Goal: Task Accomplishment & Management: Manage account settings

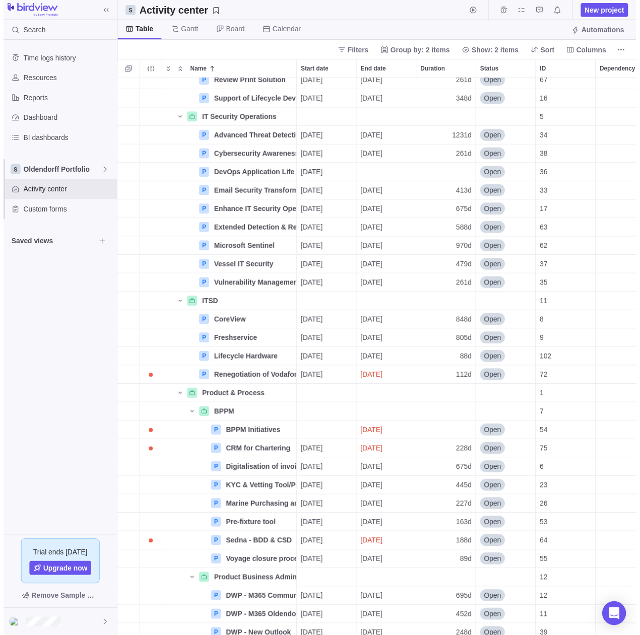
scroll to position [649, 0]
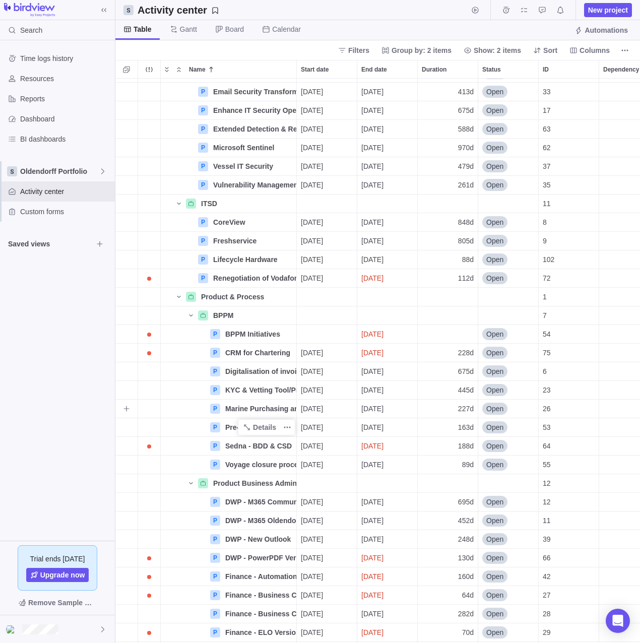
drag, startPoint x: 266, startPoint y: 405, endPoint x: 266, endPoint y: 424, distance: 19.1
click at [0, 0] on span "Details" at bounding box center [0, 0] width 0 height 0
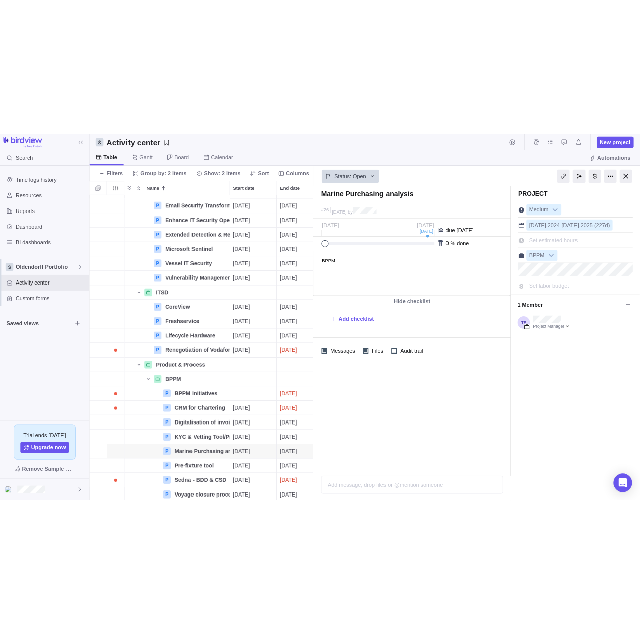
scroll to position [549, 174]
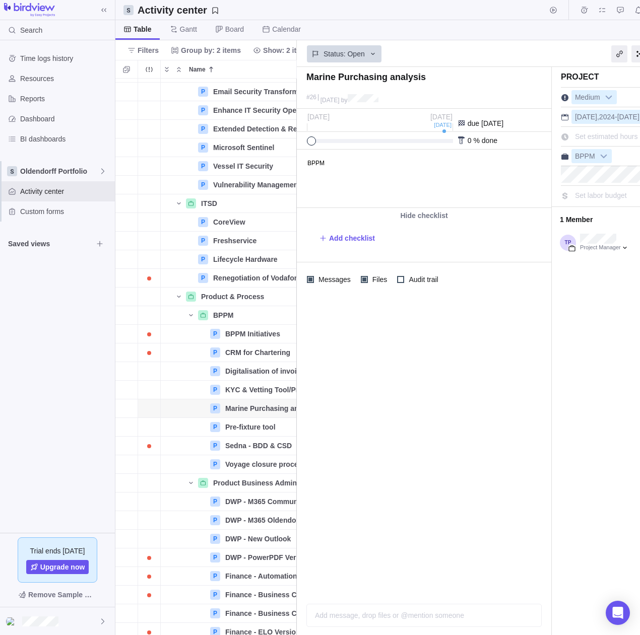
click at [446, 372] on div at bounding box center [424, 446] width 254 height 299
click at [45, 164] on div "Oldendorff Portfolio" at bounding box center [57, 171] width 115 height 20
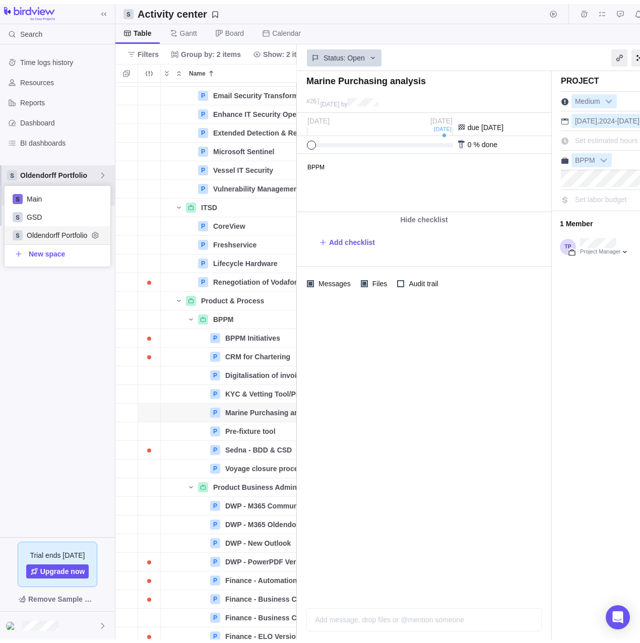
scroll to position [73, 98]
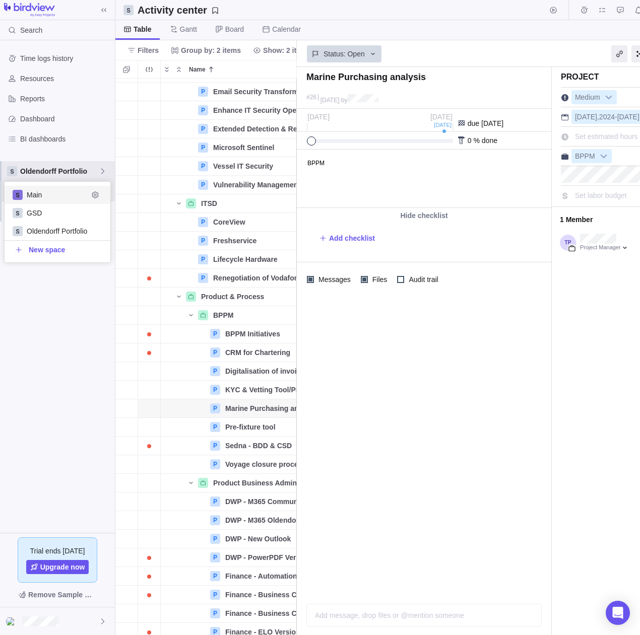
click at [61, 197] on span "Main" at bounding box center [57, 195] width 61 height 10
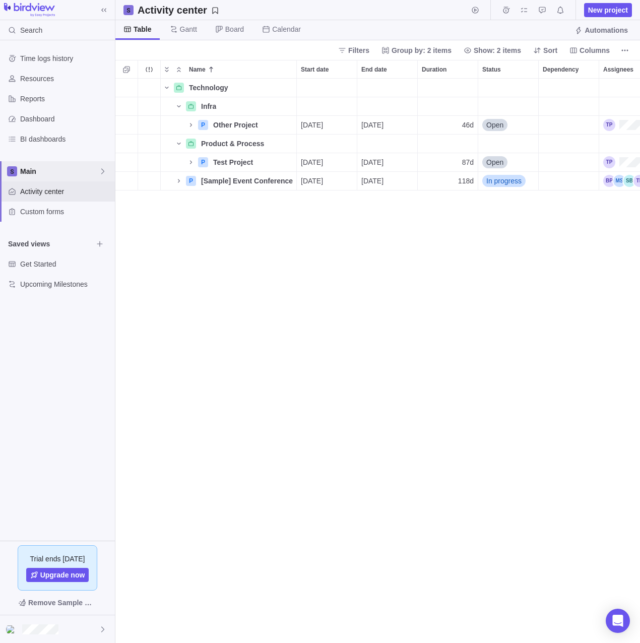
scroll to position [557, 517]
click at [52, 171] on span "Main" at bounding box center [59, 171] width 79 height 10
click at [45, 215] on span "GSD" at bounding box center [57, 213] width 61 height 10
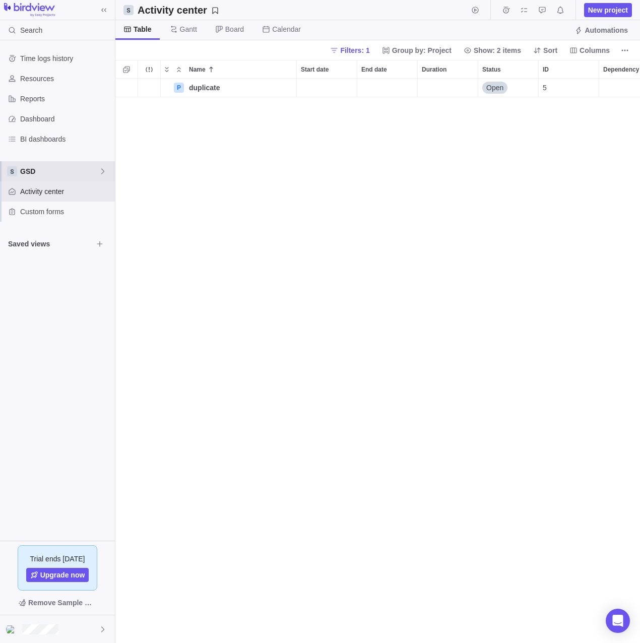
scroll to position [557, 517]
click at [86, 171] on span "GSD" at bounding box center [59, 171] width 79 height 10
click at [63, 197] on span "Main" at bounding box center [57, 195] width 61 height 10
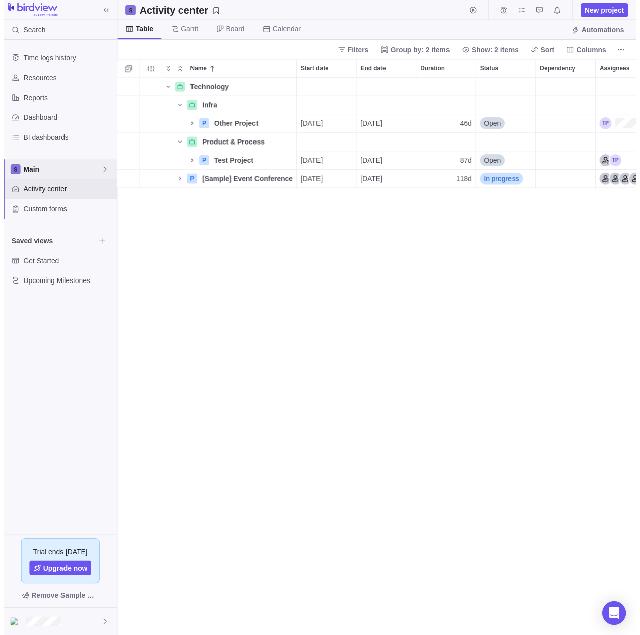
scroll to position [557, 517]
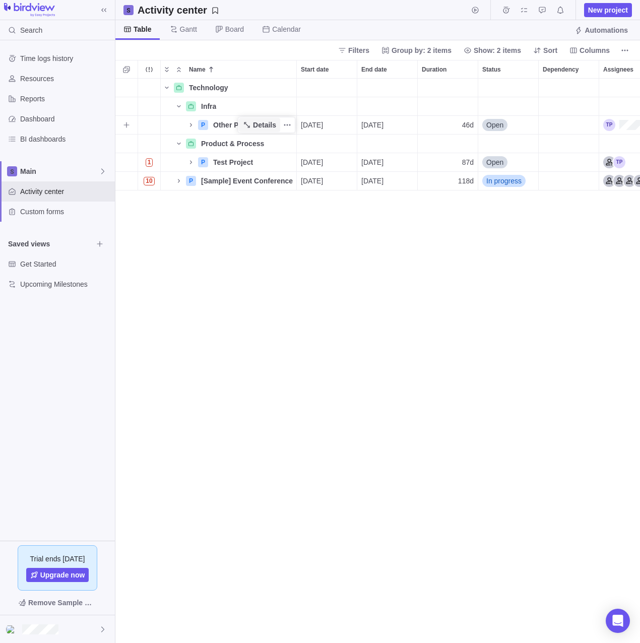
click at [261, 125] on span "Details" at bounding box center [264, 125] width 23 height 10
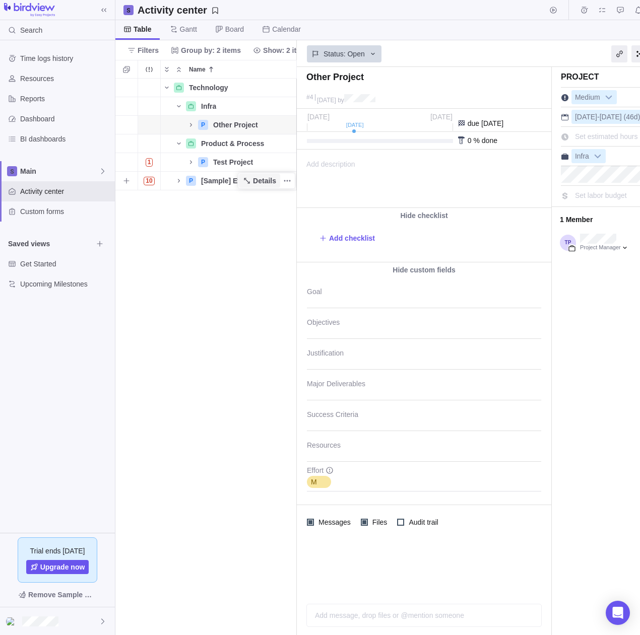
click at [249, 178] on icon "Name" at bounding box center [247, 181] width 8 height 8
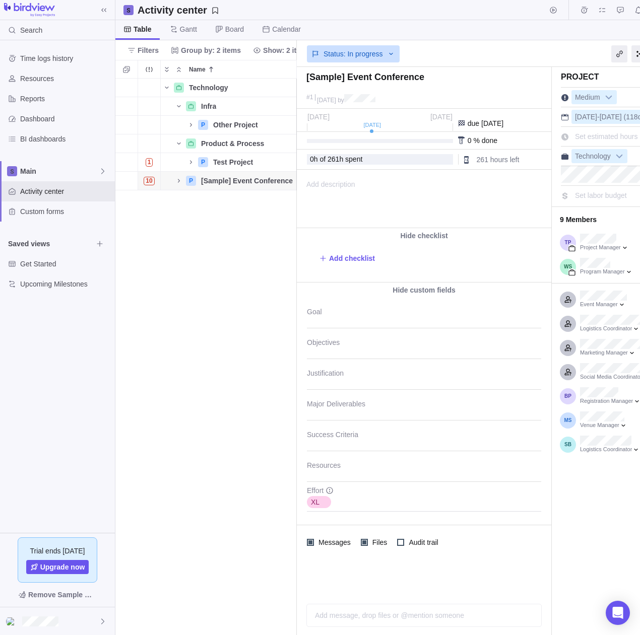
click at [346, 503] on div "XL" at bounding box center [424, 499] width 234 height 25
click at [297, 265] on div "[Sample] Event Conference #[DATE] by Project was completed on its planned end d…" at bounding box center [507, 351] width 421 height 568
click at [214, 293] on div "Technology Details Infra Details P Other Project Details [DATE] [DATE] 46d Open…" at bounding box center [205, 357] width 181 height 557
click at [600, 134] on span "Set estimated hours" at bounding box center [606, 137] width 63 height 8
click at [600, 135] on input "0" at bounding box center [618, 137] width 95 height 14
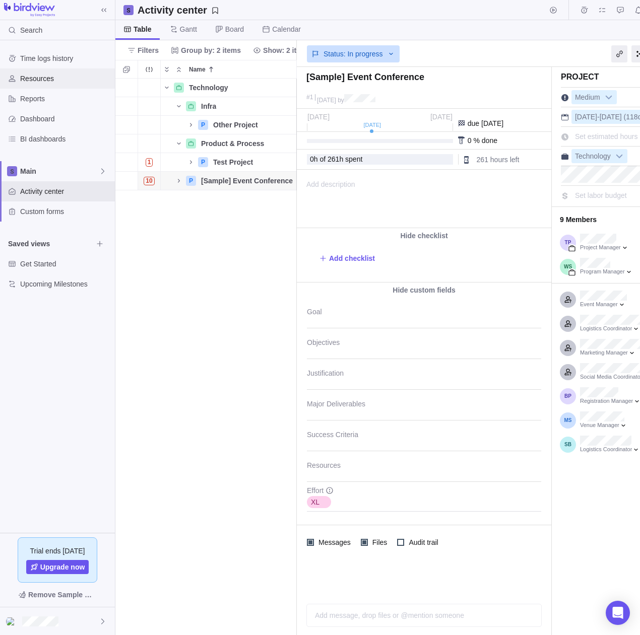
click at [42, 78] on span "Resources" at bounding box center [65, 79] width 91 height 10
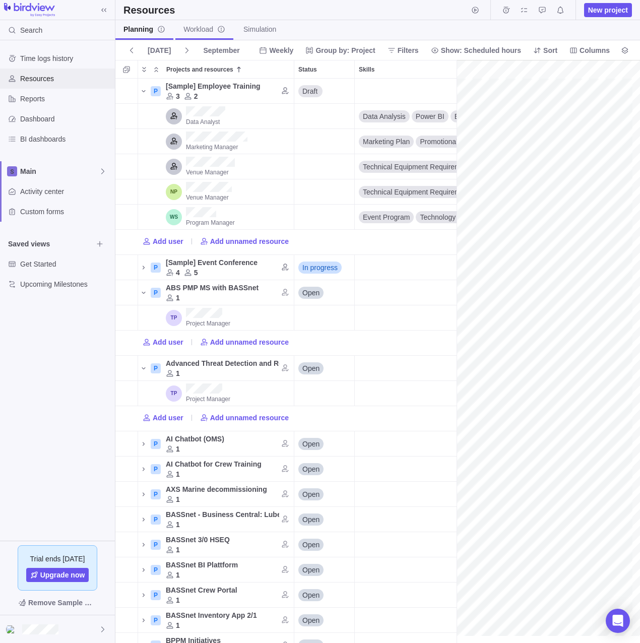
scroll to position [0, 12579]
click at [197, 32] on span "Workload" at bounding box center [204, 29] width 42 height 10
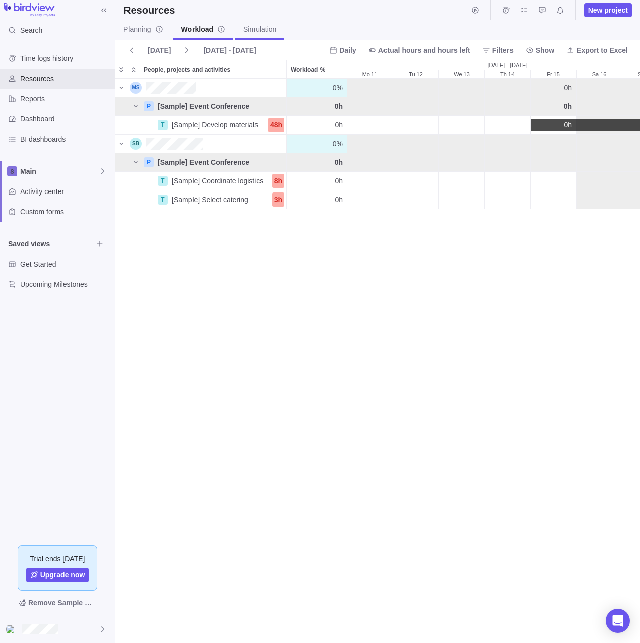
scroll to position [556, 517]
click at [268, 28] on span "Simulation" at bounding box center [259, 29] width 33 height 10
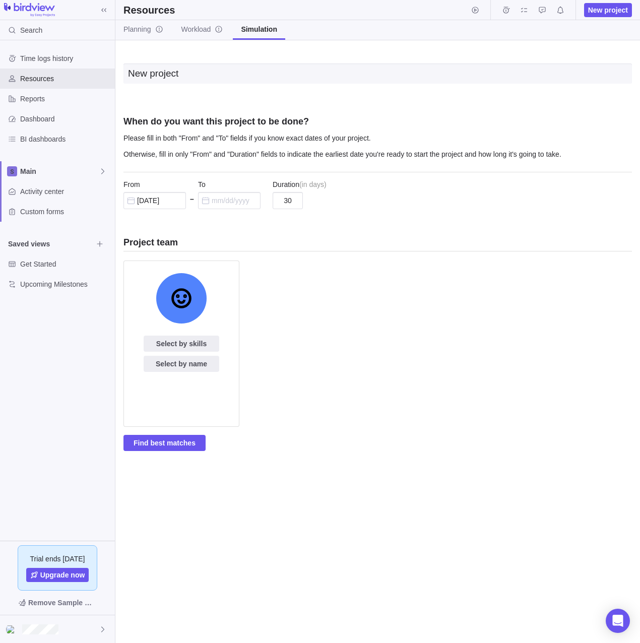
click at [364, 288] on div "Select by skills Select by name" at bounding box center [377, 348] width 508 height 174
click at [200, 26] on span "Workload" at bounding box center [202, 29] width 42 height 10
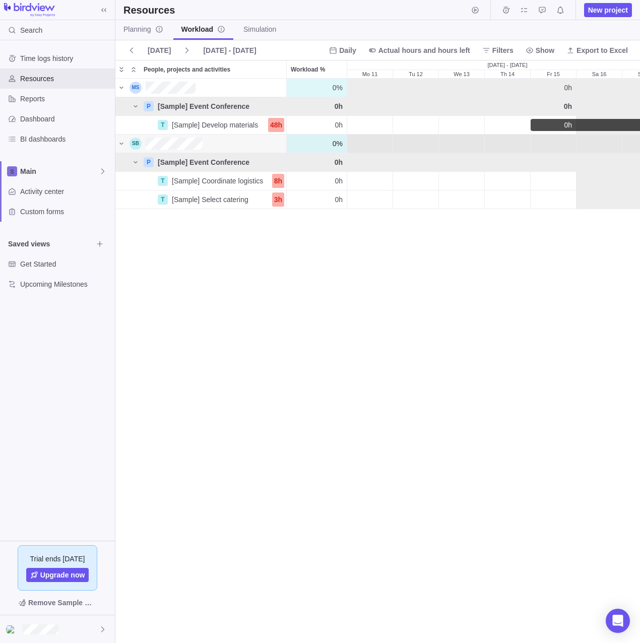
scroll to position [556, 517]
click at [143, 27] on span "Planning" at bounding box center [143, 29] width 40 height 10
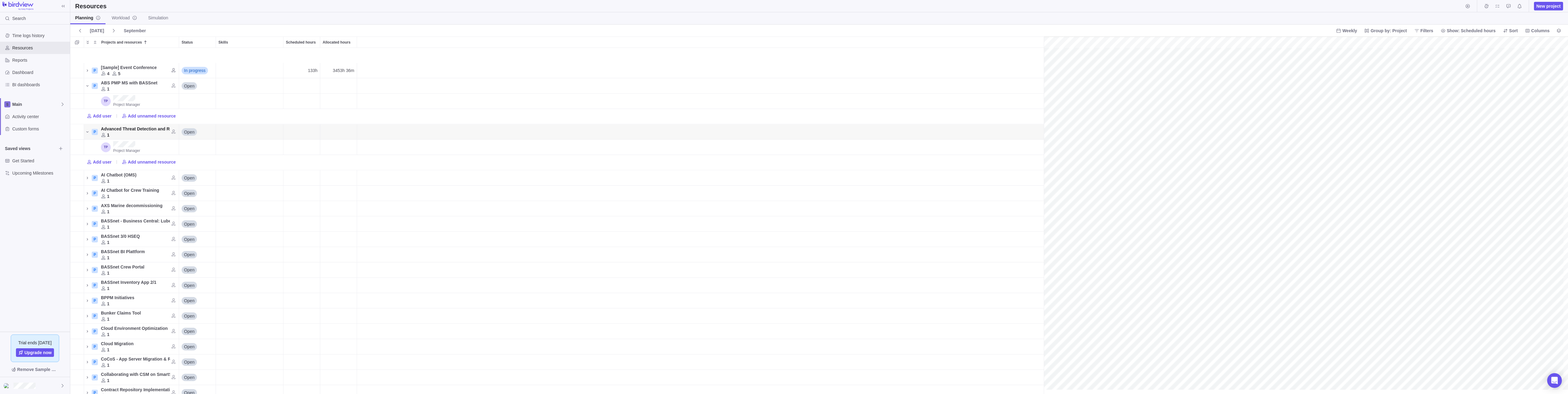
scroll to position [215, 7657]
click at [85, 240] on icon "Projects and resources" at bounding box center [88, 240] width 5 height 5
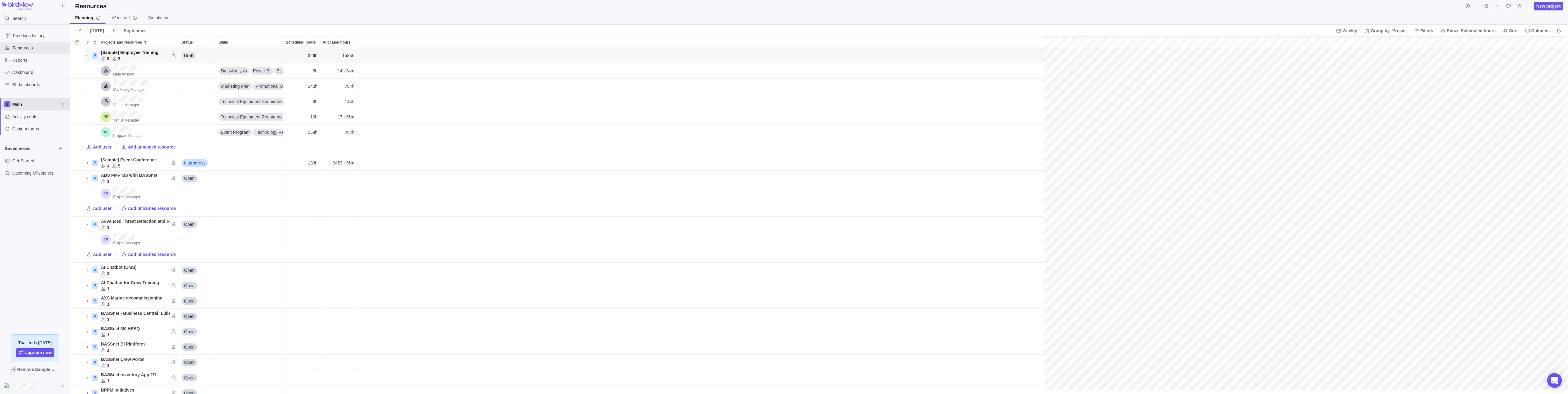
click at [26, 105] on span "Main" at bounding box center [36, 104] width 48 height 6
click at [27, 139] on span "Oldendorff Portfolio" at bounding box center [35, 141] width 37 height 6
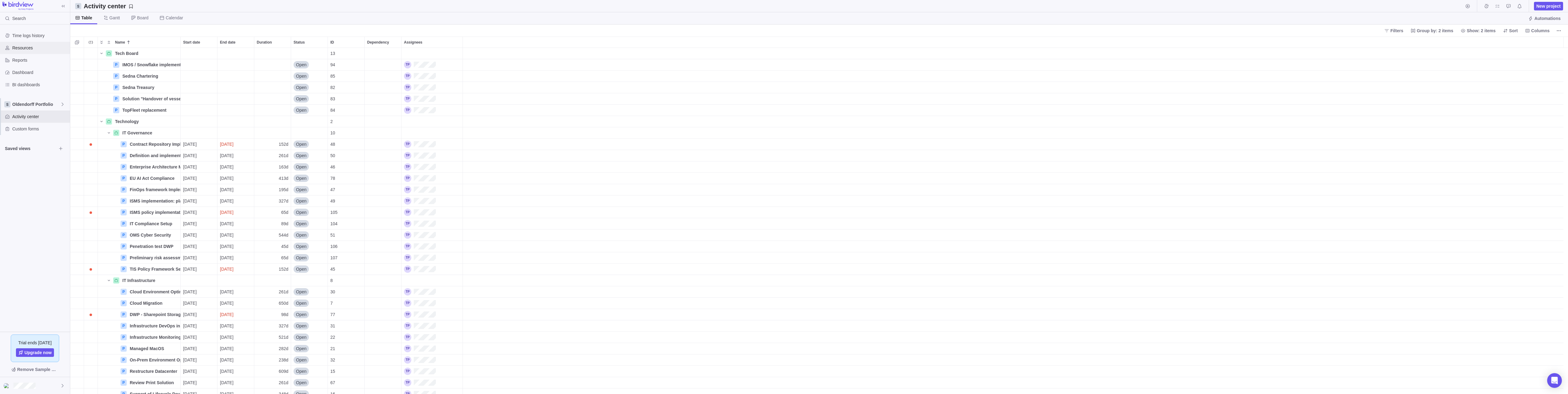
click at [25, 49] on span "Resources" at bounding box center [40, 48] width 55 height 6
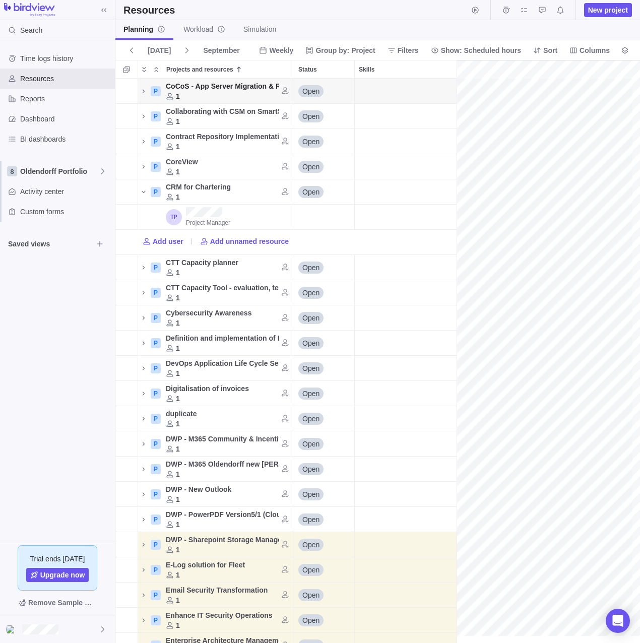
scroll to position [857, 12579]
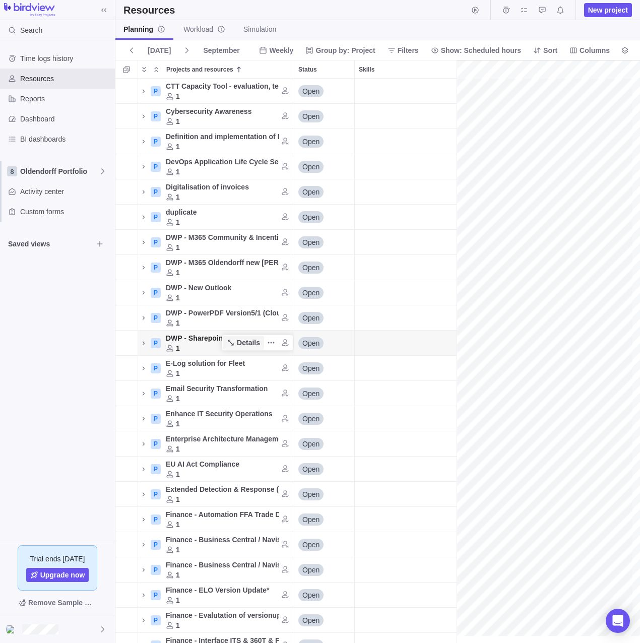
click at [231, 340] on icon "Projects and resources" at bounding box center [231, 343] width 8 height 8
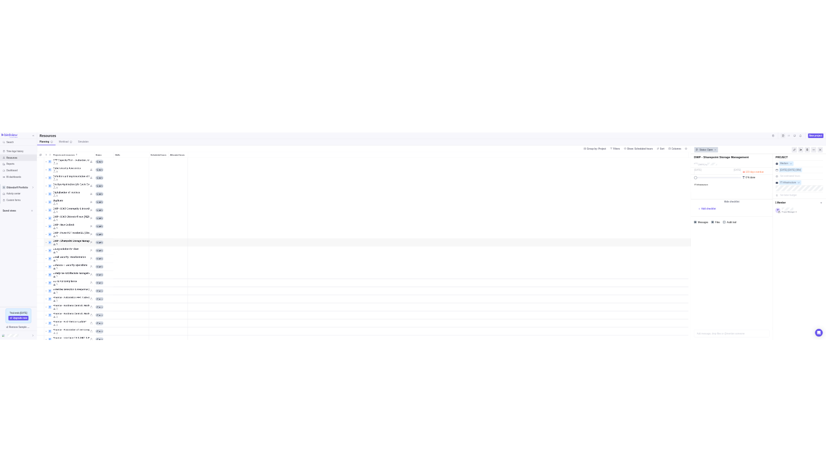
scroll to position [561, 2032]
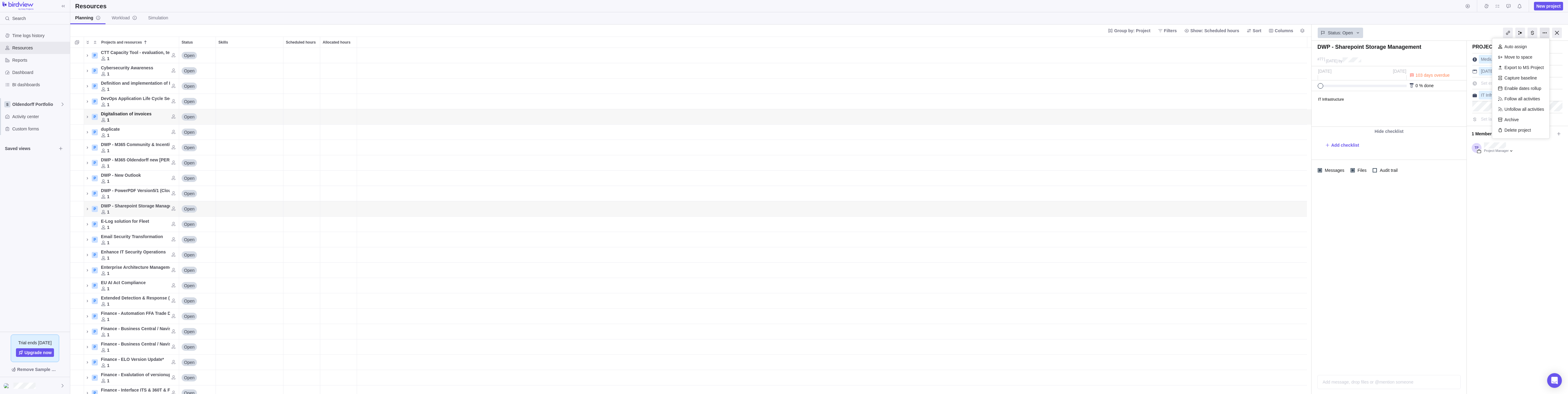
click at [389, 31] on div at bounding box center [1545, 32] width 10 height 10
click at [389, 206] on div at bounding box center [1389, 275] width 155 height 189
click at [389, 98] on body "IT Infrastructure" at bounding box center [1388, 96] width 153 height 10
click at [389, 109] on html "IT Infrastructure" at bounding box center [1388, 108] width 153 height 35
click at [389, 219] on div at bounding box center [1389, 275] width 155 height 189
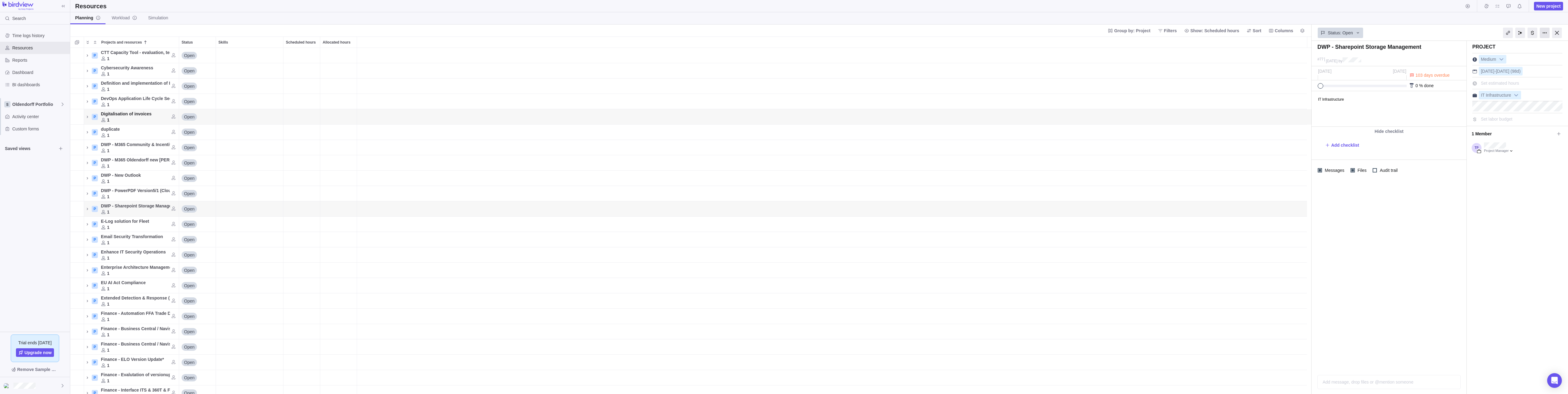
click at [389, 33] on div at bounding box center [1545, 32] width 10 height 10
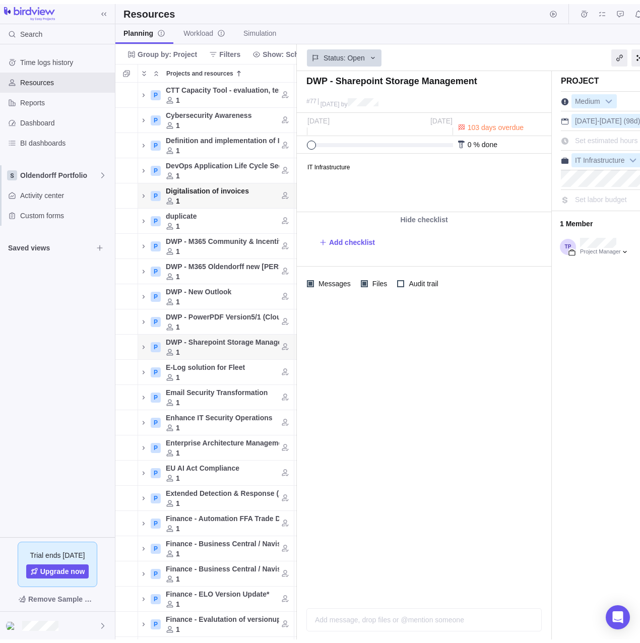
scroll to position [549, 174]
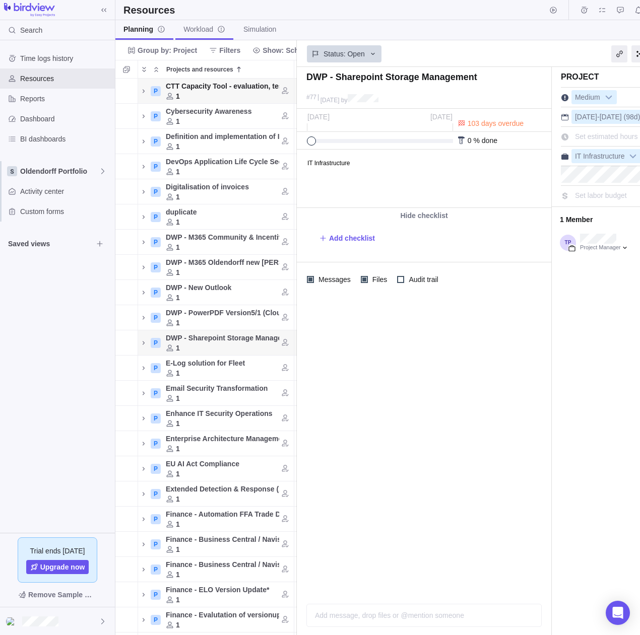
click at [201, 35] on link "Workload" at bounding box center [204, 30] width 58 height 20
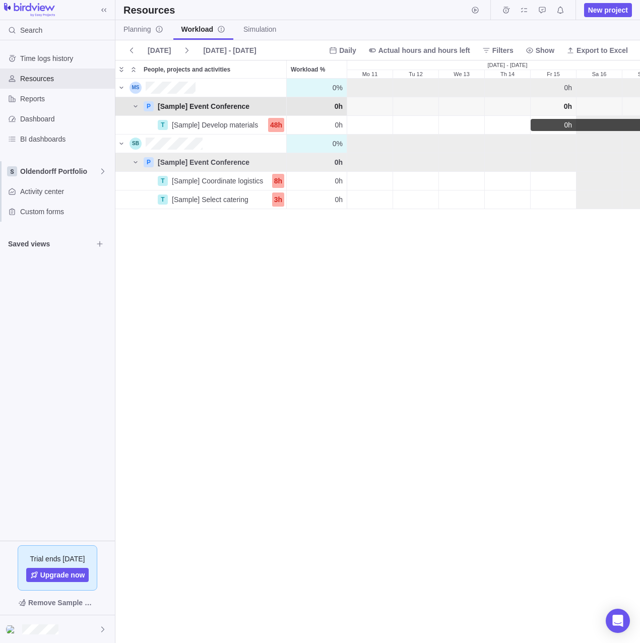
scroll to position [556, 517]
click at [410, 51] on span "Actual hours and hours left" at bounding box center [424, 50] width 92 height 10
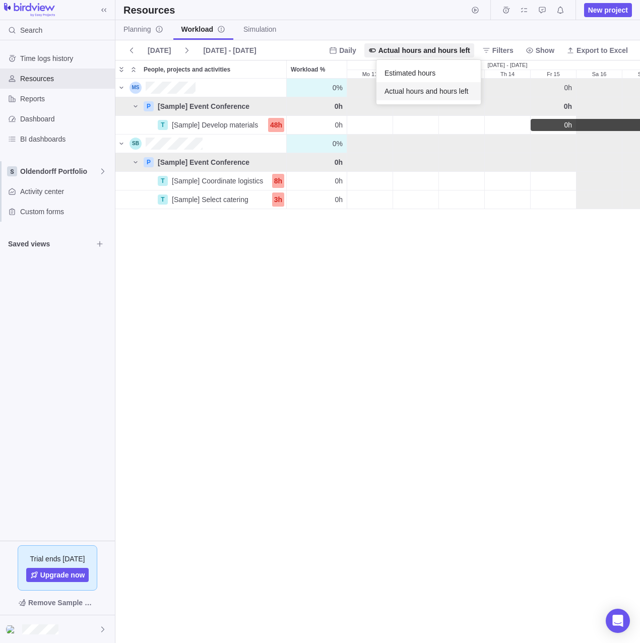
click at [378, 267] on body "Search Time logs history Resources Reports Dashboard BI dashboards Oldendorff P…" at bounding box center [320, 321] width 640 height 643
click at [140, 27] on span "Planning" at bounding box center [143, 29] width 40 height 10
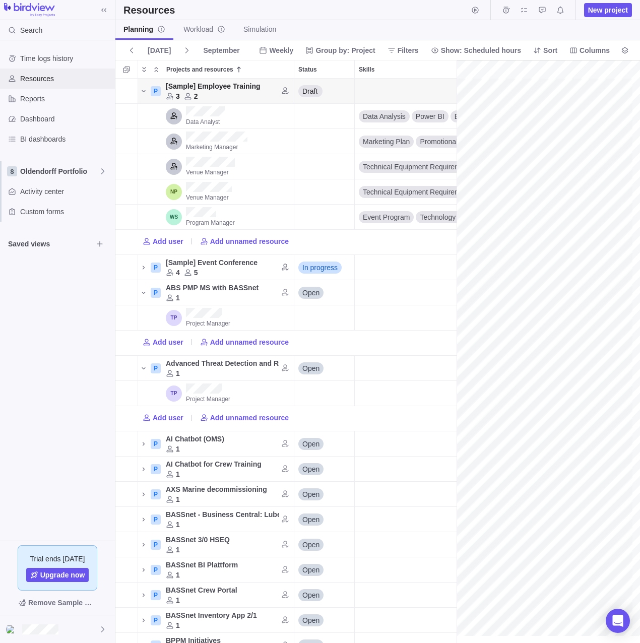
click at [63, 78] on span "Resources" at bounding box center [65, 79] width 91 height 10
click at [270, 110] on div "Projects and resources" at bounding box center [237, 111] width 103 height 10
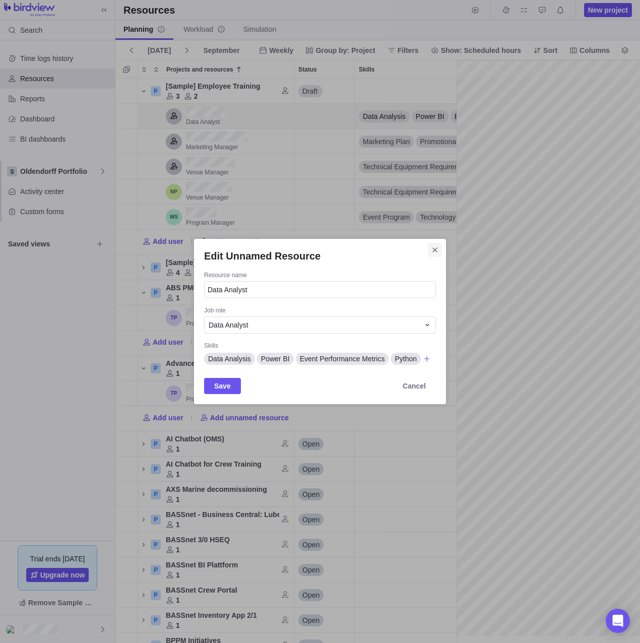
click at [436, 251] on icon "Close" at bounding box center [434, 249] width 5 height 5
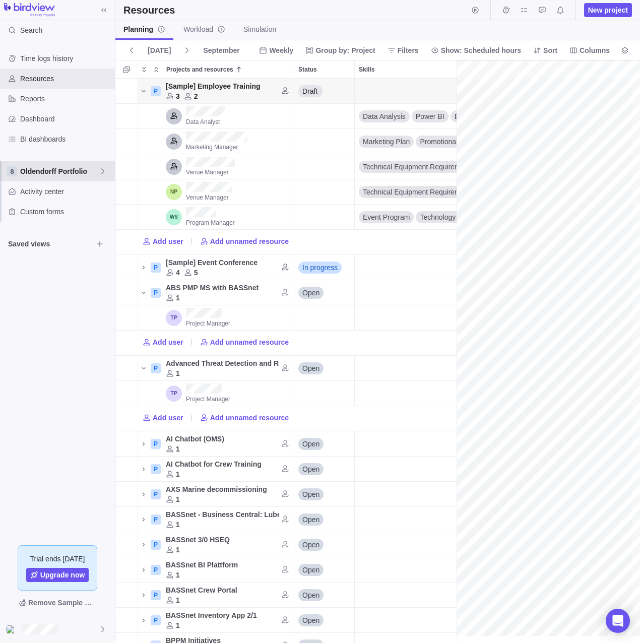
click at [44, 174] on span "Oldendorff Portfolio" at bounding box center [59, 171] width 79 height 10
click at [41, 329] on div "Time logs history Resources Reports Dashboard BI dashboards Oldendorff Portfoli…" at bounding box center [57, 290] width 115 height 500
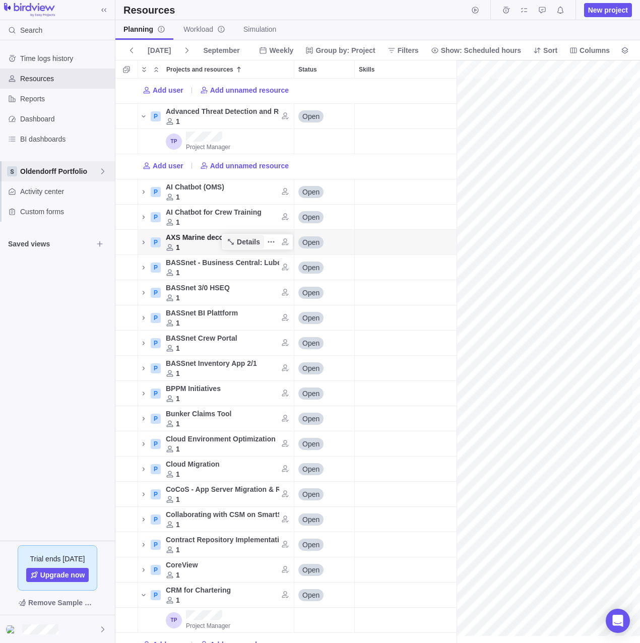
scroll to position [447, 12579]
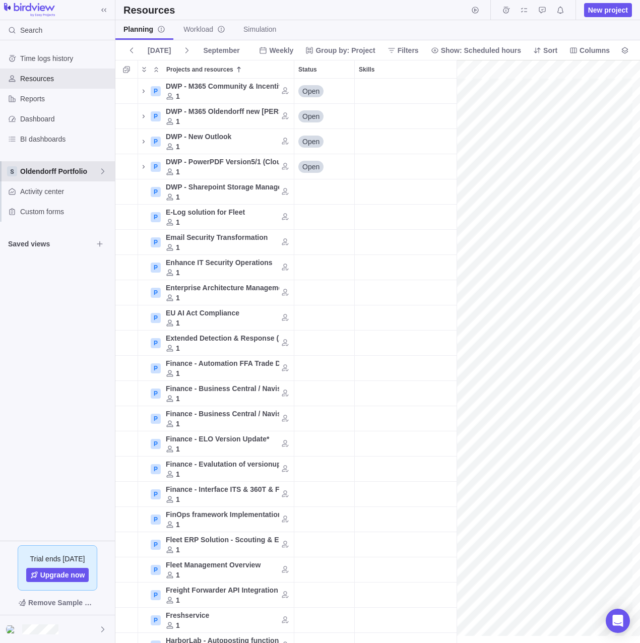
click at [66, 172] on span "Oldendorff Portfolio" at bounding box center [59, 171] width 79 height 10
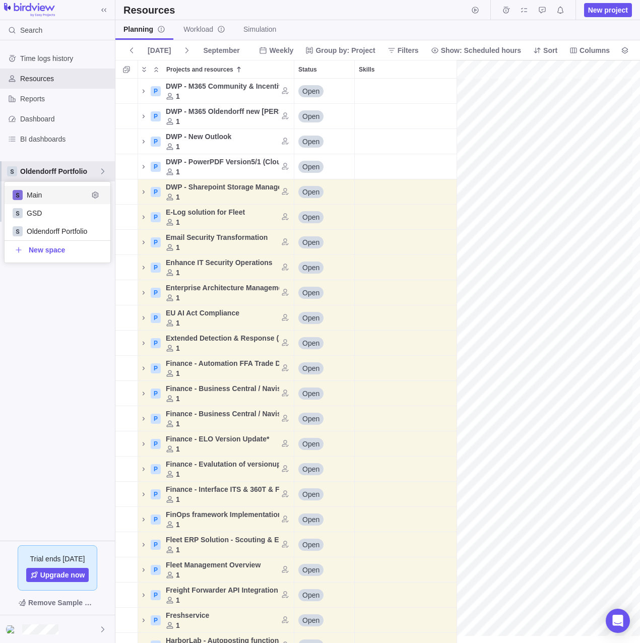
click at [54, 197] on span "Main" at bounding box center [57, 195] width 61 height 10
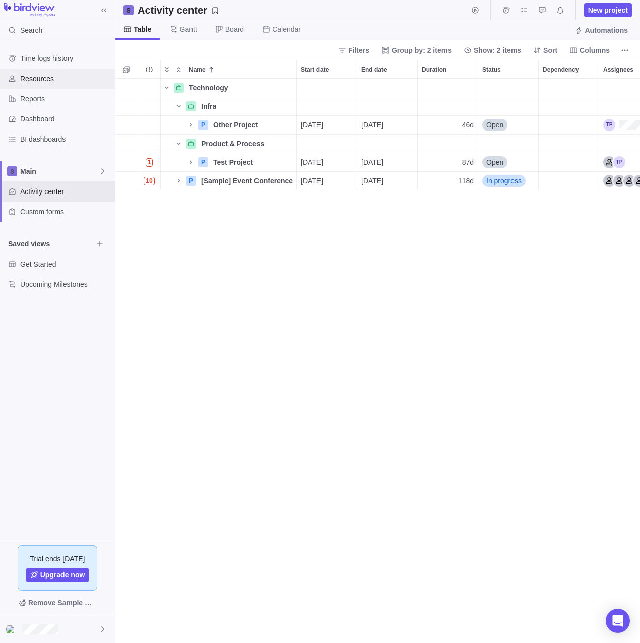
click at [43, 84] on div "Resources" at bounding box center [57, 79] width 115 height 20
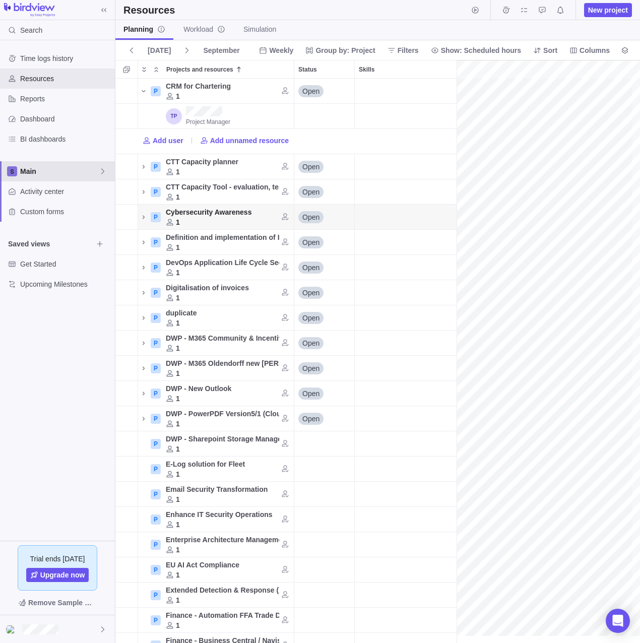
click at [60, 173] on span "Main" at bounding box center [59, 171] width 79 height 10
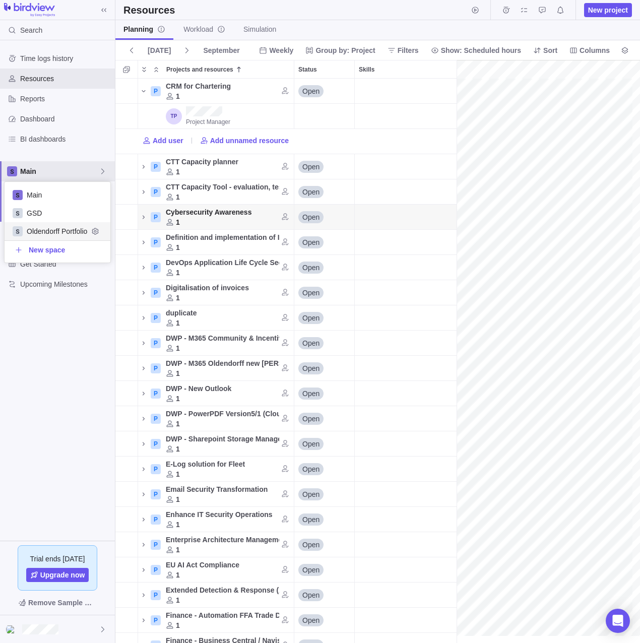
click at [52, 228] on span "Oldendorff Portfolio" at bounding box center [57, 231] width 61 height 10
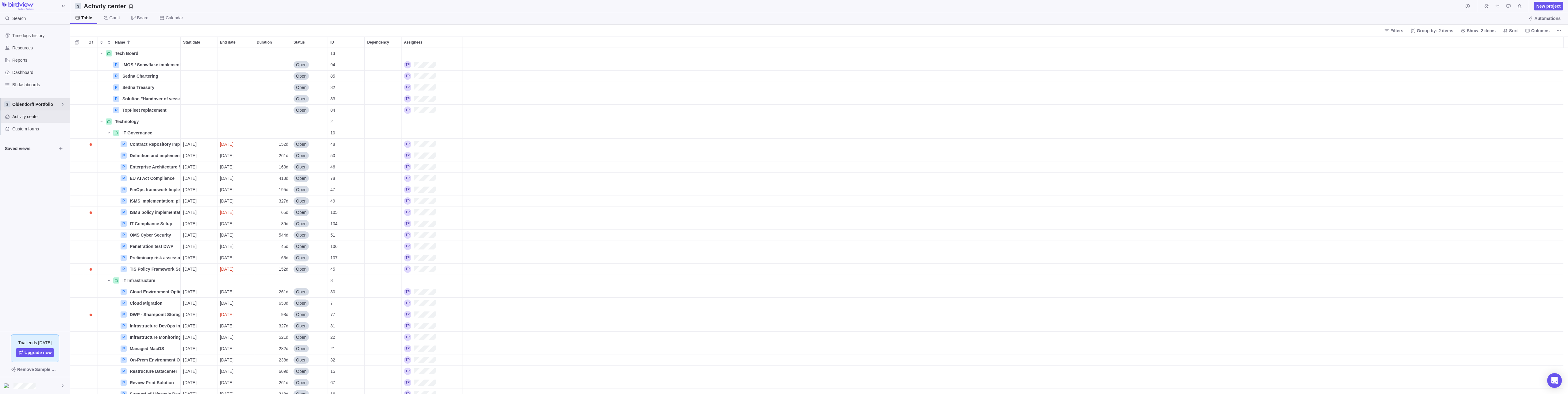
click at [15, 108] on div "Oldendorff Portfolio" at bounding box center [35, 104] width 70 height 12
click at [29, 128] on span "GSD" at bounding box center [35, 130] width 37 height 6
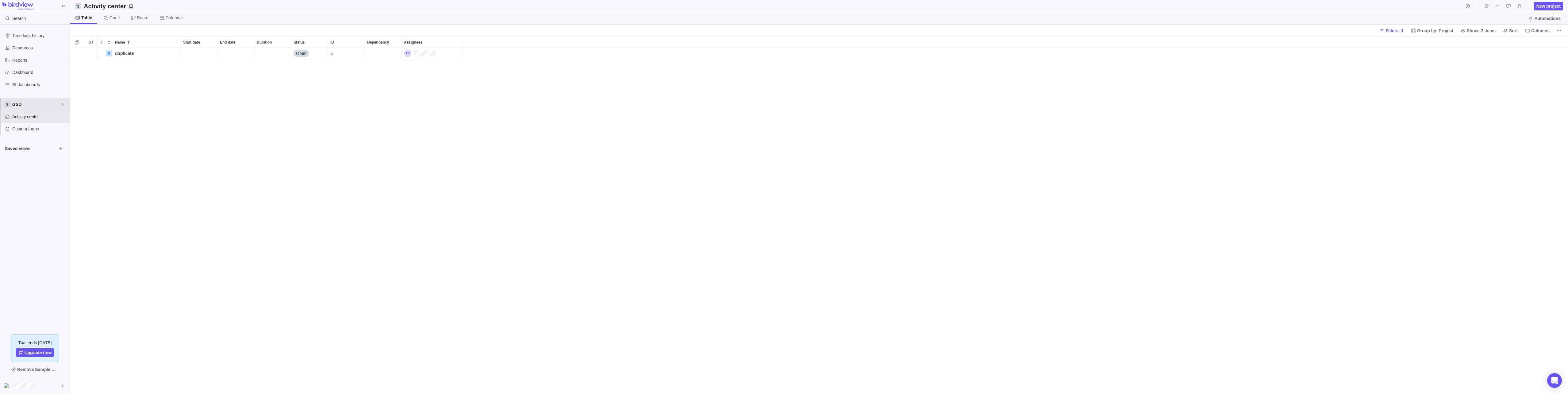
click at [32, 105] on span "GSD" at bounding box center [36, 104] width 48 height 6
click at [32, 115] on div "Main" at bounding box center [35, 119] width 65 height 11
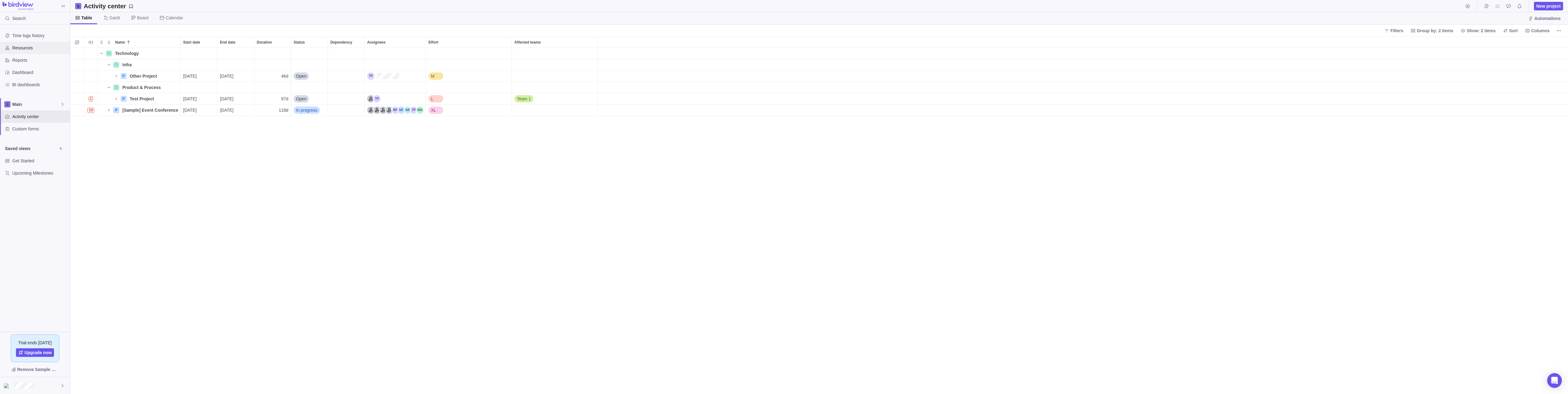
click at [26, 50] on span "Resources" at bounding box center [40, 48] width 55 height 6
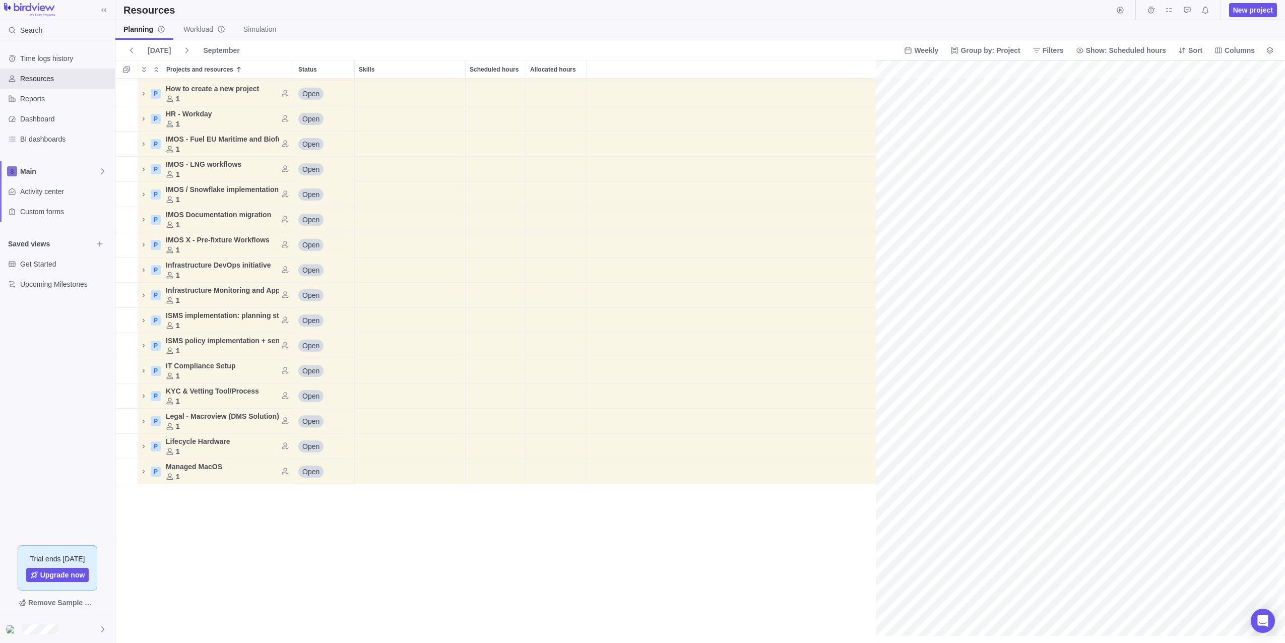
scroll to position [1131, 12579]
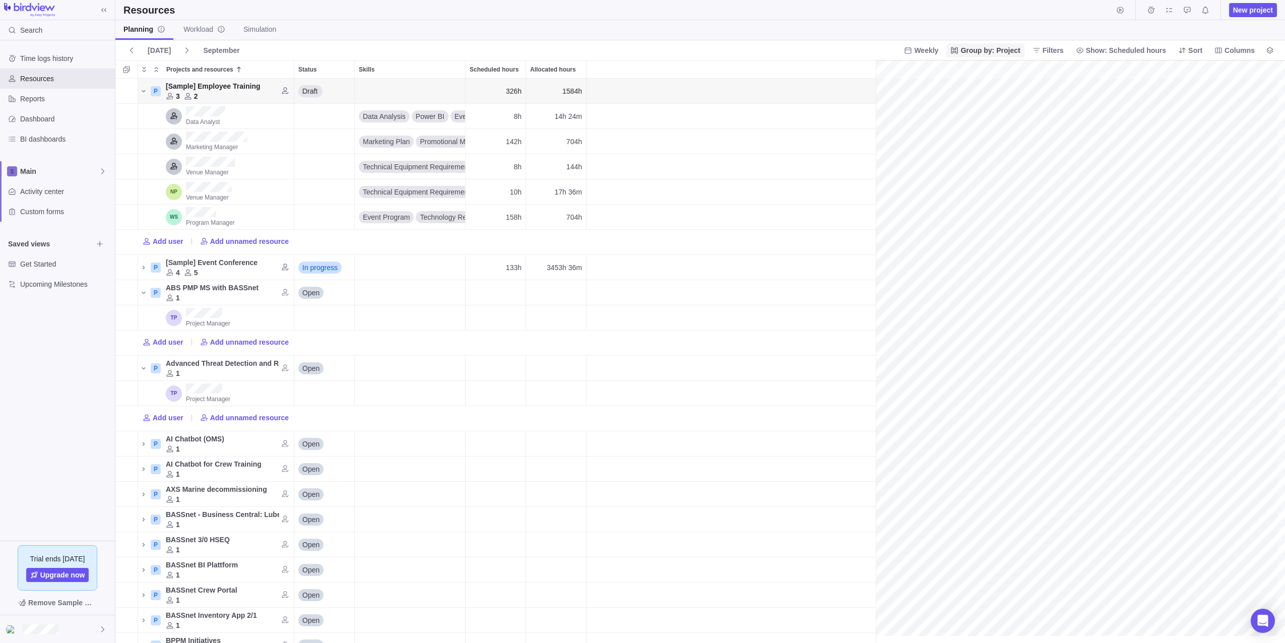
click at [639, 55] on span "Group by: Project" at bounding box center [985, 50] width 78 height 14
click at [639, 89] on span "Resource" at bounding box center [985, 91] width 30 height 10
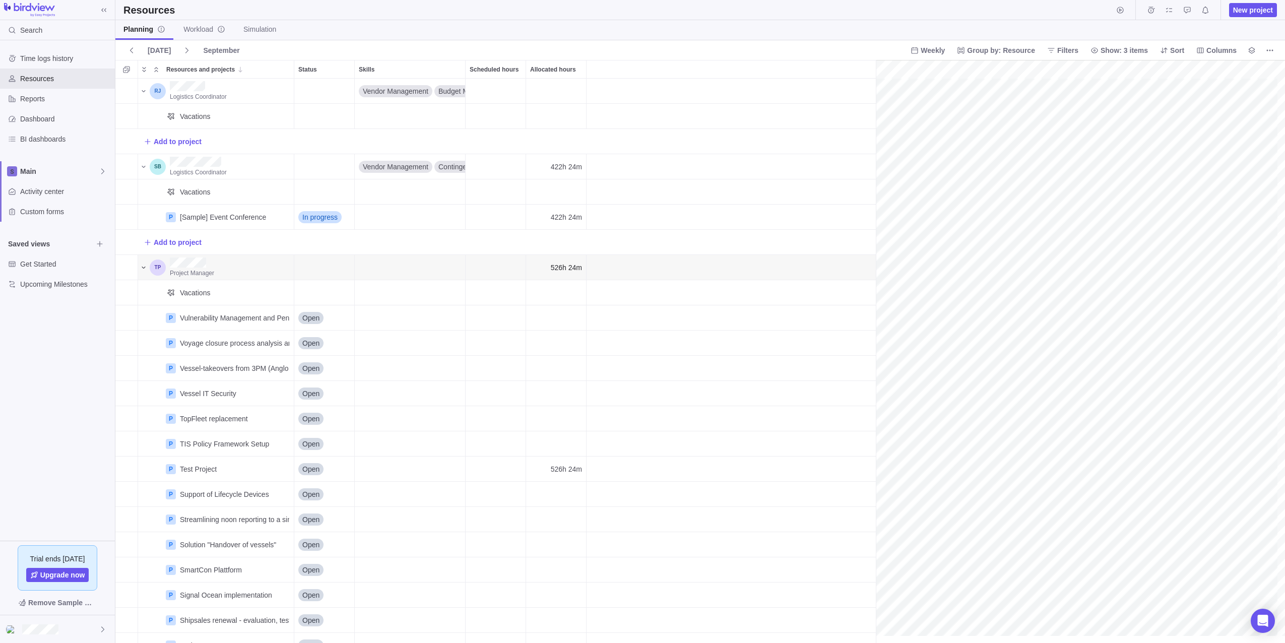
click at [141, 268] on icon "Resources and projects" at bounding box center [144, 268] width 8 height 8
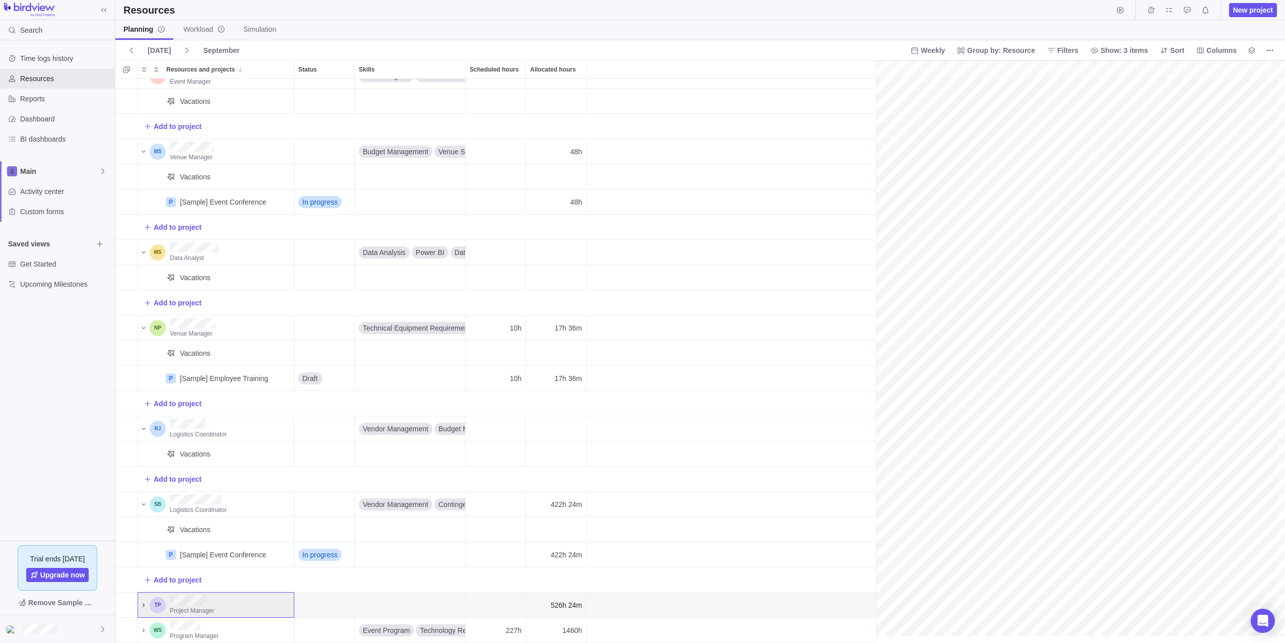
click at [144, 603] on icon "Resources and projects" at bounding box center [144, 605] width 2 height 4
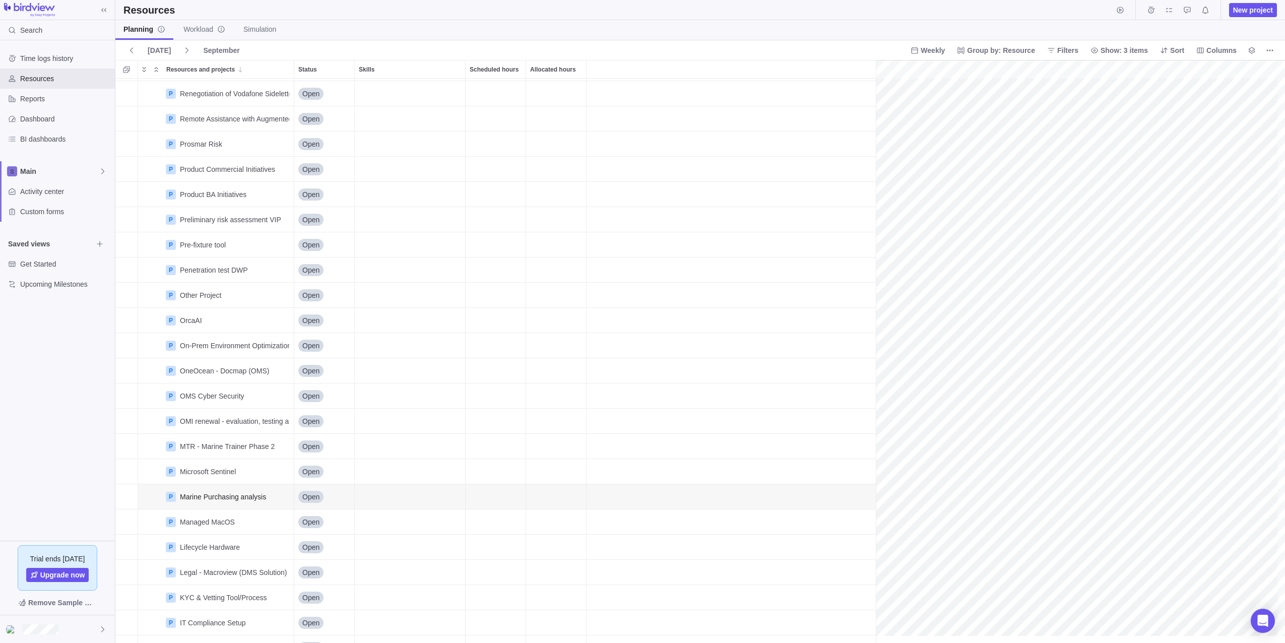
click at [639, 487] on div "gantt" at bounding box center [1080, 352] width 409 height 584
click at [639, 492] on div "gantt" at bounding box center [1080, 352] width 409 height 584
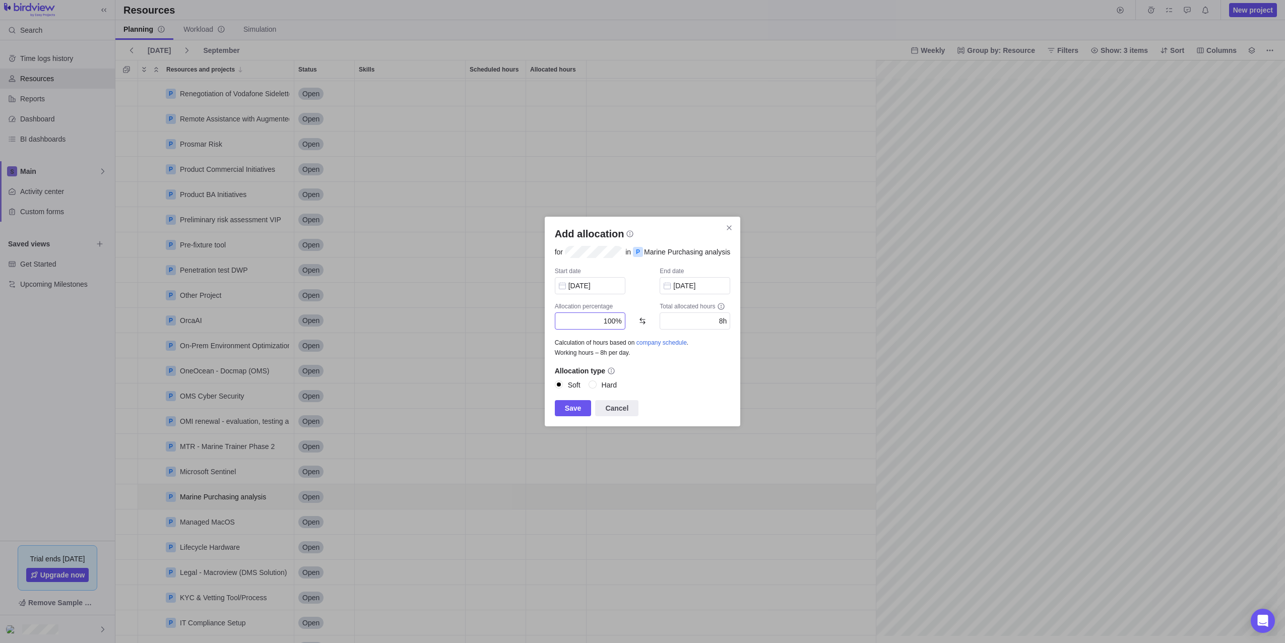
click at [597, 321] on div "100%" at bounding box center [590, 320] width 71 height 17
type input "14m"
type input "3"
type input "2h 24m"
type input "30"
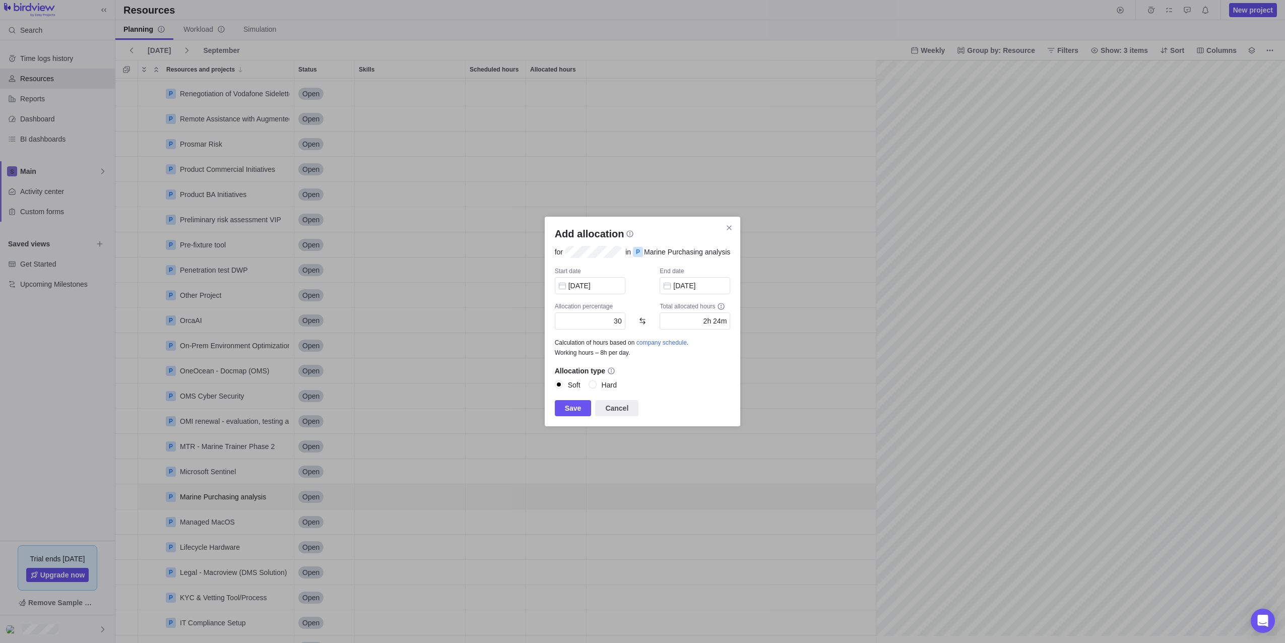
click at [592, 386] on input "Hard" at bounding box center [593, 384] width 9 height 9
radio input "true"
click at [577, 406] on span "Save" at bounding box center [573, 408] width 17 height 12
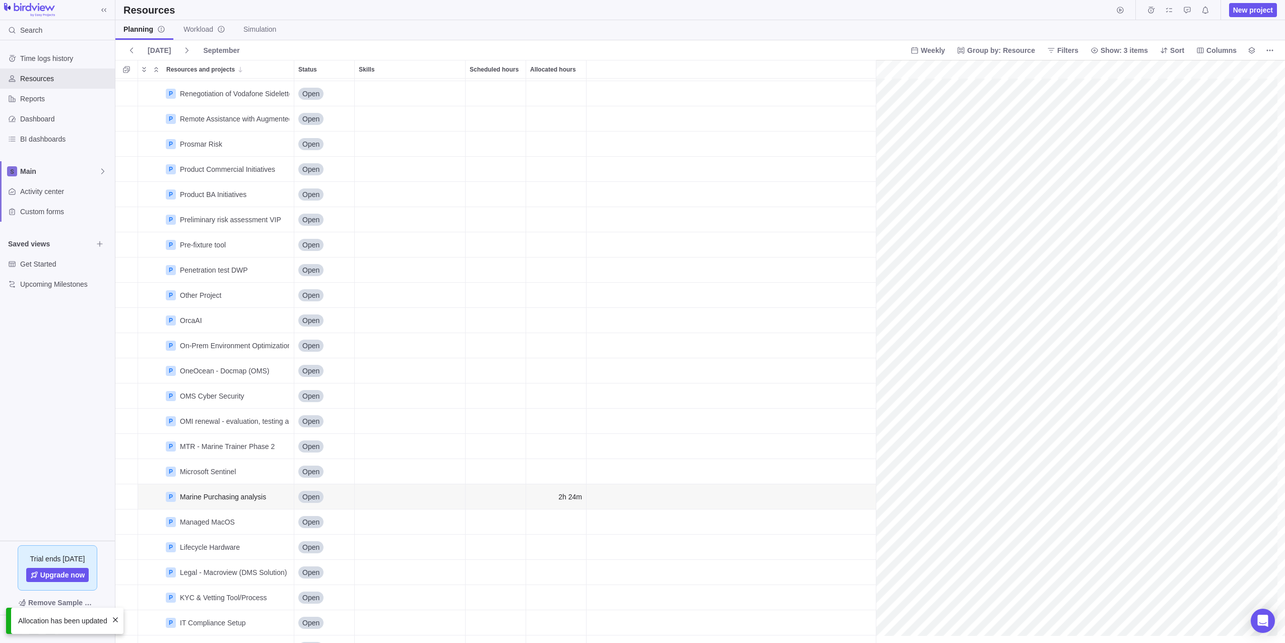
click at [639, 499] on div "gantt" at bounding box center [1080, 352] width 409 height 584
click at [639, 494] on div "gantt" at bounding box center [1080, 352] width 409 height 584
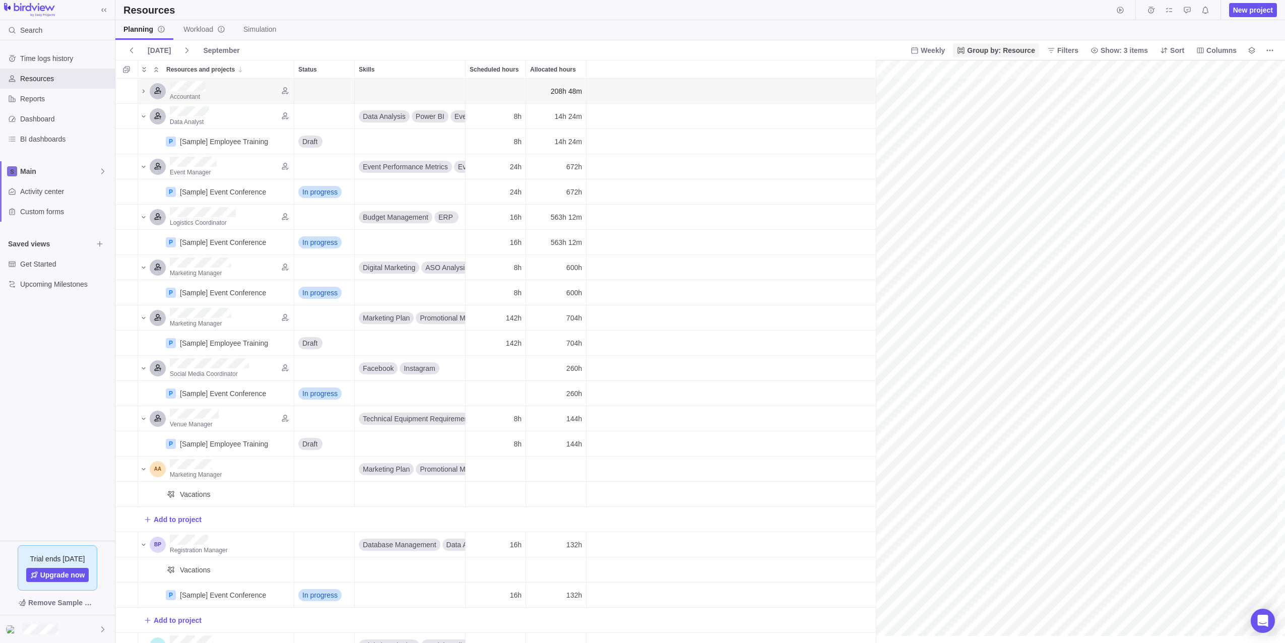
click at [639, 51] on span "Group by: Resource" at bounding box center [1001, 50] width 68 height 10
click at [639, 76] on span "Project" at bounding box center [986, 73] width 22 height 10
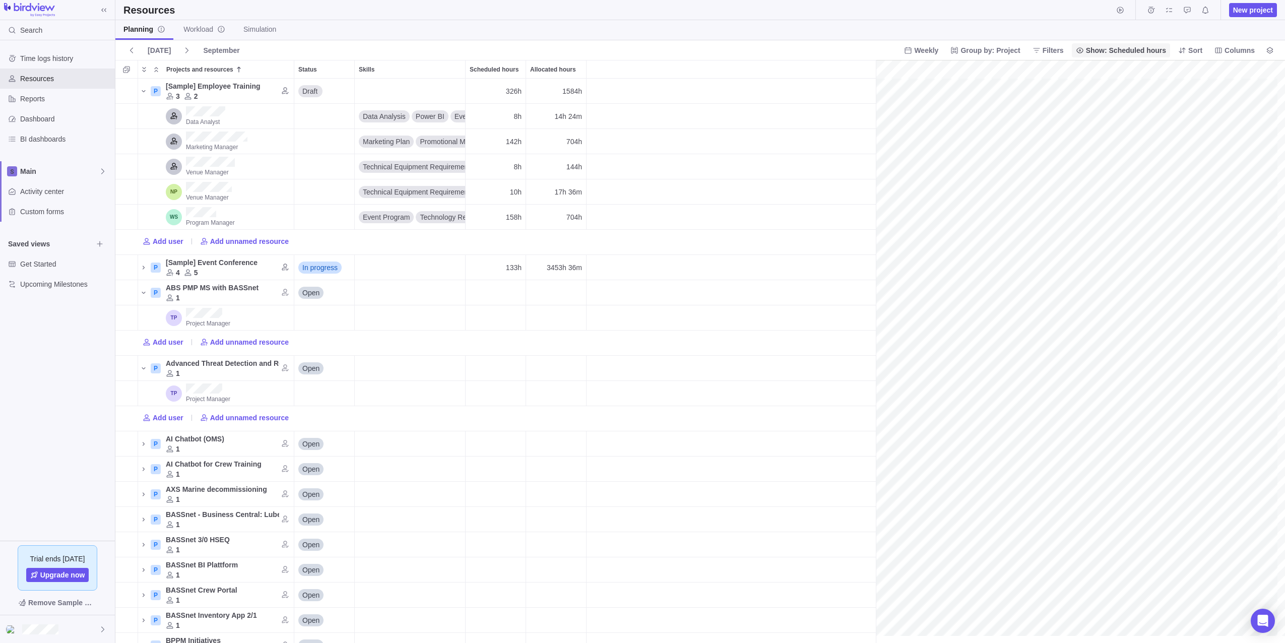
click at [639, 48] on span "Show: Scheduled hours" at bounding box center [1126, 50] width 80 height 10
click at [639, 54] on span "Filters" at bounding box center [1053, 50] width 21 height 10
click at [36, 121] on span "Dashboard" at bounding box center [65, 119] width 91 height 10
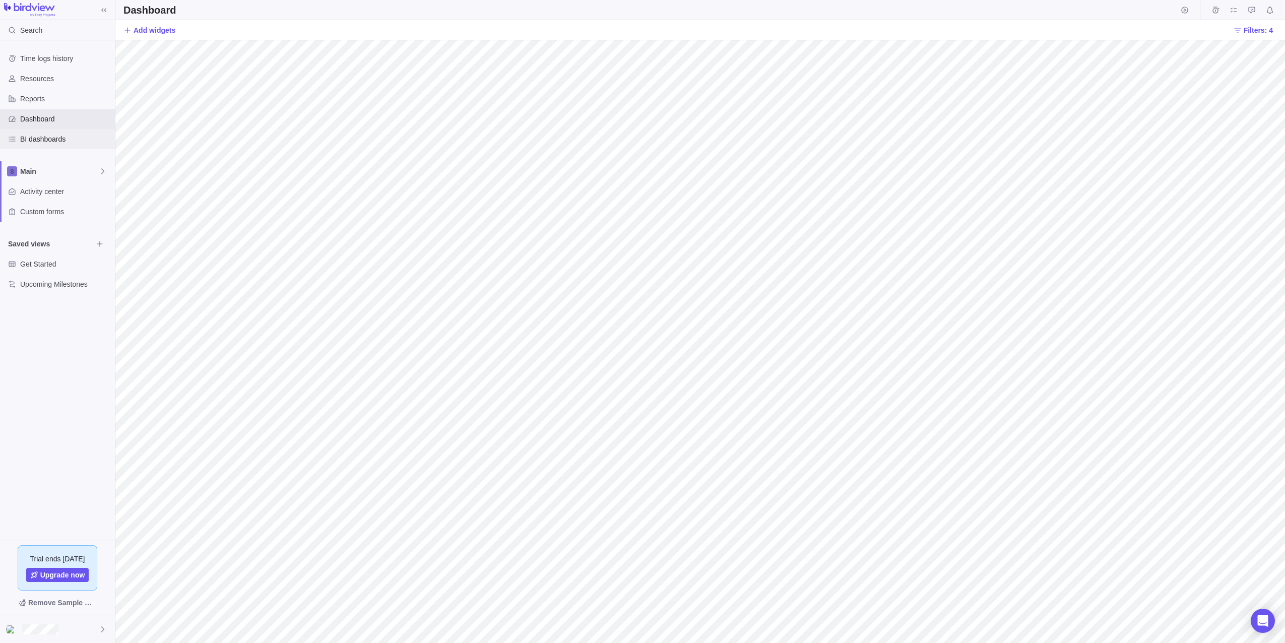
click at [50, 134] on span "BI dashboards" at bounding box center [65, 139] width 91 height 10
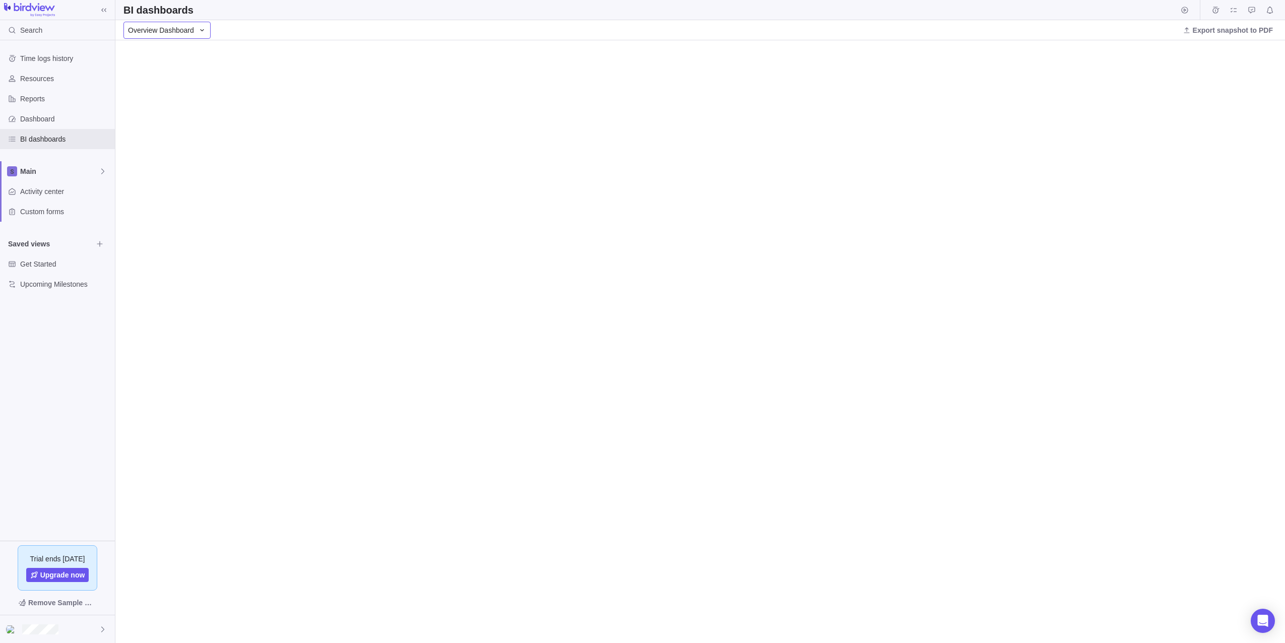
click at [189, 34] on span "Overview Dashboard" at bounding box center [161, 30] width 66 height 10
click at [172, 92] on span "Portfolio Health" at bounding box center [156, 91] width 48 height 10
click at [167, 28] on span "Portfolio Health" at bounding box center [152, 30] width 48 height 10
click at [169, 107] on span "Resources (Workload)" at bounding box center [167, 109] width 70 height 10
click at [57, 172] on span "Main" at bounding box center [59, 171] width 79 height 10
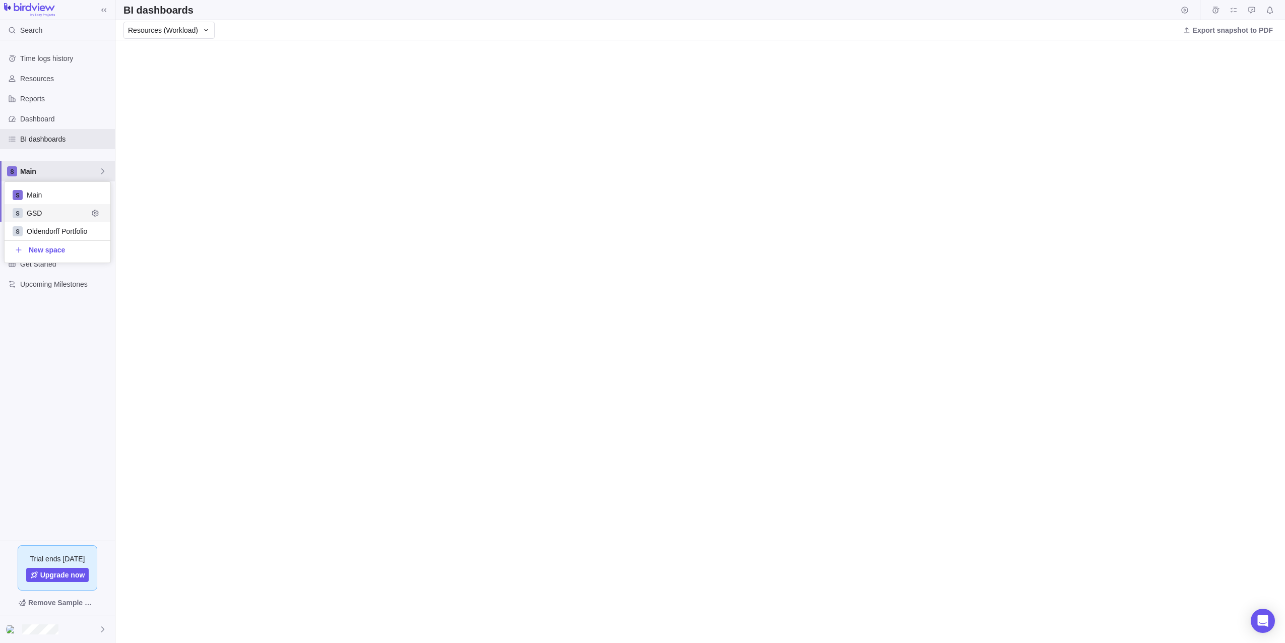
scroll to position [73, 98]
click at [44, 227] on span "Oldendorff Portfolio" at bounding box center [57, 231] width 61 height 10
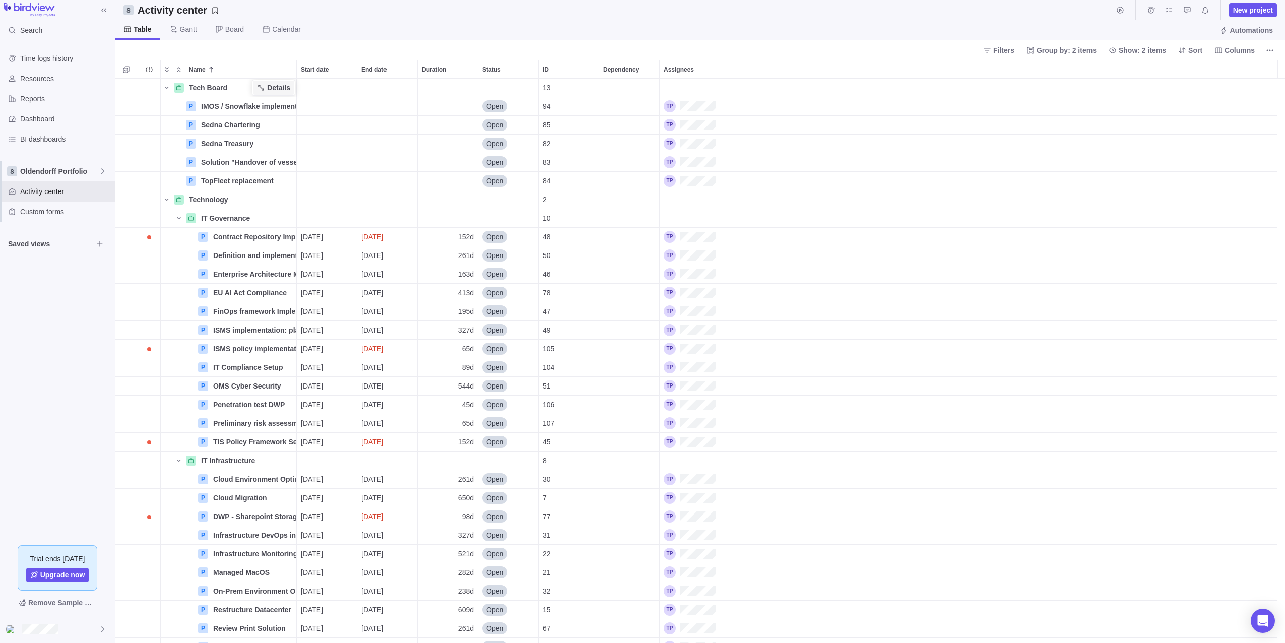
click at [259, 83] on span "Details" at bounding box center [273, 88] width 41 height 14
click at [271, 90] on span "Details" at bounding box center [278, 88] width 23 height 10
click at [0, 0] on span "Details" at bounding box center [0, 0] width 0 height 0
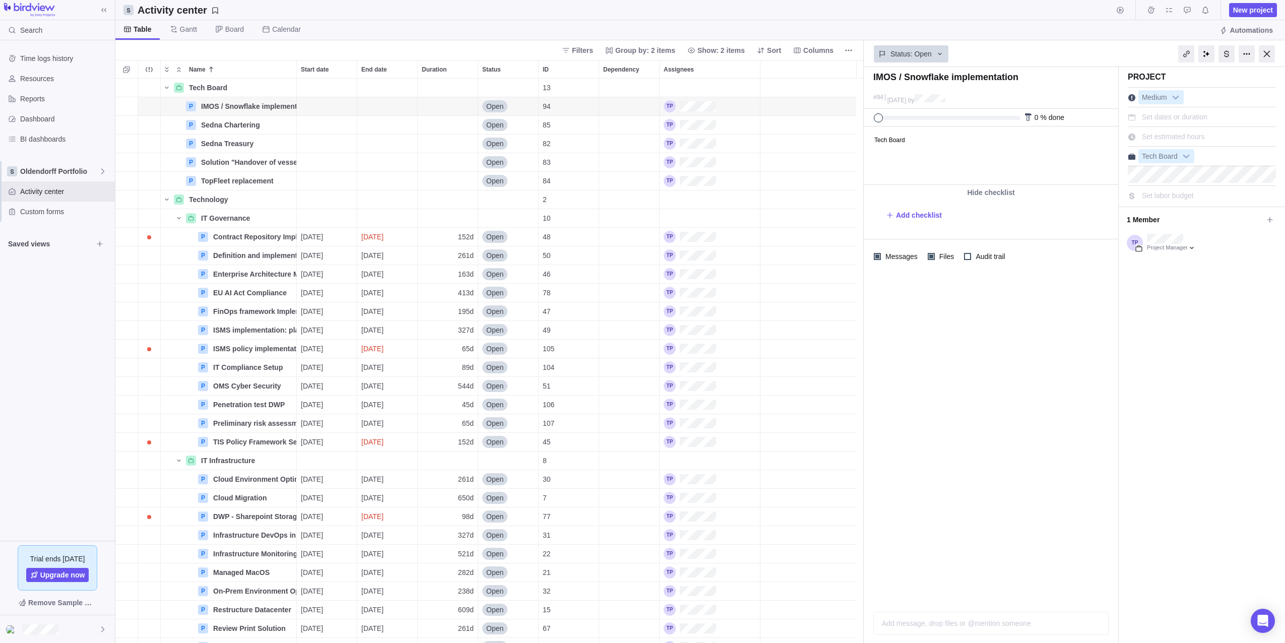
click at [639, 379] on div at bounding box center [991, 439] width 254 height 330
click at [55, 174] on span "Oldendorff Portfolio" at bounding box center [59, 171] width 79 height 10
click at [42, 198] on span "Main" at bounding box center [57, 195] width 61 height 10
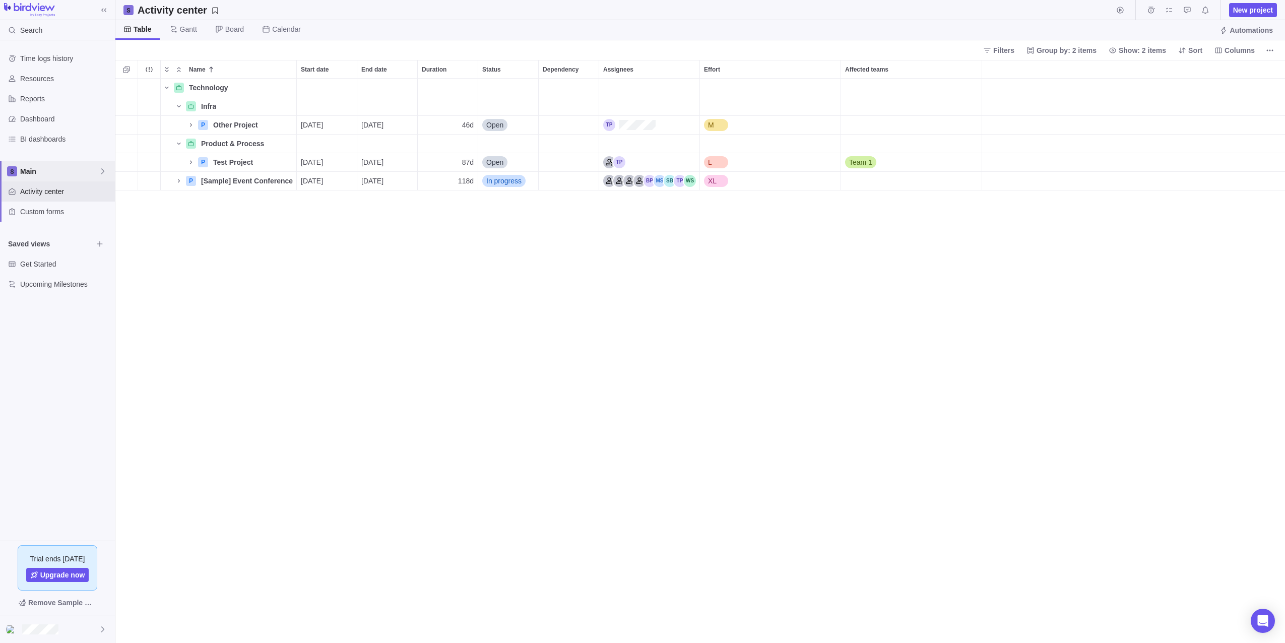
scroll to position [557, 1162]
click at [253, 124] on span "Details" at bounding box center [259, 125] width 41 height 14
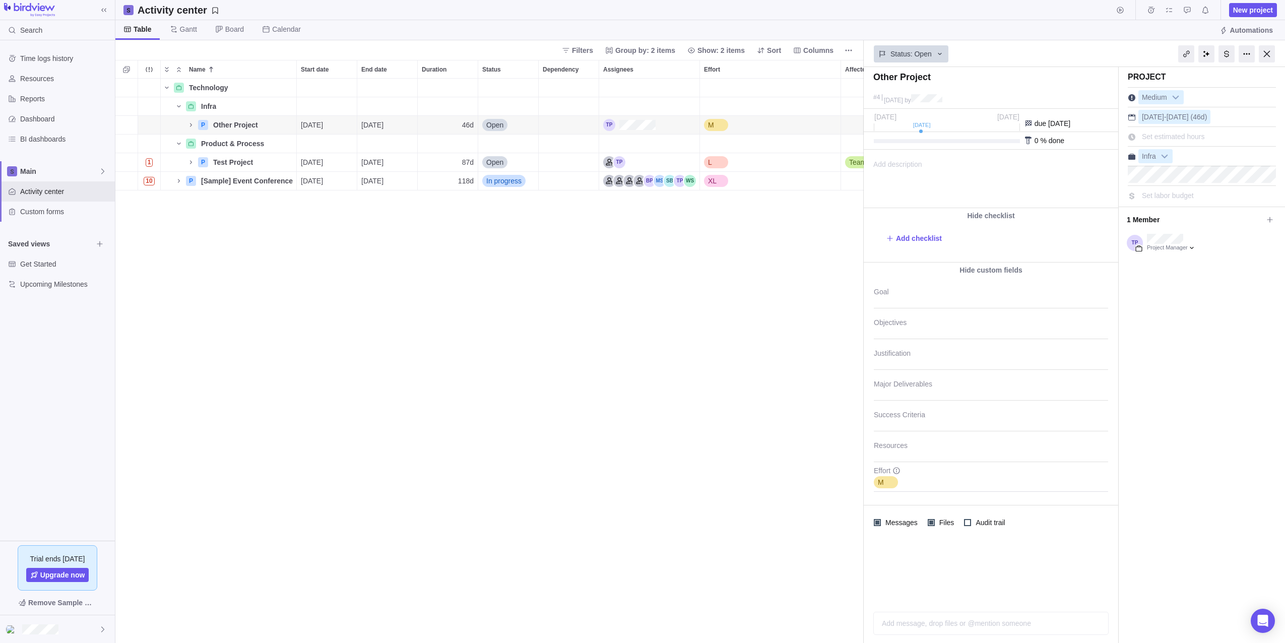
click at [639, 298] on span at bounding box center [991, 294] width 254 height 25
click at [639, 594] on div at bounding box center [991, 578] width 254 height 50
click at [192, 123] on icon "Name" at bounding box center [191, 125] width 8 height 8
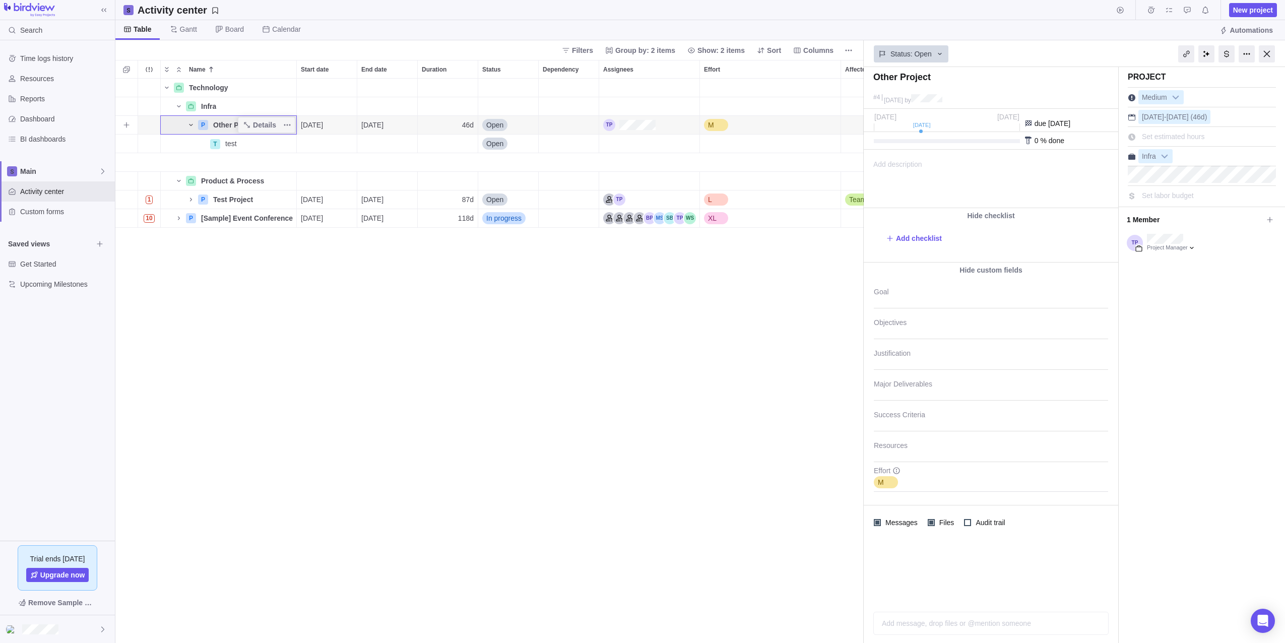
click at [189, 125] on icon "Name" at bounding box center [191, 125] width 8 height 8
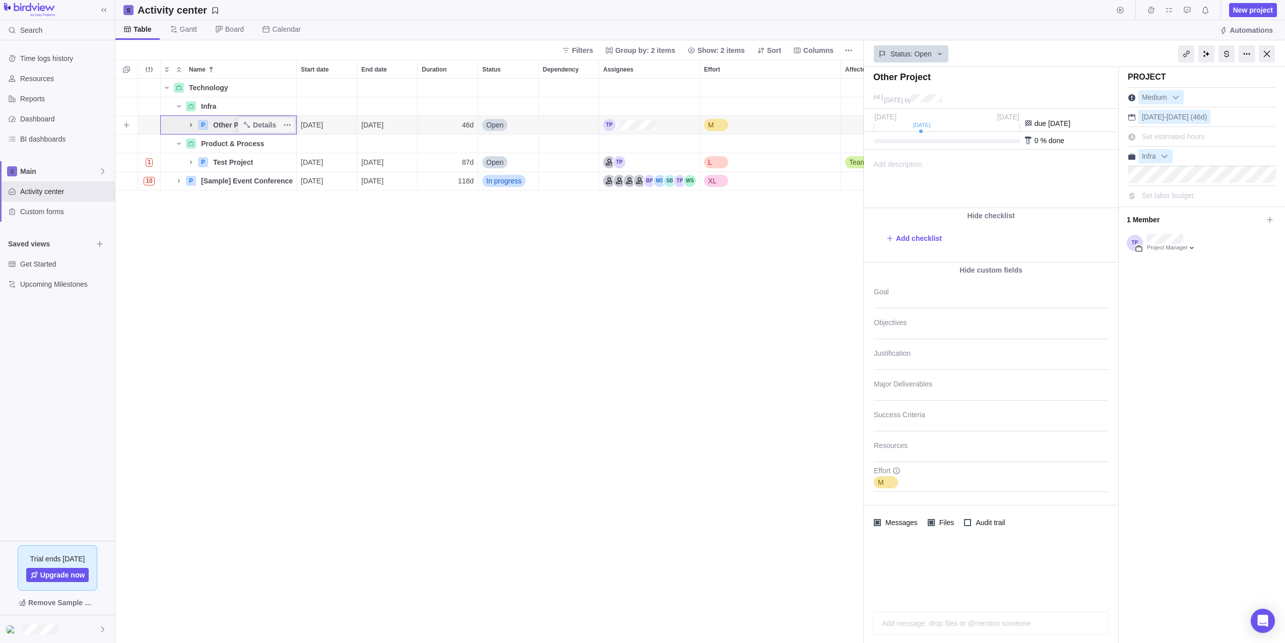
click at [191, 125] on icon "Name" at bounding box center [191, 125] width 2 height 4
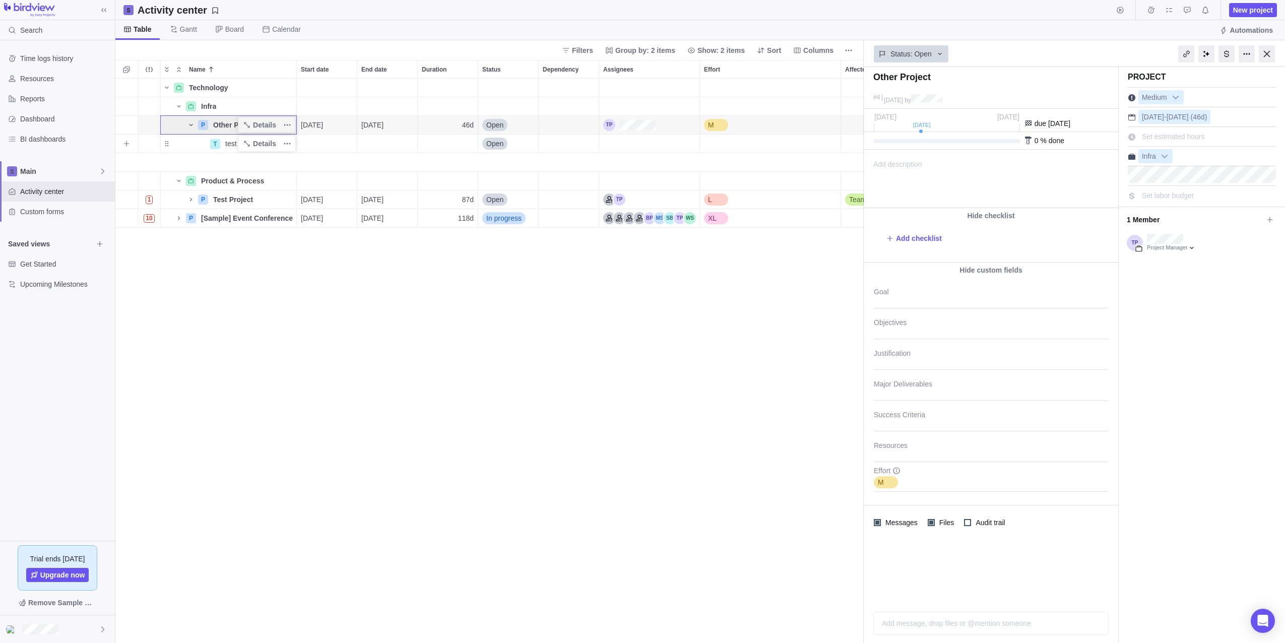
click at [235, 140] on span "test" at bounding box center [231, 144] width 12 height 10
click at [249, 171] on div "Technology Details Infra Details P Other Project Details [DATE] [DATE] 46d Open…" at bounding box center [489, 361] width 748 height 564
click at [191, 127] on icon "Name" at bounding box center [191, 125] width 8 height 8
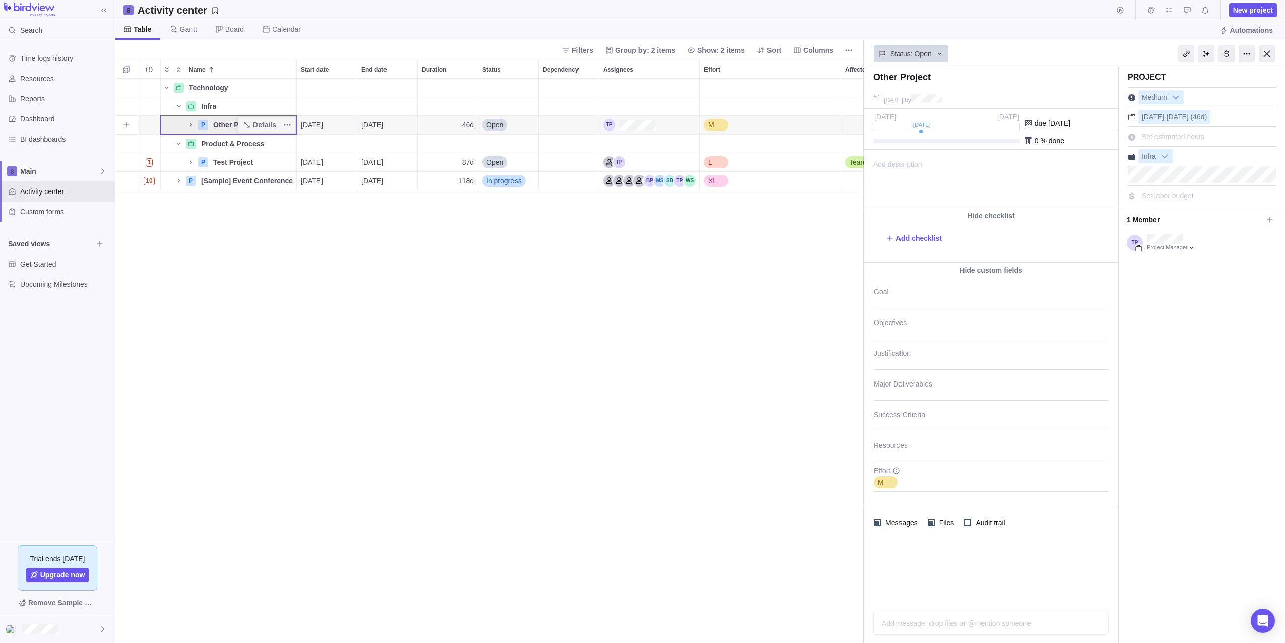
click at [191, 127] on icon "Name" at bounding box center [191, 125] width 8 height 8
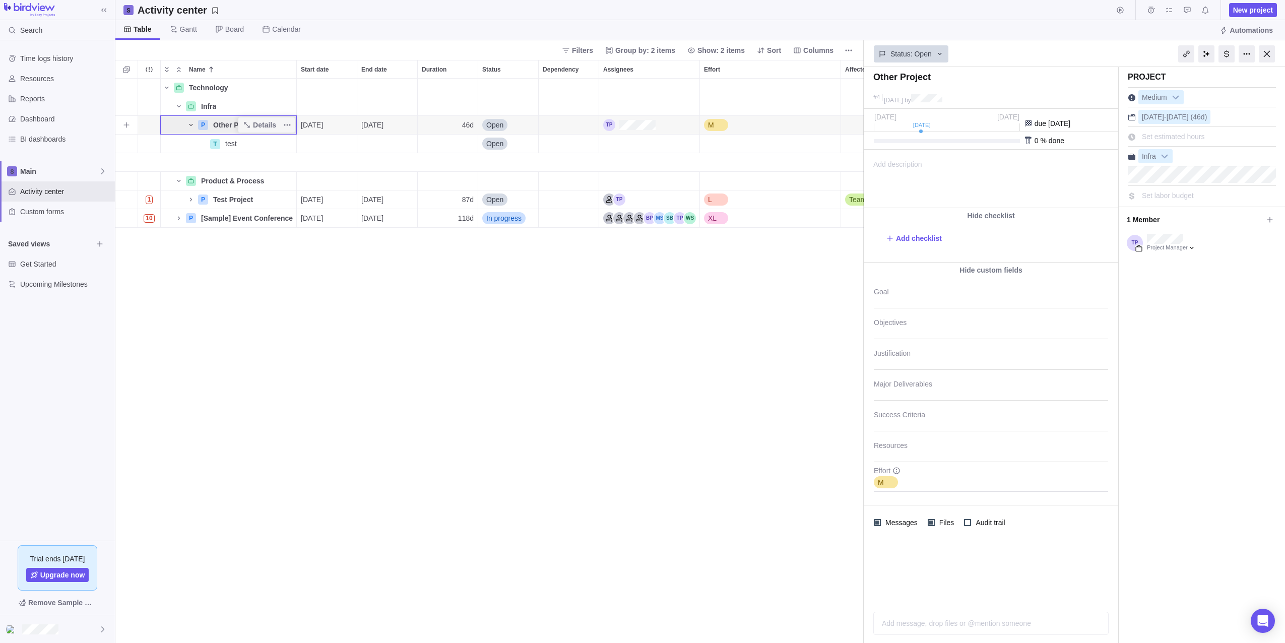
click at [191, 123] on icon "Name" at bounding box center [191, 125] width 8 height 8
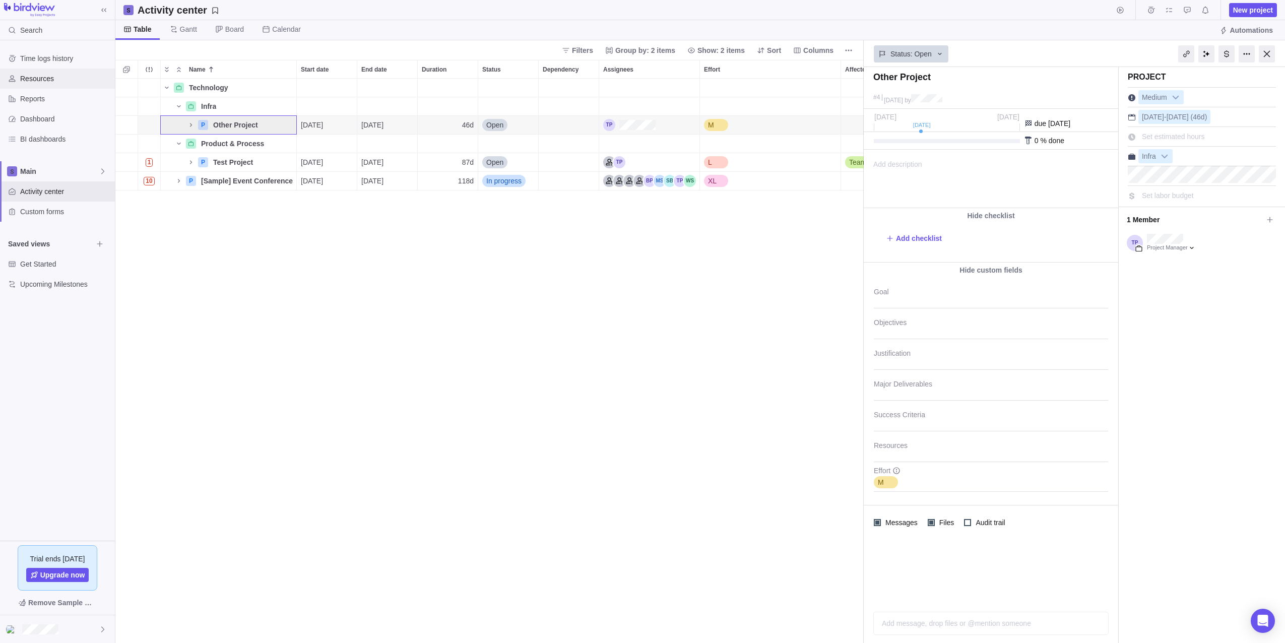
click at [41, 79] on span "Resources" at bounding box center [65, 79] width 91 height 10
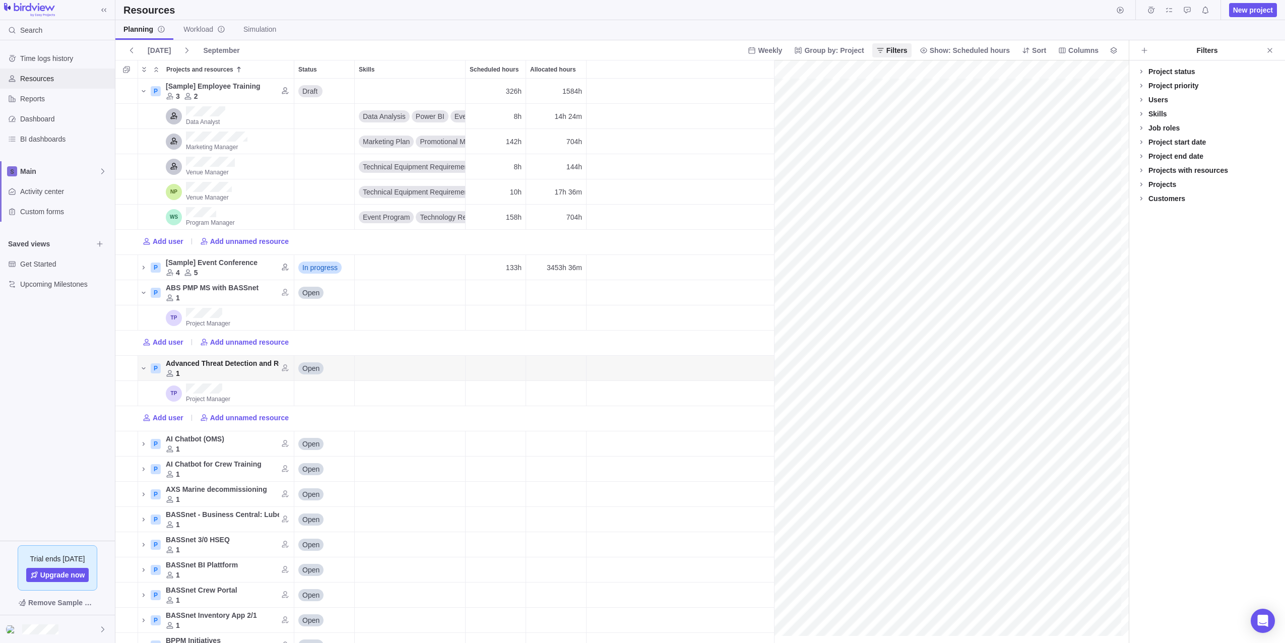
scroll to position [0, 12579]
click at [639, 48] on icon "Close" at bounding box center [1270, 50] width 8 height 8
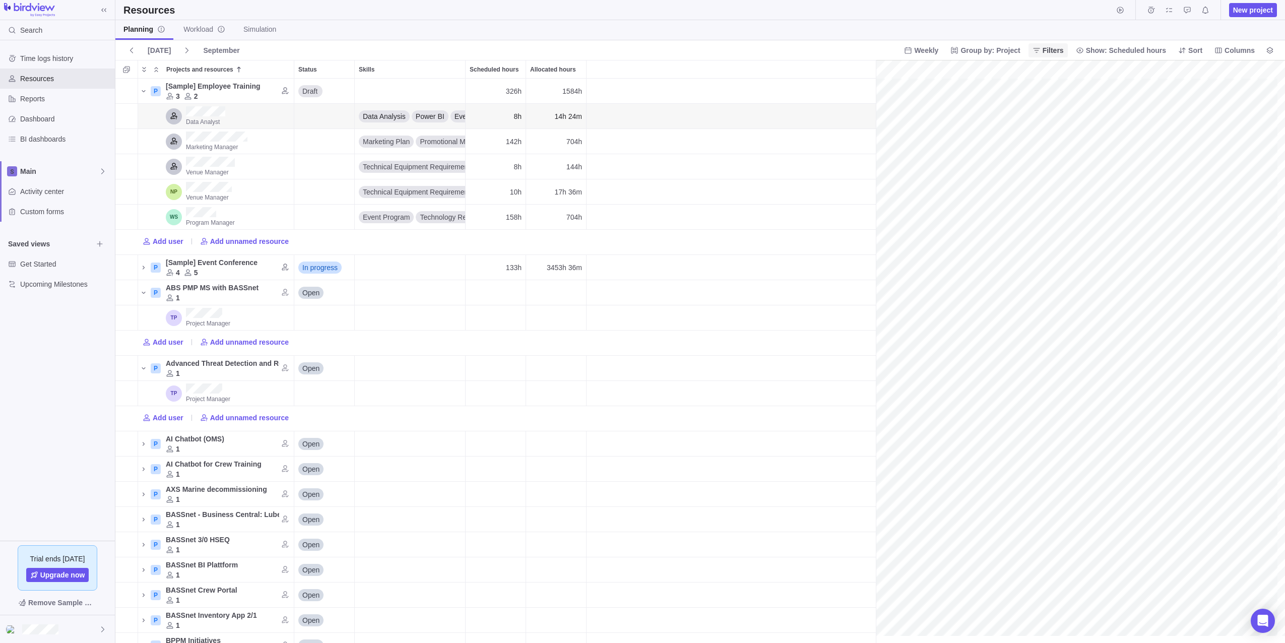
click at [639, 51] on span "Filters" at bounding box center [1053, 50] width 21 height 10
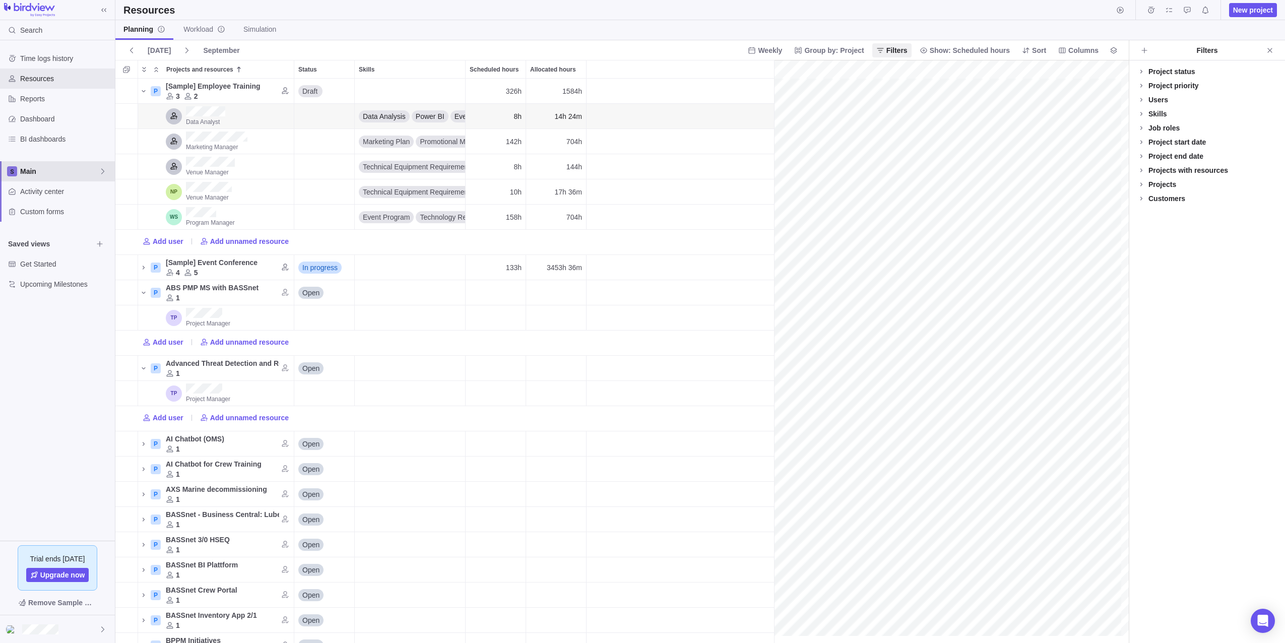
click at [43, 174] on span "Main" at bounding box center [59, 171] width 79 height 10
click at [43, 194] on span "Main" at bounding box center [57, 195] width 61 height 10
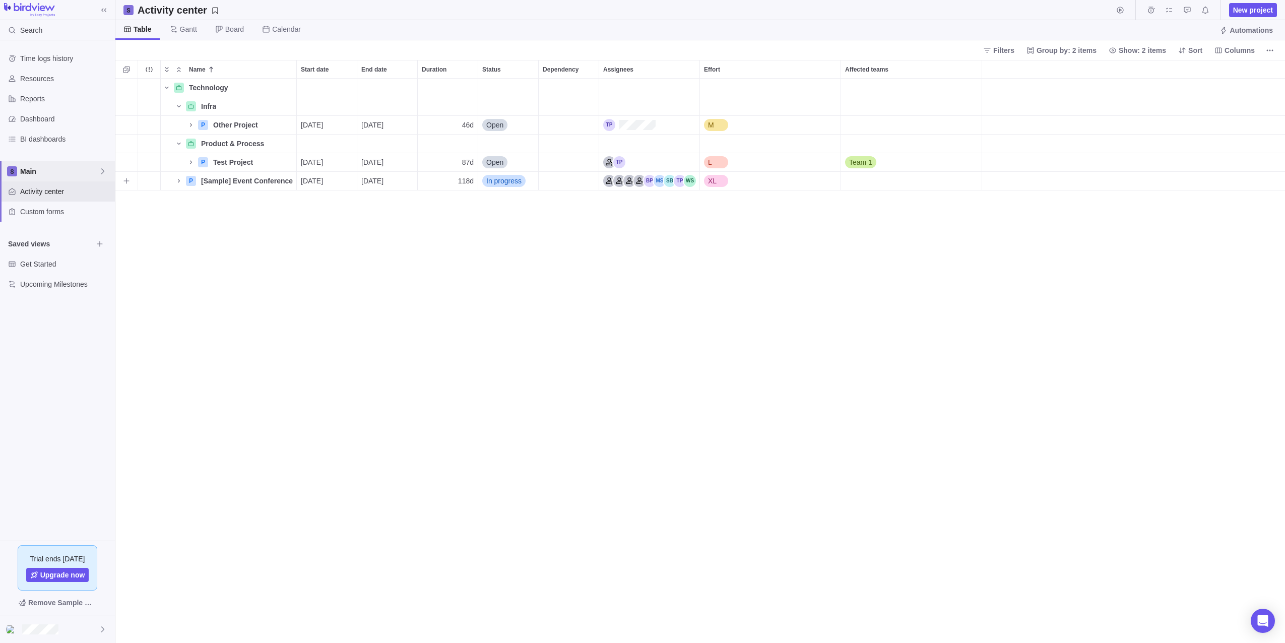
scroll to position [557, 1162]
click at [182, 31] on span "Gantt" at bounding box center [188, 29] width 17 height 10
click at [32, 171] on span "Main" at bounding box center [59, 171] width 79 height 10
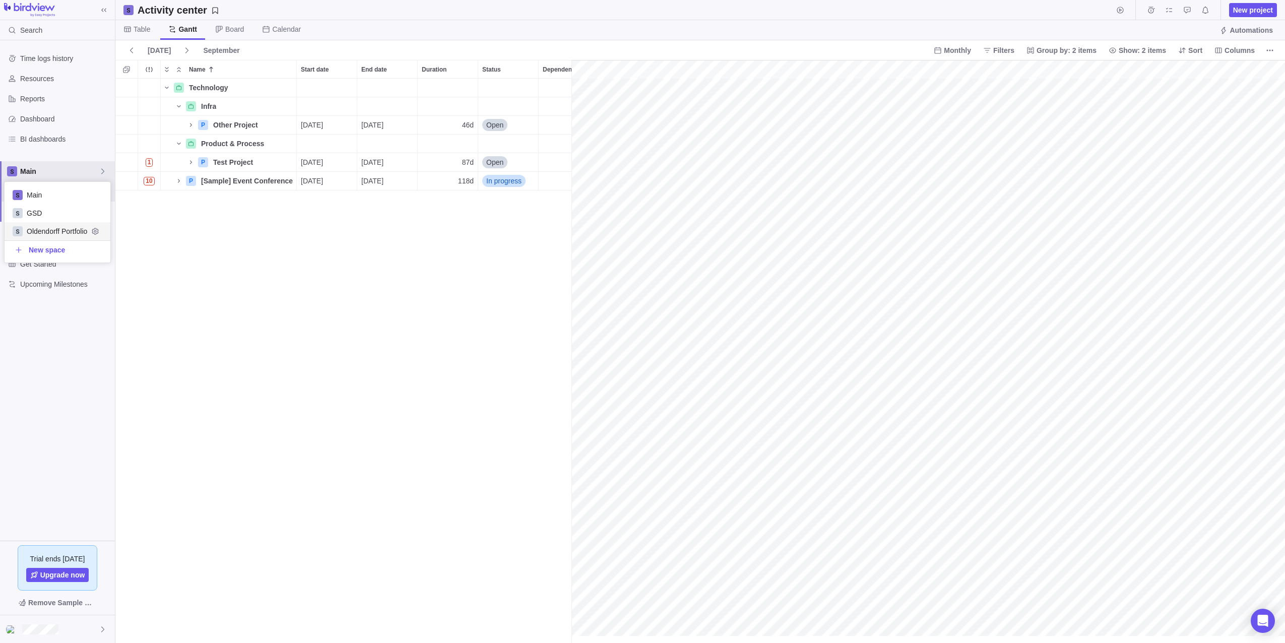
click at [43, 229] on span "Oldendorff Portfolio" at bounding box center [57, 231] width 61 height 10
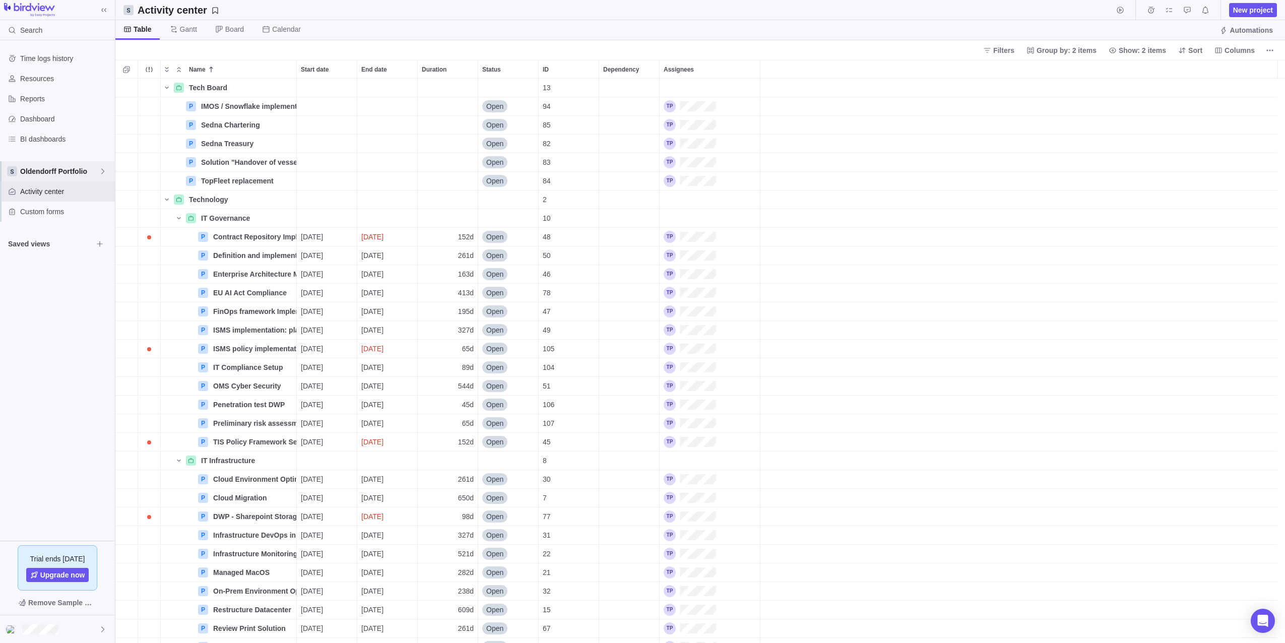
scroll to position [557, 1162]
click at [51, 176] on span "Oldendorff Portfolio" at bounding box center [59, 171] width 79 height 10
click at [45, 190] on span "Main" at bounding box center [57, 195] width 61 height 10
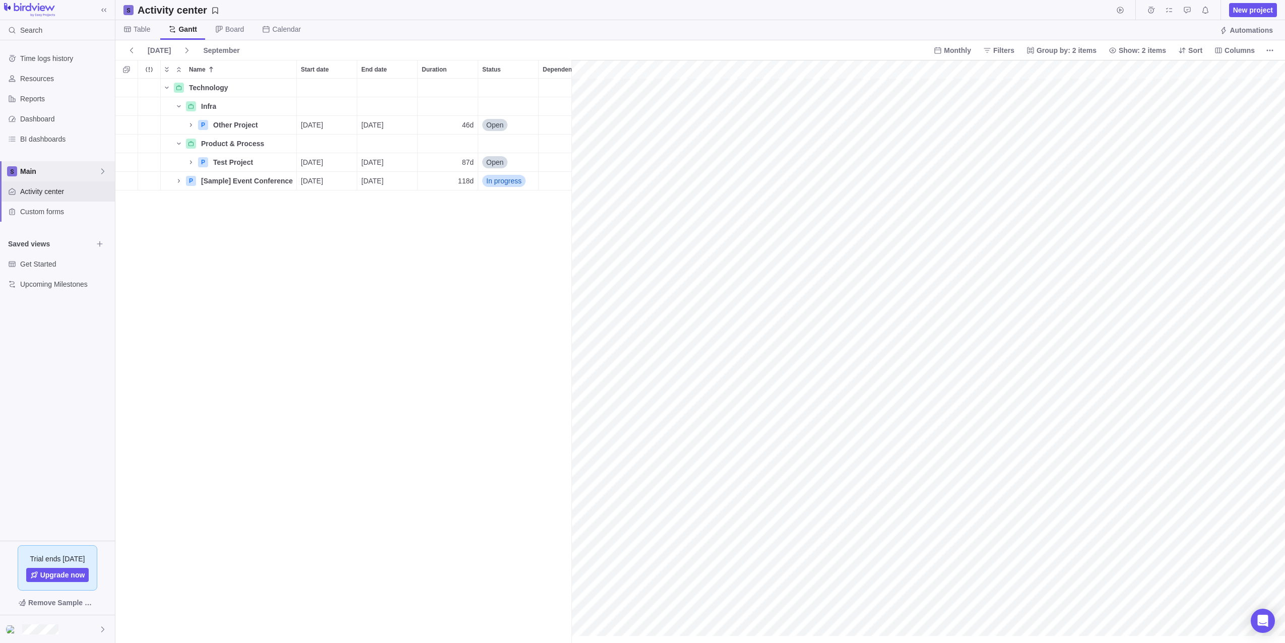
scroll to position [0, 173]
click at [193, 128] on icon "Name" at bounding box center [191, 125] width 8 height 8
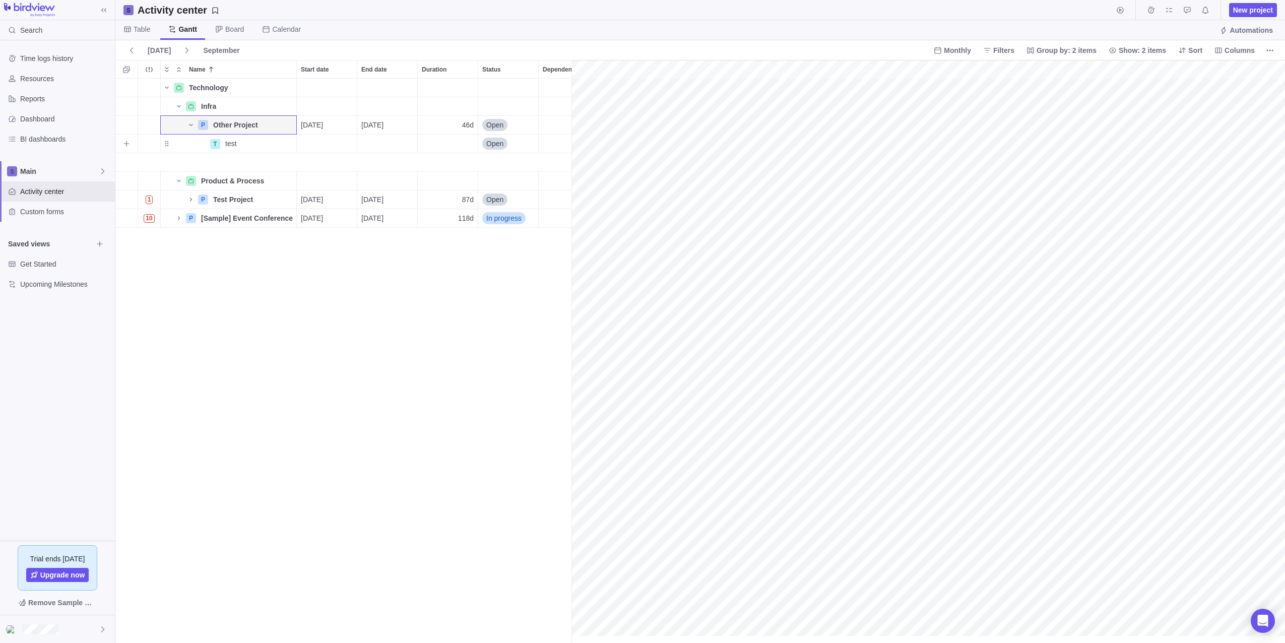
click at [334, 145] on div "Start date" at bounding box center [327, 144] width 60 height 18
click at [328, 222] on link "1" at bounding box center [328, 222] width 20 height 20
click at [375, 142] on div "End date" at bounding box center [387, 144] width 60 height 18
click at [407, 304] on link "30" at bounding box center [409, 304] width 20 height 20
click at [189, 124] on icon "Name" at bounding box center [191, 125] width 4 height 2
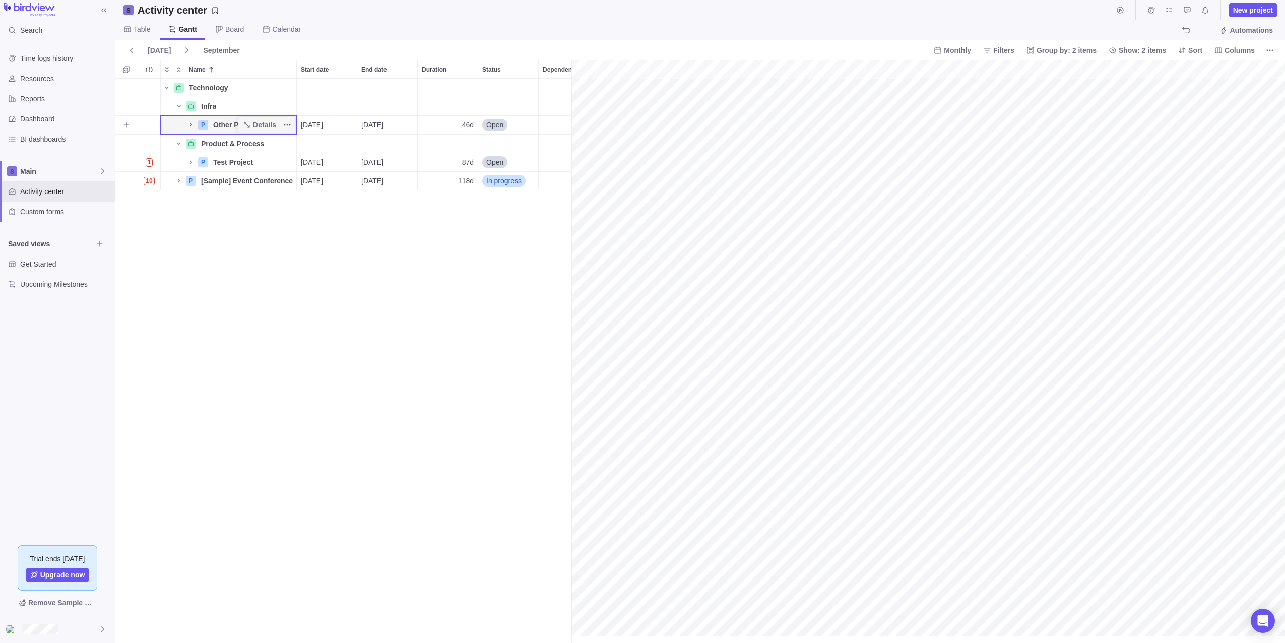
click at [192, 123] on icon "Name" at bounding box center [191, 125] width 8 height 8
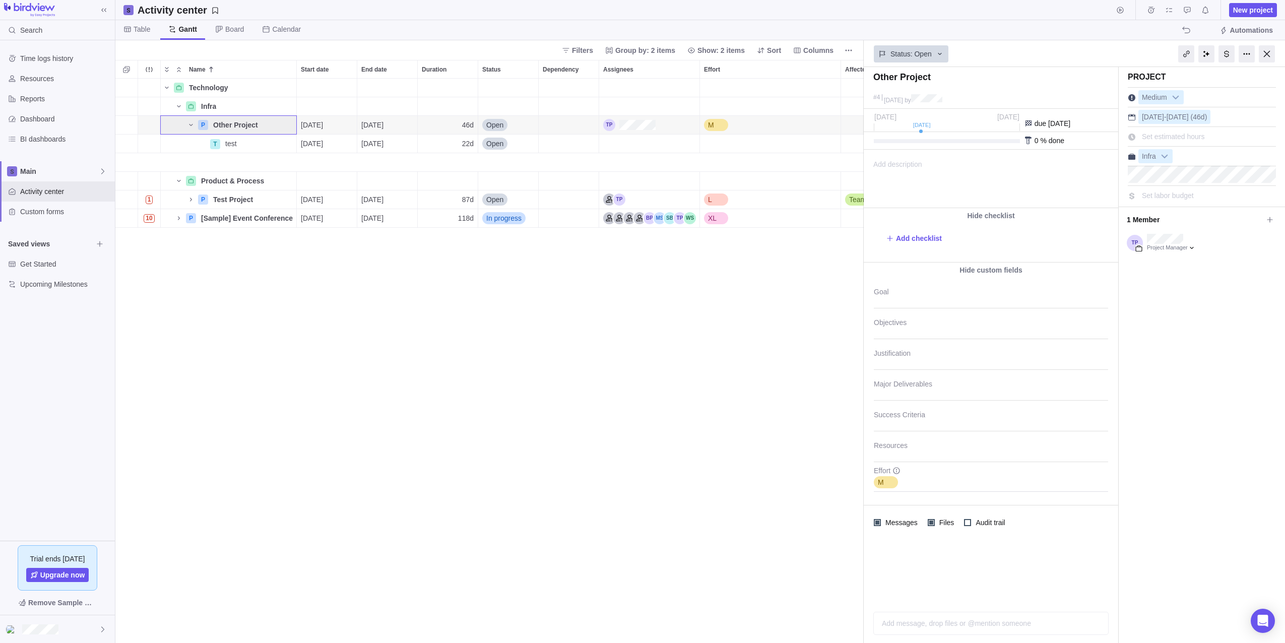
click at [639, 144] on div "0 % done" at bounding box center [1050, 141] width 30 height 8
click at [639, 140] on div at bounding box center [947, 141] width 146 height 4
drag, startPoint x: 903, startPoint y: 138, endPoint x: 920, endPoint y: 139, distance: 17.1
click at [639, 138] on div "0 % done" at bounding box center [991, 141] width 254 height 18
click at [639, 141] on div at bounding box center [947, 141] width 146 height 4
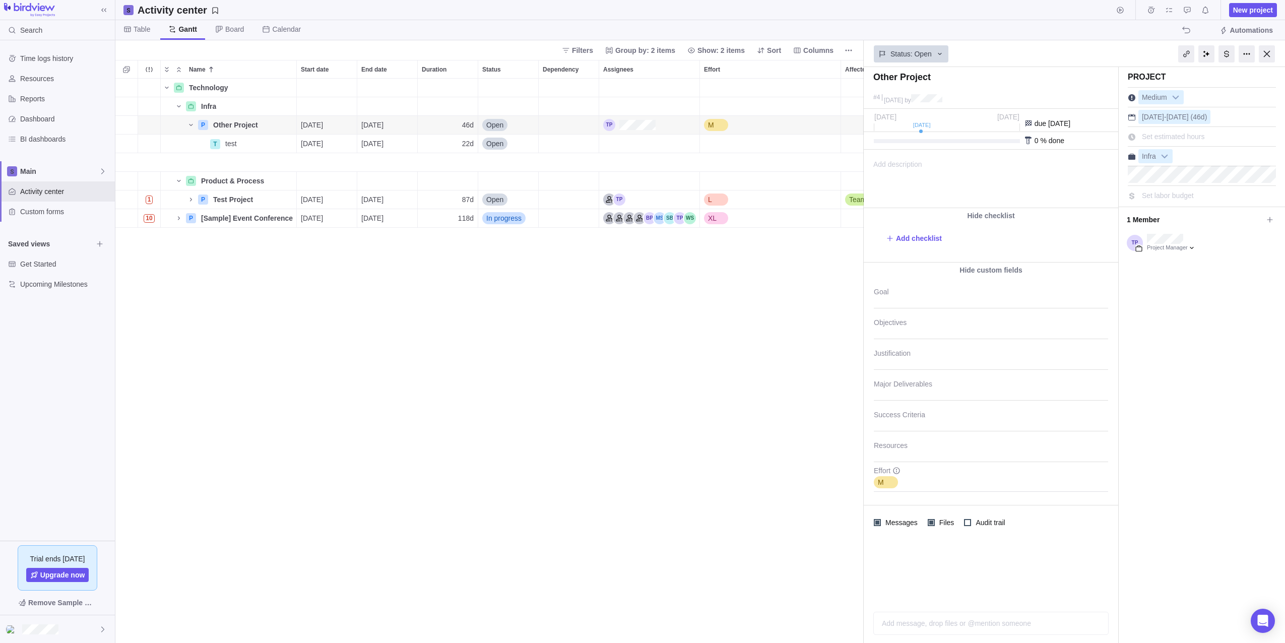
click at [639, 143] on div at bounding box center [947, 141] width 146 height 4
click at [639, 138] on div at bounding box center [1028, 141] width 8 height 8
click at [639, 51] on div at bounding box center [1267, 53] width 16 height 17
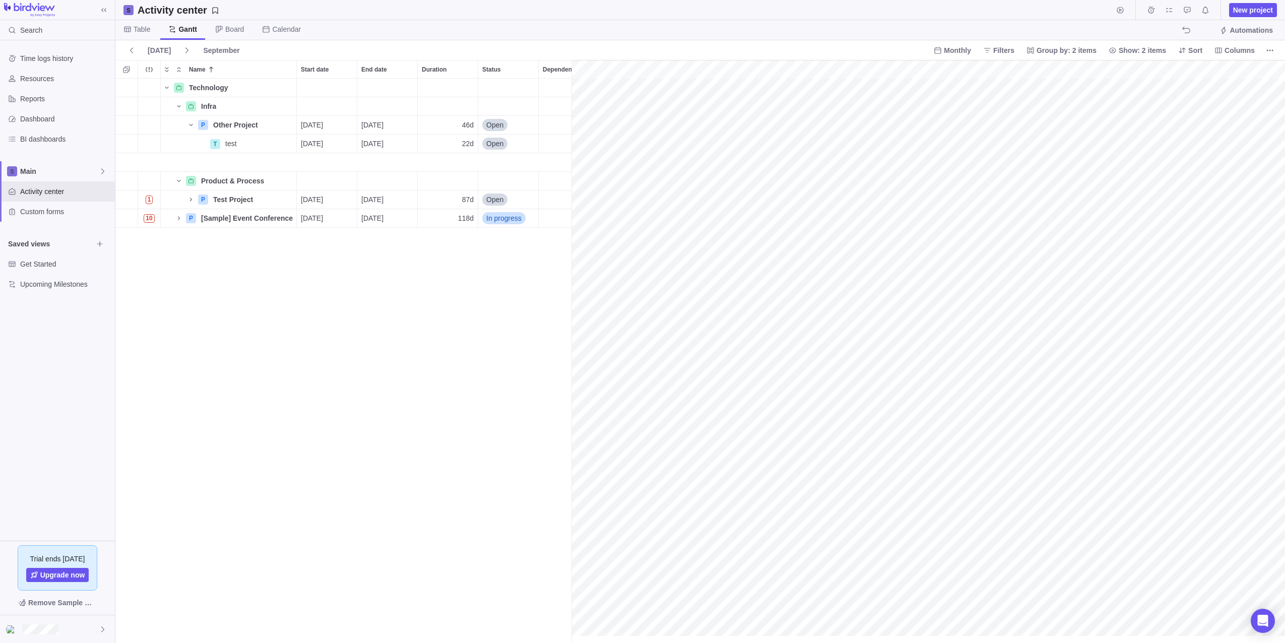
scroll to position [0, 173]
click at [33, 80] on span "Resources" at bounding box center [65, 79] width 91 height 10
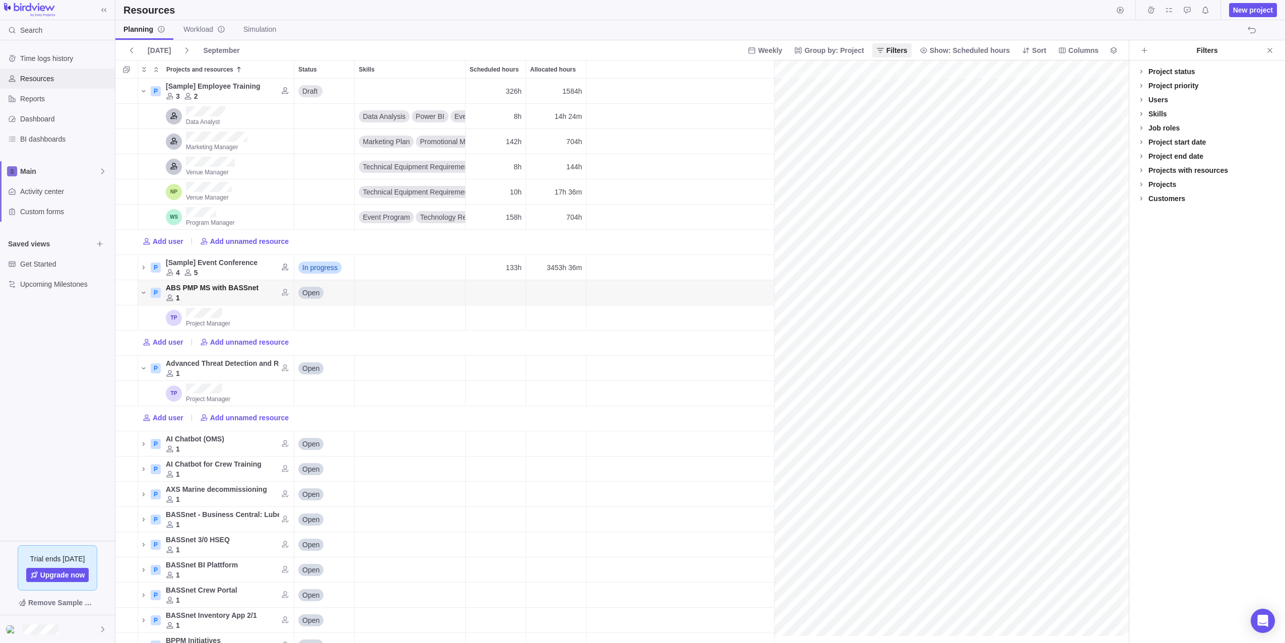
scroll to position [0, 12579]
click at [639, 52] on icon "Close" at bounding box center [1270, 50] width 8 height 8
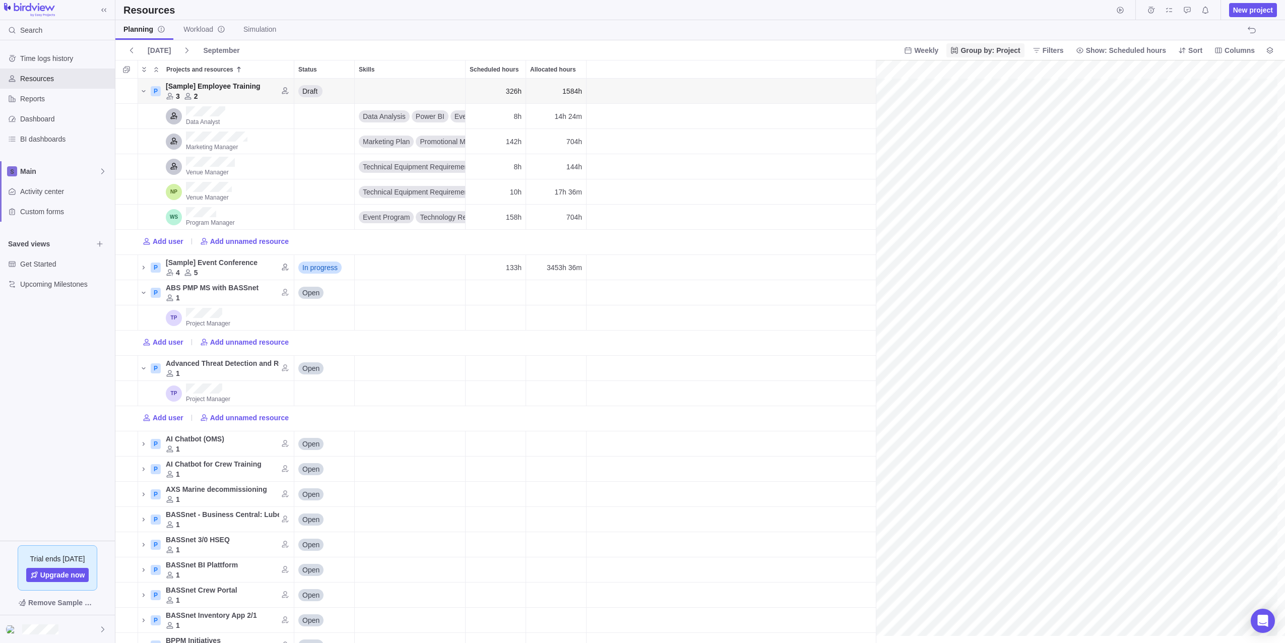
click at [639, 49] on span "Group by: Project" at bounding box center [989, 50] width 59 height 10
click at [639, 105] on span "Job role" at bounding box center [982, 109] width 25 height 10
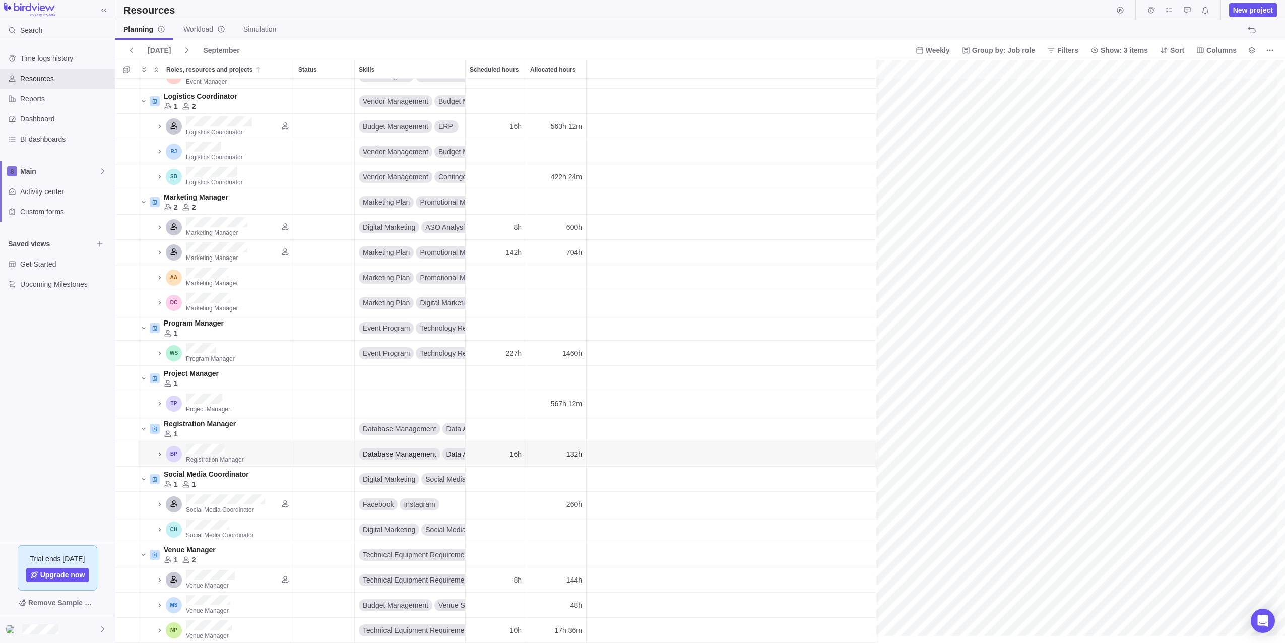
click at [158, 450] on icon "Roles, resources and projects" at bounding box center [160, 454] width 8 height 8
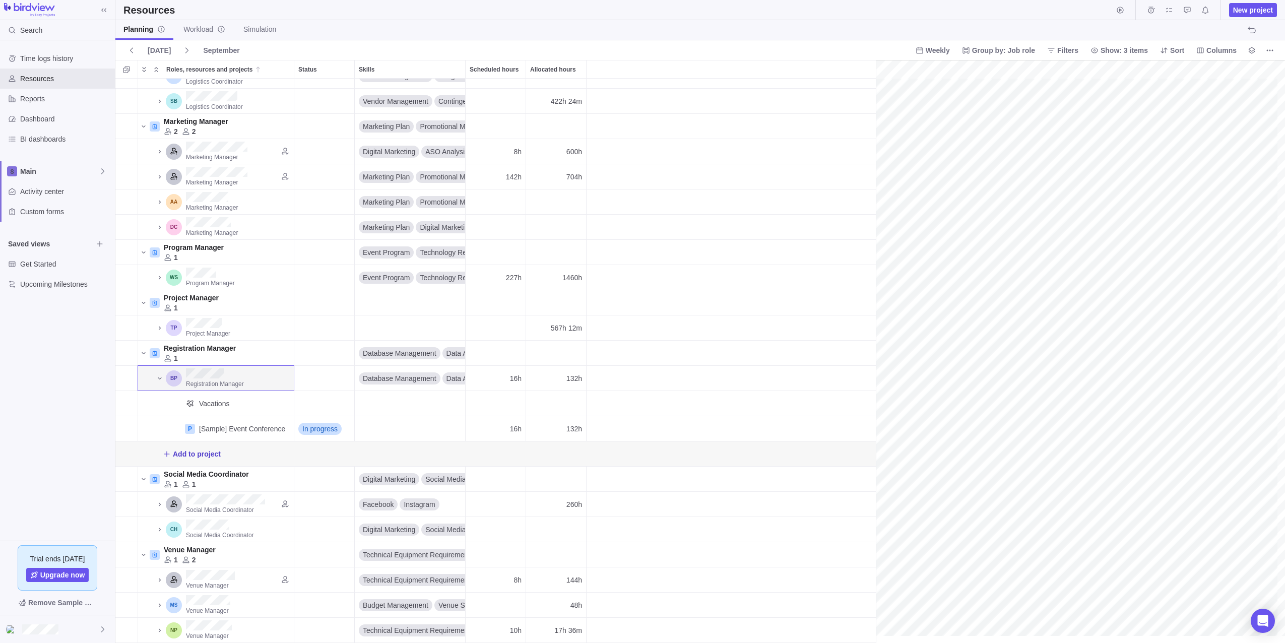
click at [194, 449] on span "Add to project" at bounding box center [197, 454] width 48 height 10
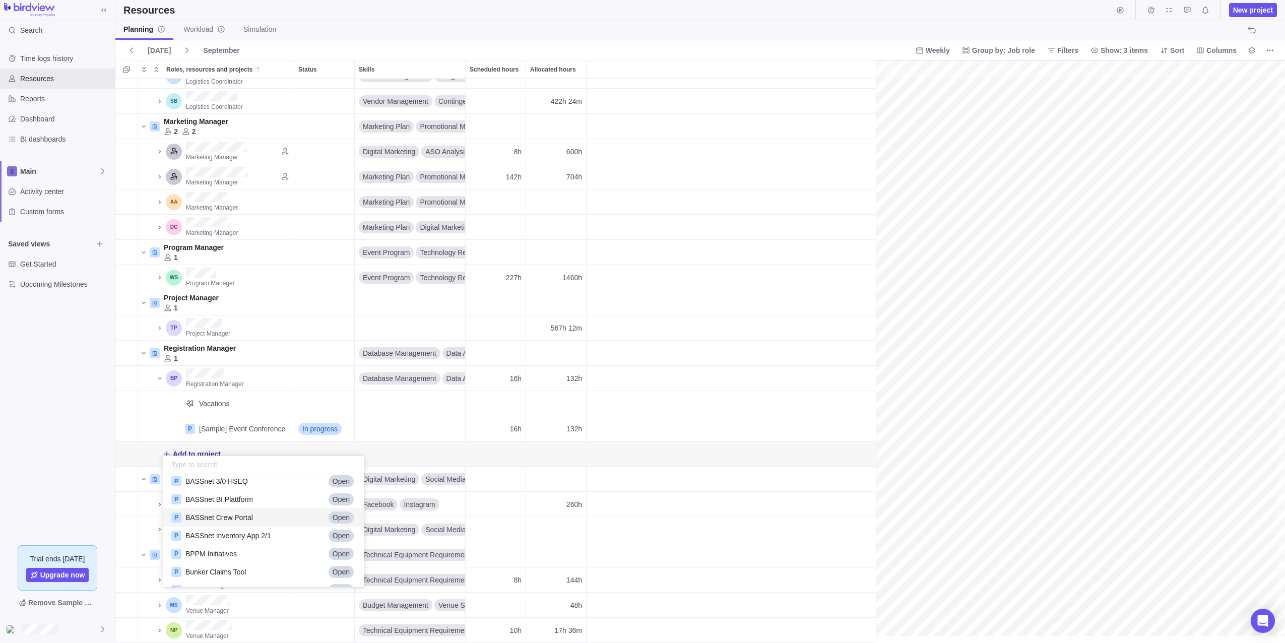
click at [221, 520] on span "BASSnet Crew Portal" at bounding box center [219, 517] width 68 height 10
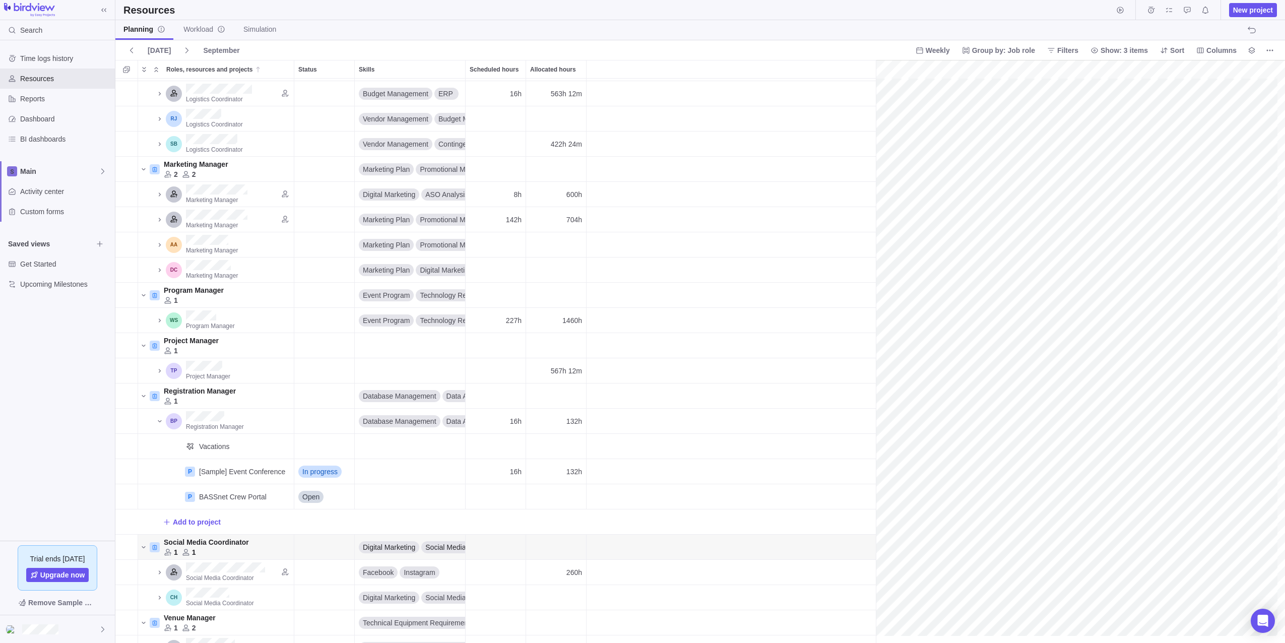
click at [639, 472] on div "gantt" at bounding box center [1080, 352] width 409 height 584
click at [639, 496] on div "gantt" at bounding box center [1080, 352] width 409 height 584
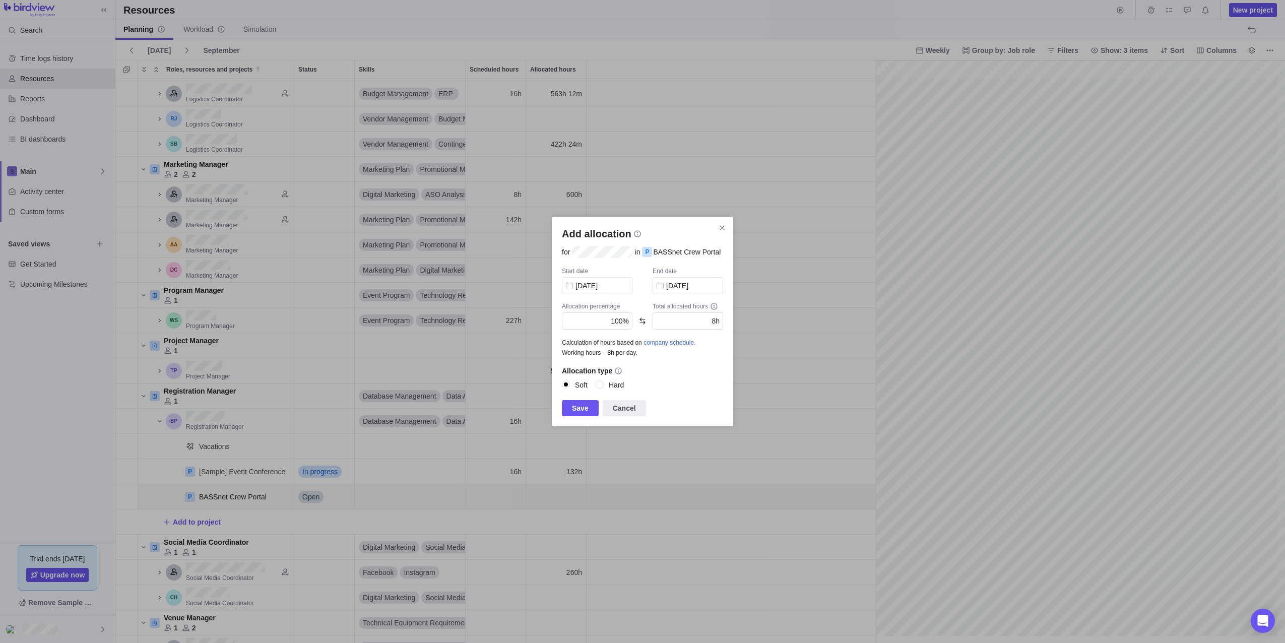
click at [611, 385] on div "Hard" at bounding box center [616, 384] width 15 height 9
click at [605, 385] on input "Hard" at bounding box center [600, 384] width 9 height 9
radio input "true"
drag, startPoint x: 610, startPoint y: 322, endPoint x: 638, endPoint y: 324, distance: 28.8
click at [638, 324] on div "Start date [DATE] End date [DATE] Allocation percentage 100% Total allocated ho…" at bounding box center [642, 333] width 161 height 133
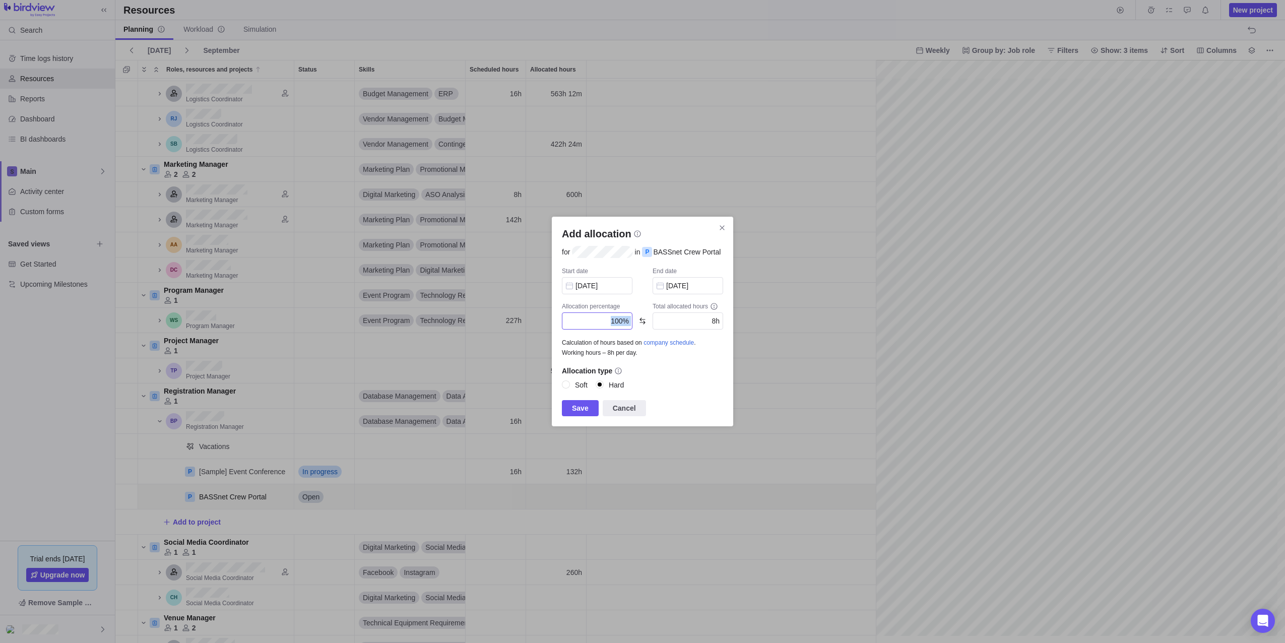
click at [611, 335] on div "Start date [DATE] End date [DATE] Allocation percentage 100% Total allocated ho…" at bounding box center [642, 333] width 161 height 133
click at [615, 319] on span "100%" at bounding box center [620, 321] width 18 height 8
type input "34m"
type input "7"
type input "5h 36m"
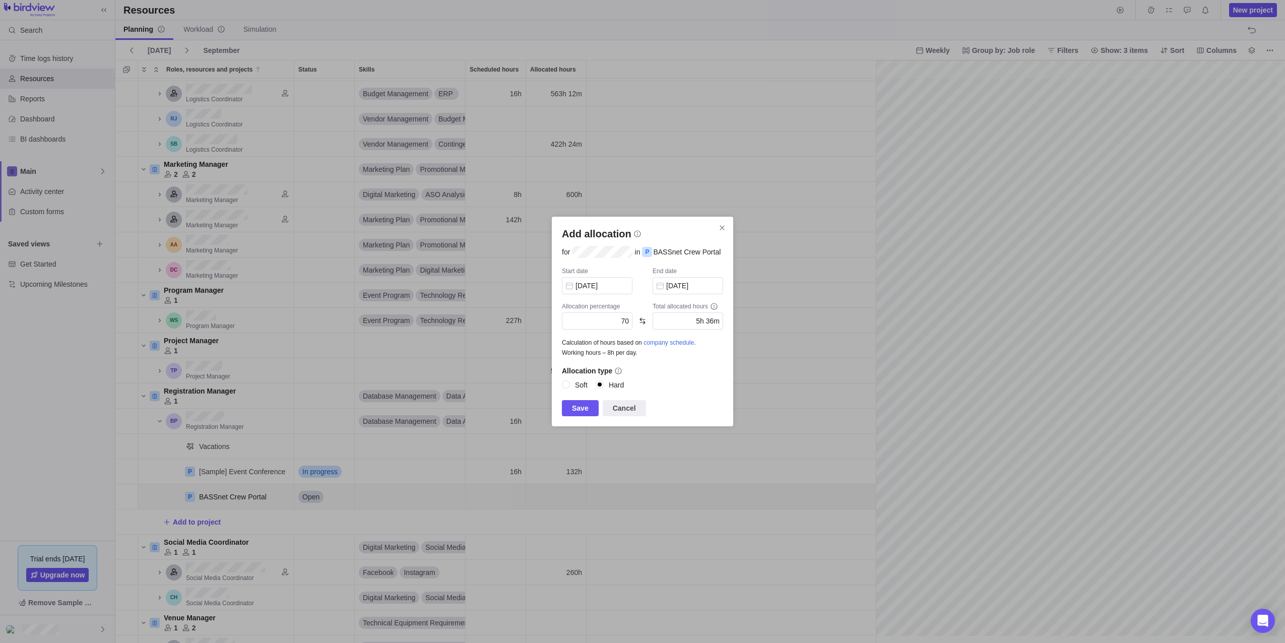
type input "70"
click at [577, 408] on span "Save" at bounding box center [580, 408] width 17 height 12
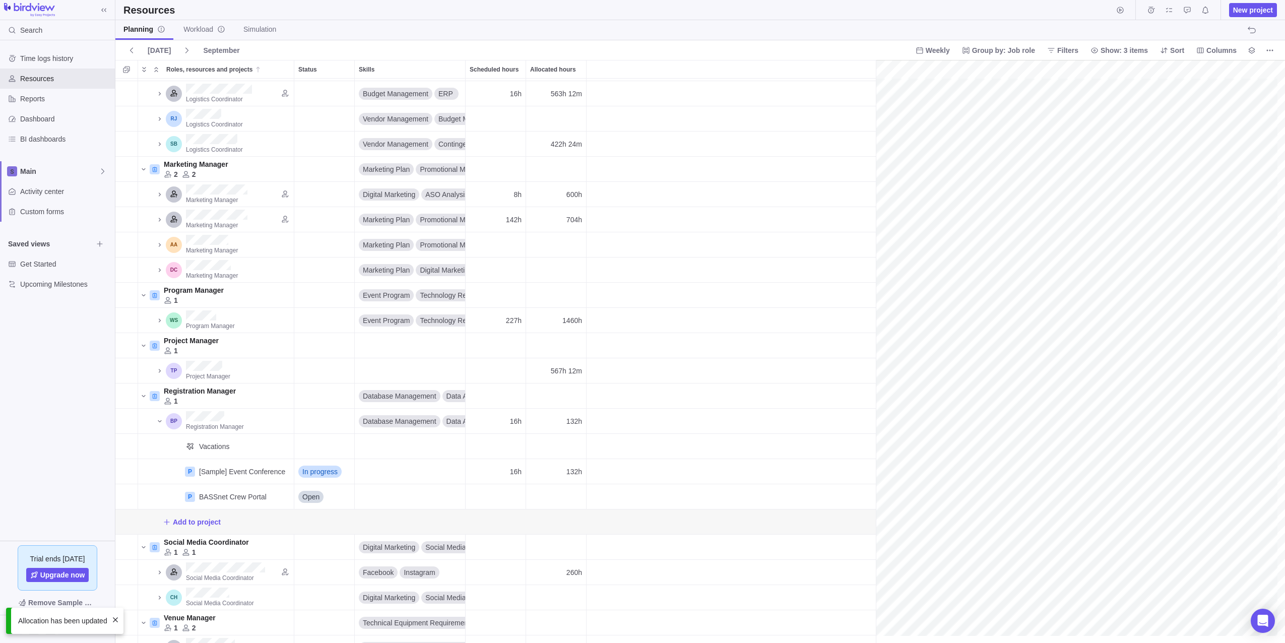
click at [639, 492] on div "gantt" at bounding box center [1080, 352] width 409 height 584
click at [639, 491] on div "gantt" at bounding box center [1080, 352] width 409 height 584
click at [639, 493] on div "gantt" at bounding box center [1080, 352] width 409 height 584
click at [639, 492] on div "gantt" at bounding box center [1080, 352] width 409 height 584
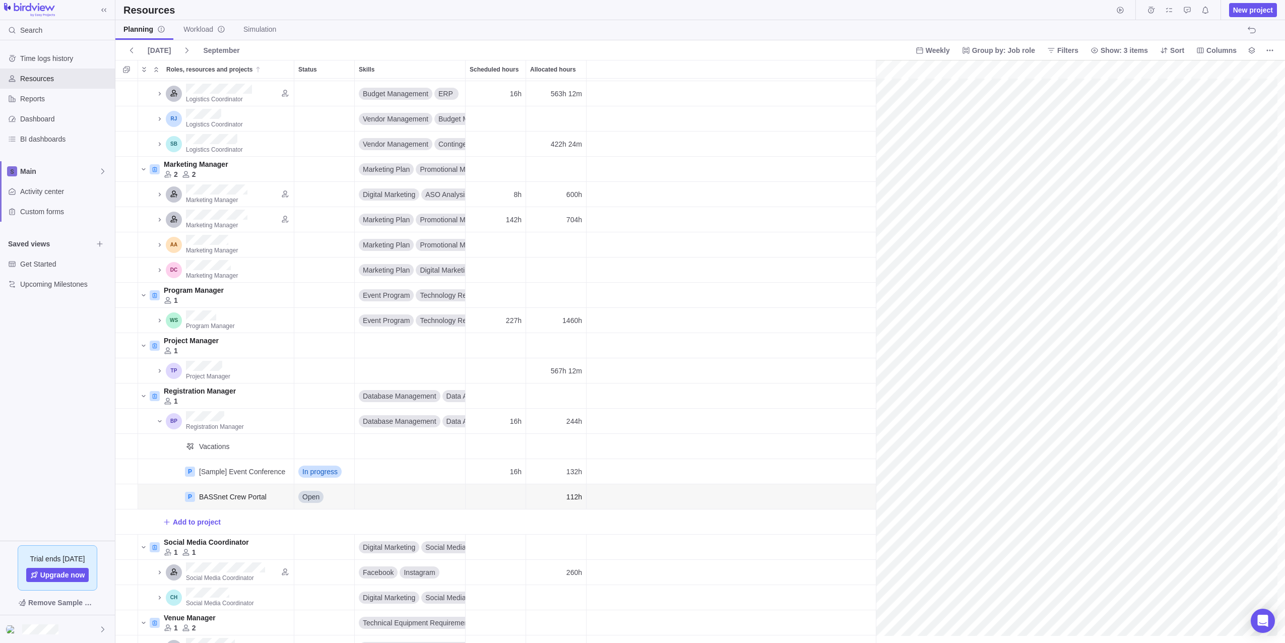
click at [639, 495] on div "gantt" at bounding box center [1080, 352] width 409 height 584
click at [58, 175] on span "Main" at bounding box center [59, 171] width 79 height 10
click at [45, 202] on div "Main" at bounding box center [58, 195] width 106 height 18
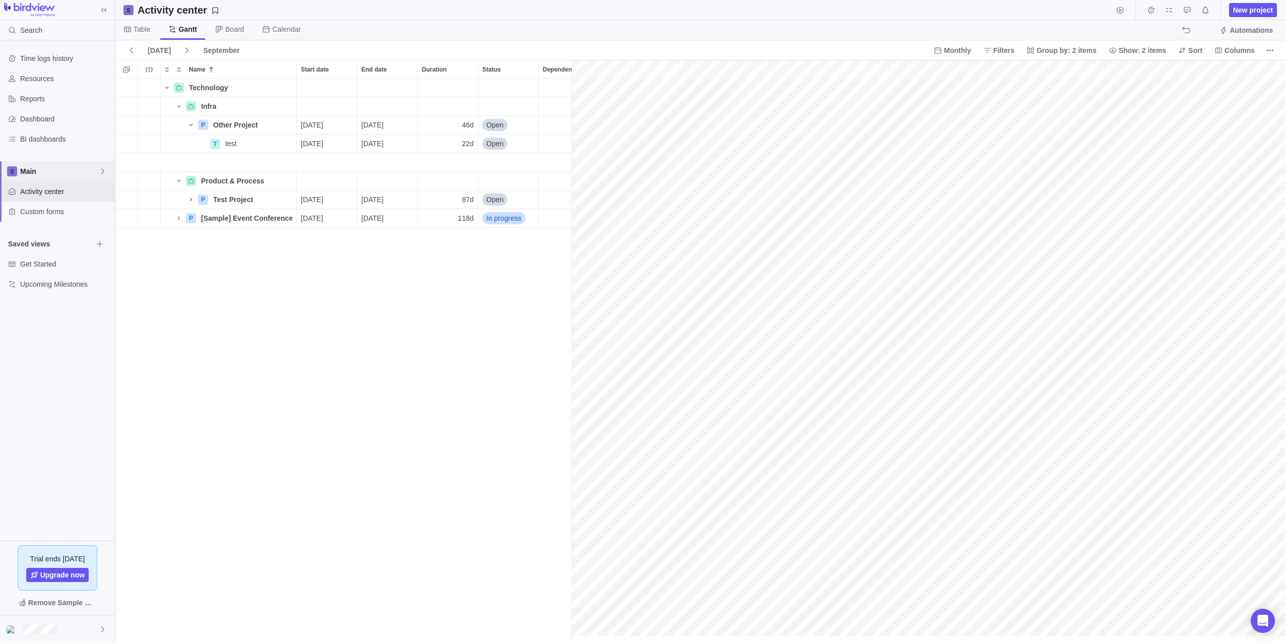
scroll to position [0, 173]
click at [269, 124] on span "Details" at bounding box center [264, 125] width 23 height 10
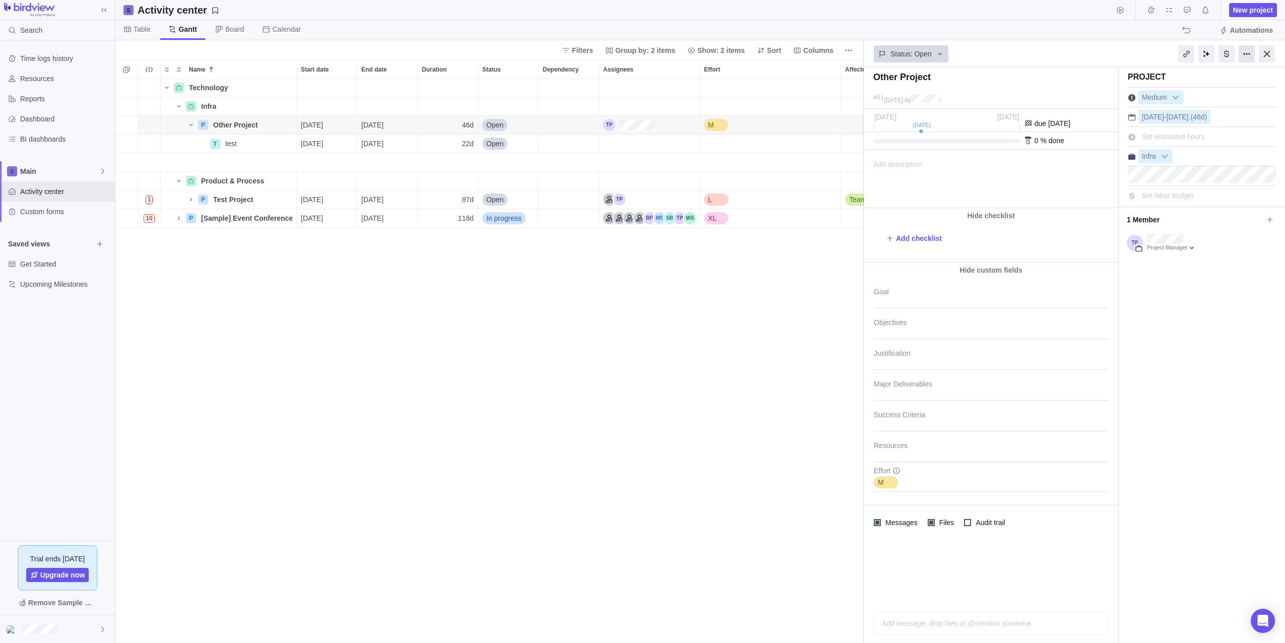
click at [639, 55] on div at bounding box center [1247, 53] width 16 height 17
click at [639, 375] on div "Project Medium [DATE] - [DATE] (46d) Set estimated hours Infra Set labor budget" at bounding box center [1202, 355] width 166 height 576
click at [639, 52] on div at bounding box center [1186, 53] width 16 height 17
click at [639, 53] on div at bounding box center [1247, 53] width 16 height 17
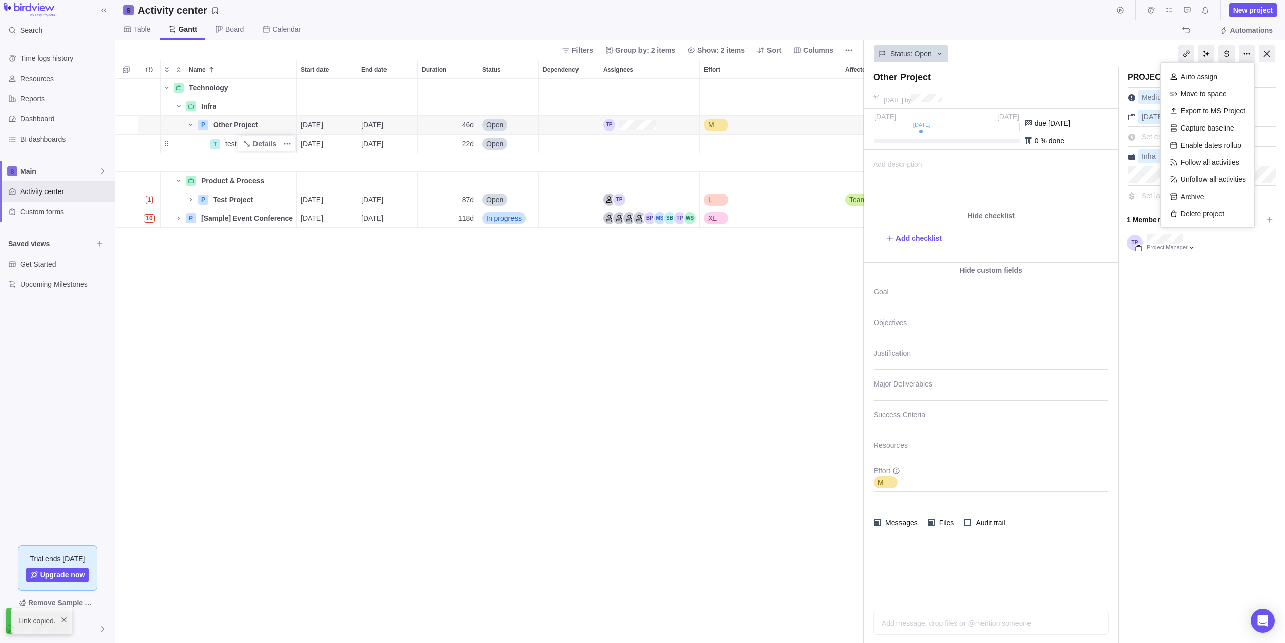
click at [239, 148] on div "Details" at bounding box center [266, 144] width 57 height 16
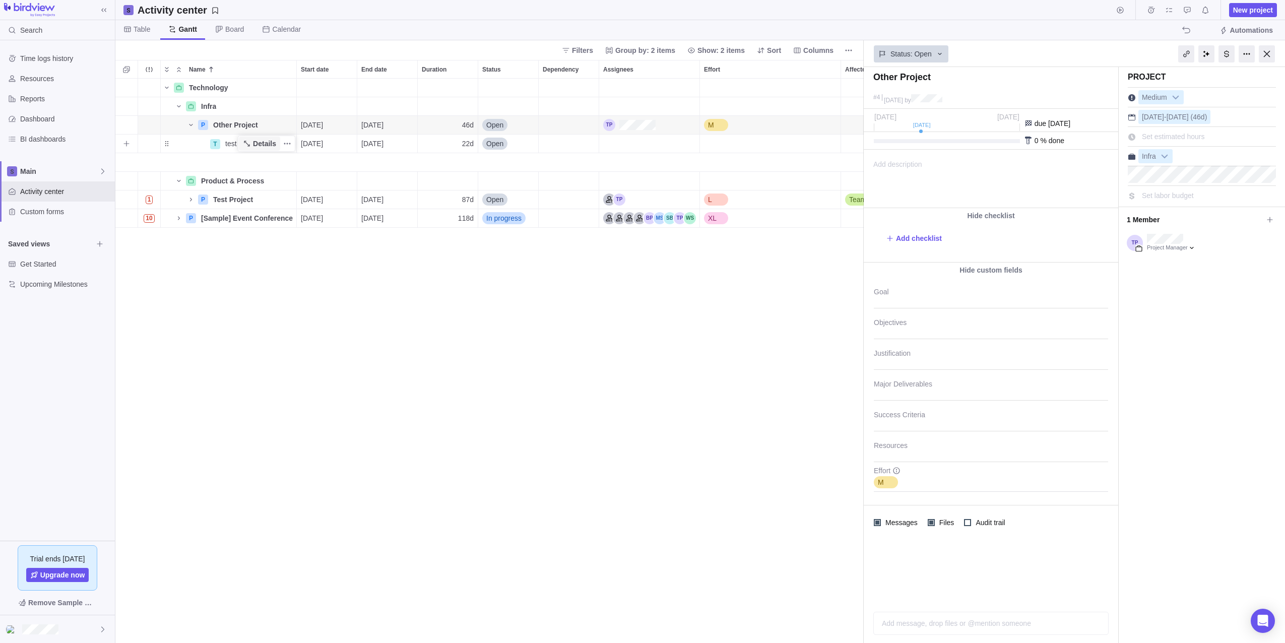
click at [247, 147] on icon "Name" at bounding box center [247, 144] width 8 height 8
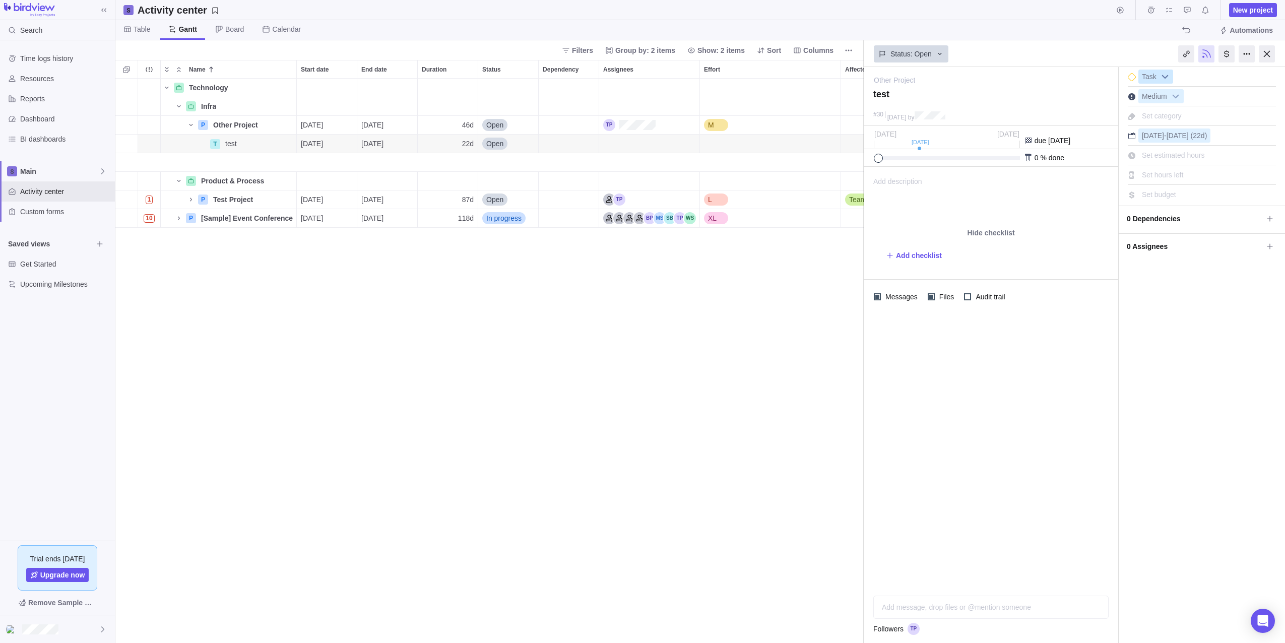
click at [639, 78] on b at bounding box center [1164, 76] width 15 height 13
click at [639, 420] on div at bounding box center [991, 451] width 254 height 274
click at [132, 146] on span "Add sub-activity" at bounding box center [126, 144] width 14 height 14
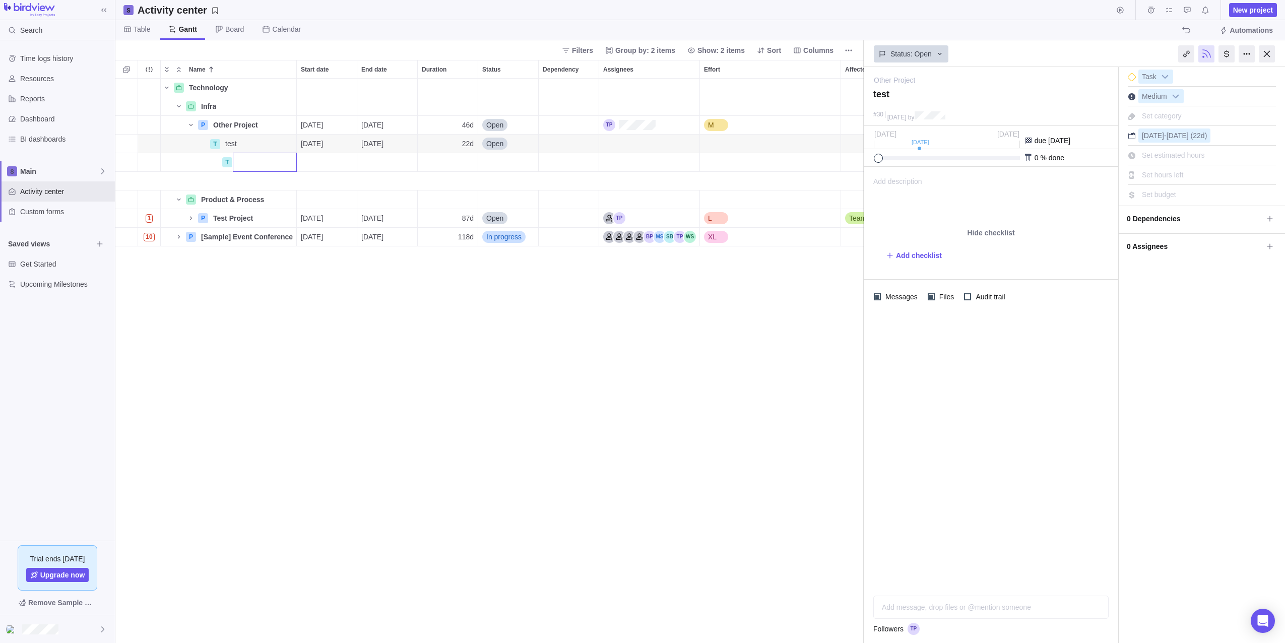
click at [232, 165] on div "Technology Details Infra Details P Other Project Details [DATE] [DATE] 46d Open…" at bounding box center [489, 361] width 748 height 564
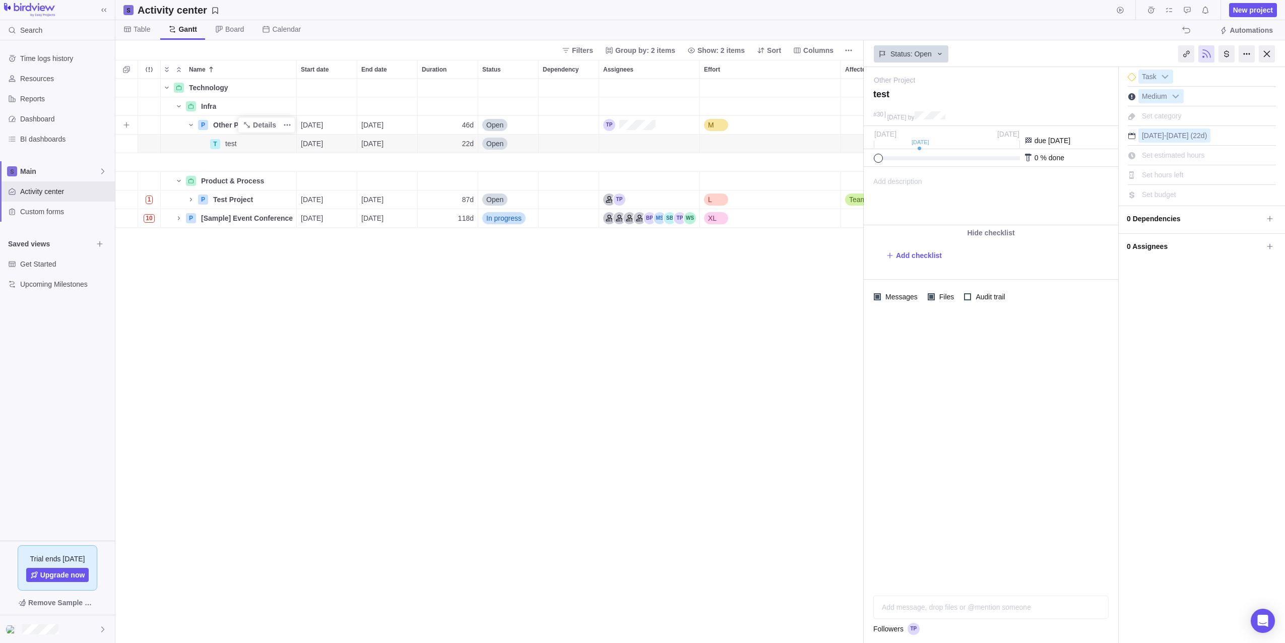
click at [203, 127] on div "P" at bounding box center [203, 125] width 10 height 10
click at [130, 126] on icon "Add activity" at bounding box center [126, 125] width 8 height 8
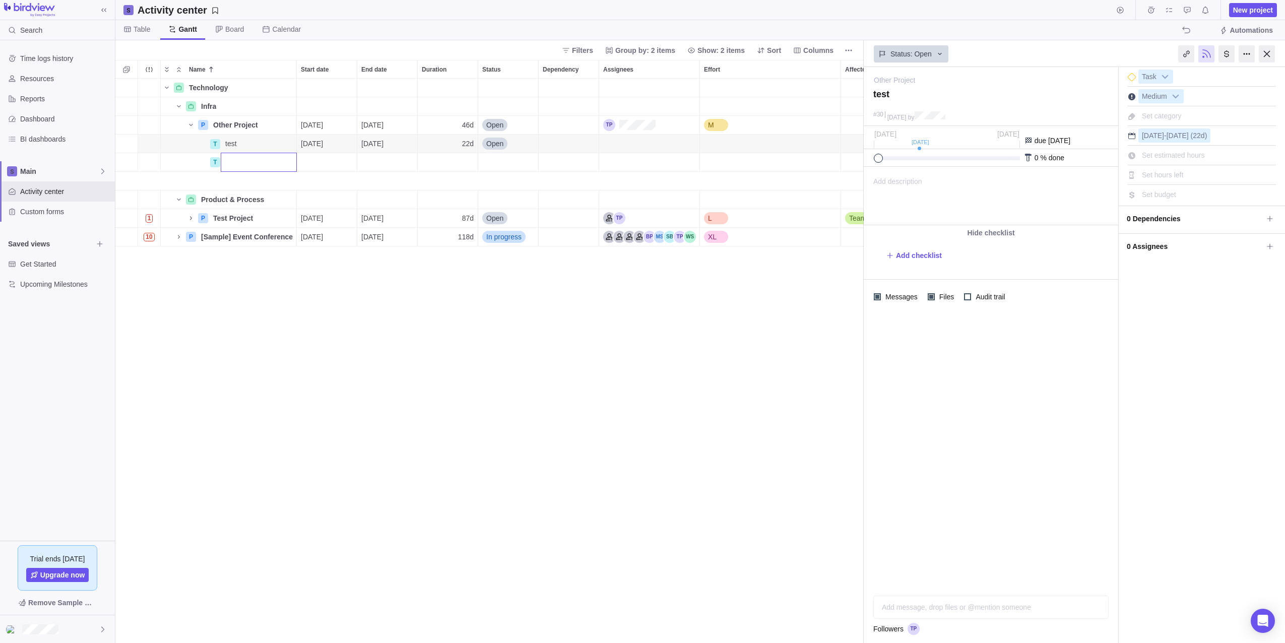
click at [220, 159] on div "Technology Details Infra Details P Other Project Details [DATE] [DATE] 46d Open…" at bounding box center [489, 361] width 748 height 564
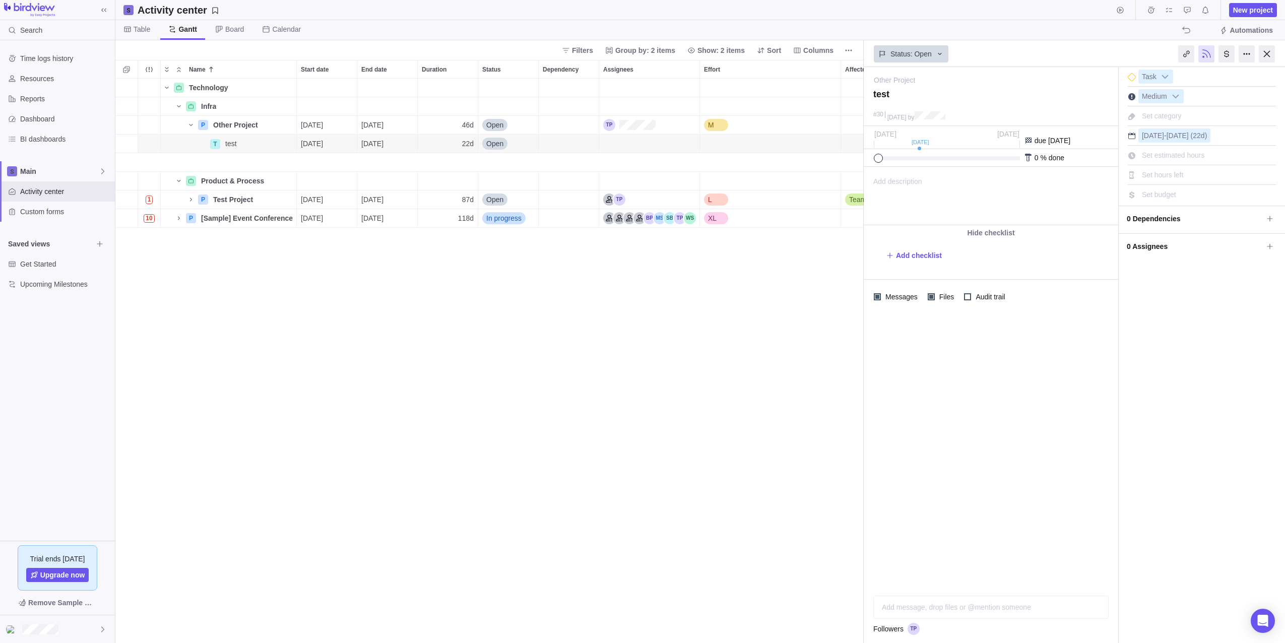
click at [229, 163] on div "Name" at bounding box center [229, 162] width 136 height 19
click at [128, 122] on icon "Add activity" at bounding box center [126, 125] width 8 height 8
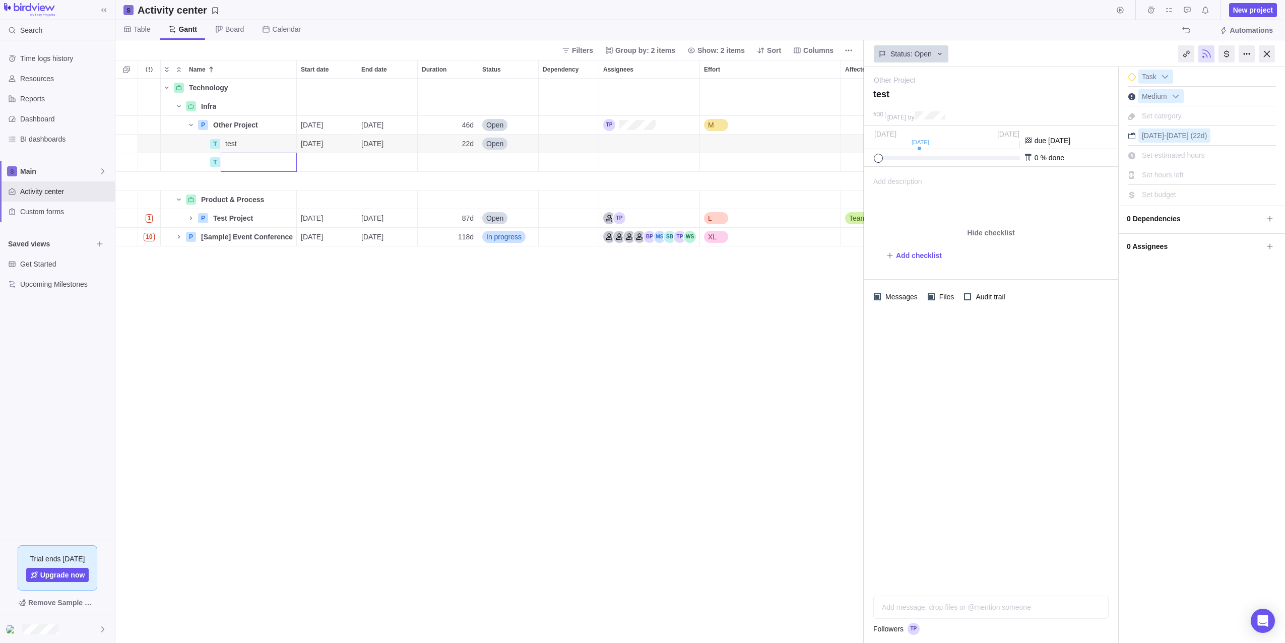
click at [214, 165] on div "Technology Details Infra Details P Other Project Details [DATE] [DATE] 46d Open…" at bounding box center [489, 361] width 748 height 564
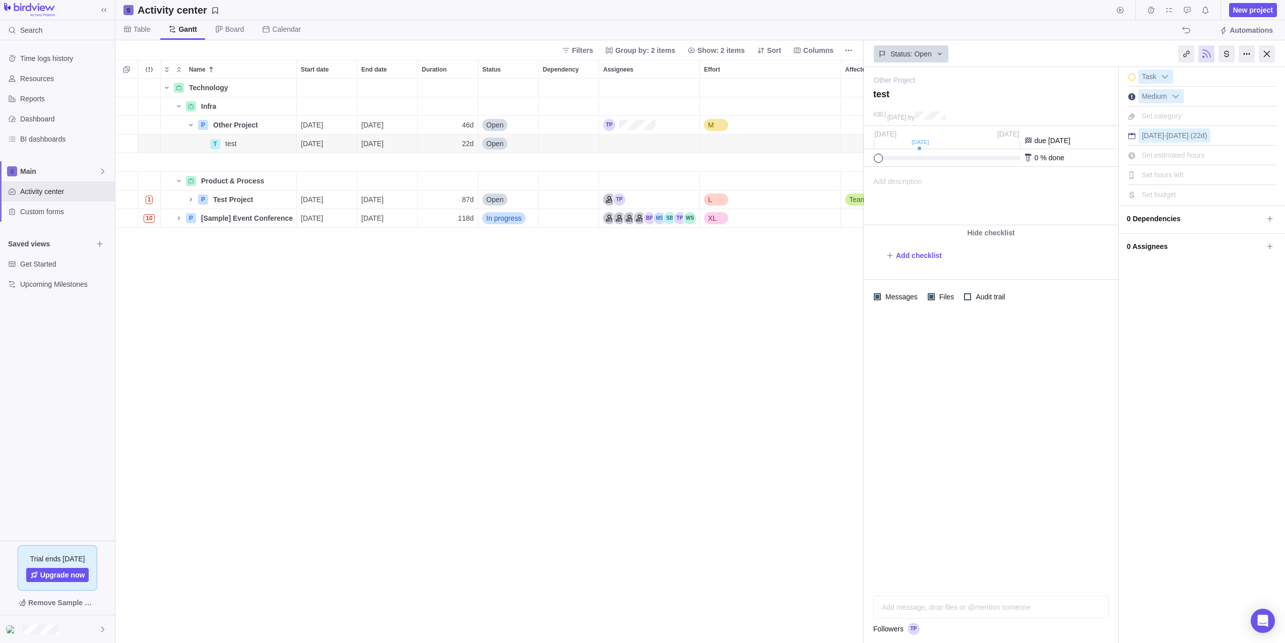
click at [639, 79] on div at bounding box center [1132, 77] width 8 height 8
click at [639, 80] on div at bounding box center [1132, 77] width 8 height 8
click at [639, 79] on div at bounding box center [1132, 77] width 8 height 8
click at [639, 75] on div at bounding box center [1132, 77] width 8 height 8
click at [639, 257] on span "Add checklist" at bounding box center [919, 255] width 46 height 10
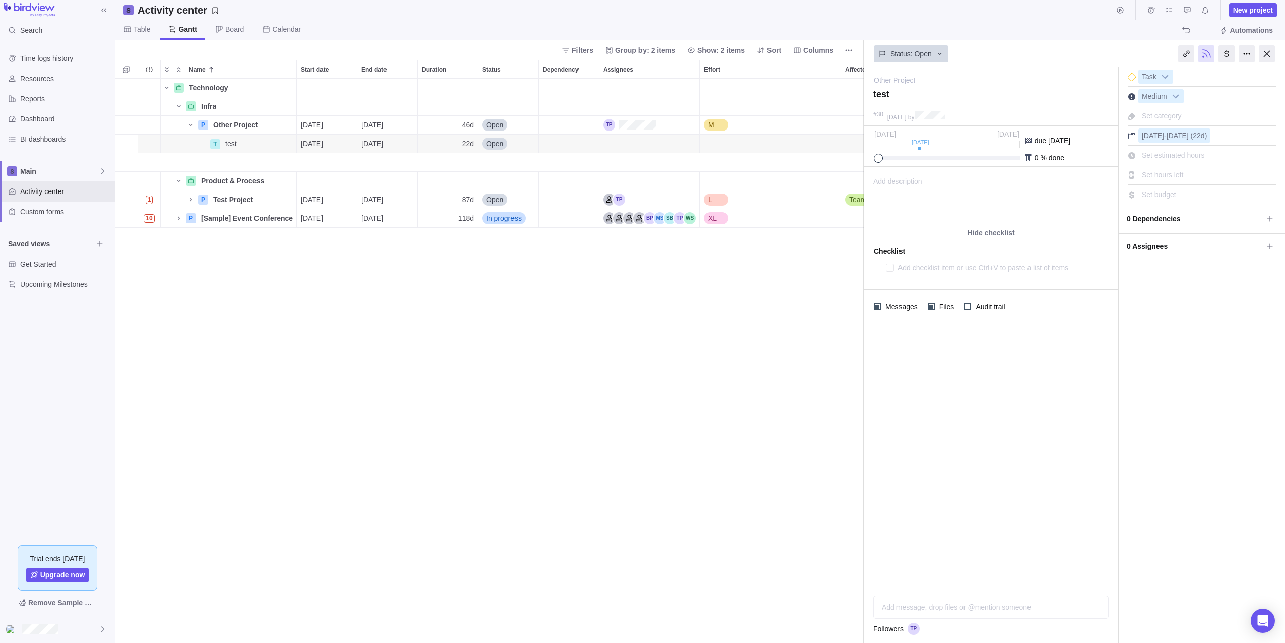
type textarea "x"
type textarea "t"
type textarea "x"
type textarea "te"
type textarea "x"
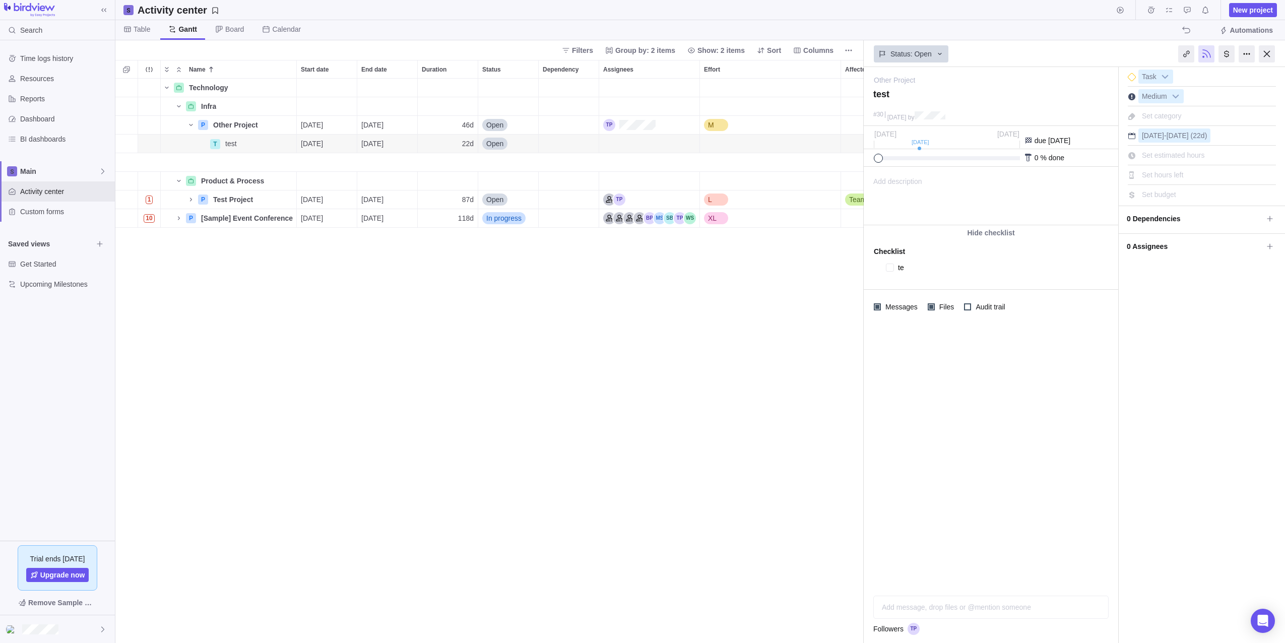
type textarea "tes"
type textarea "x"
type textarea "test"
type textarea "x"
type textarea "test"
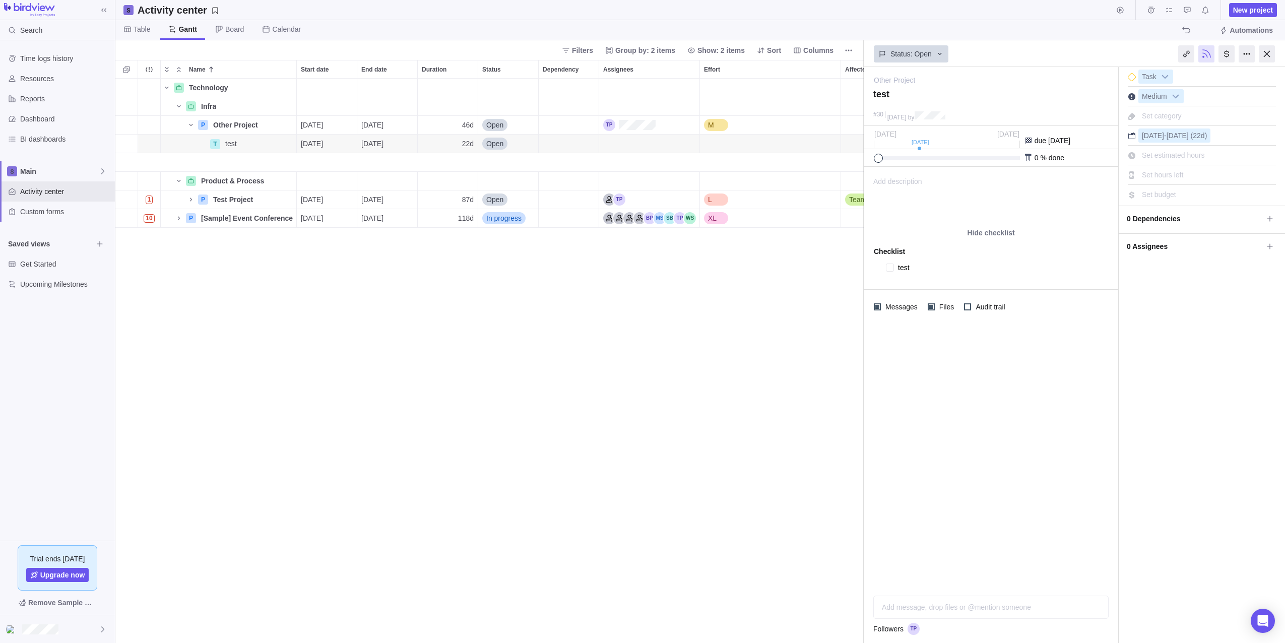
type textarea "x"
type textarea "t"
type textarea "x"
type textarea "tes"
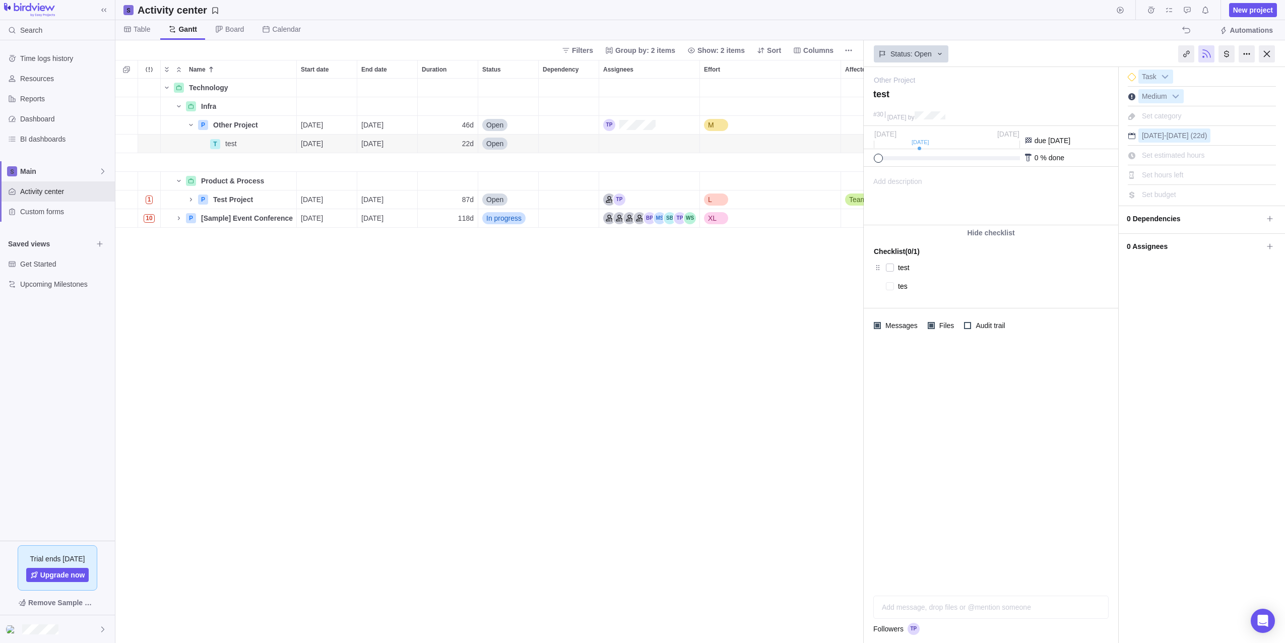
type textarea "x"
type textarea "test"
type textarea "x"
click at [228, 125] on span "Other Project" at bounding box center [235, 125] width 45 height 10
click at [215, 287] on div "Technology Details Infra Details P Other Project [DATE] [DATE] 46d Open M T tes…" at bounding box center [489, 361] width 748 height 564
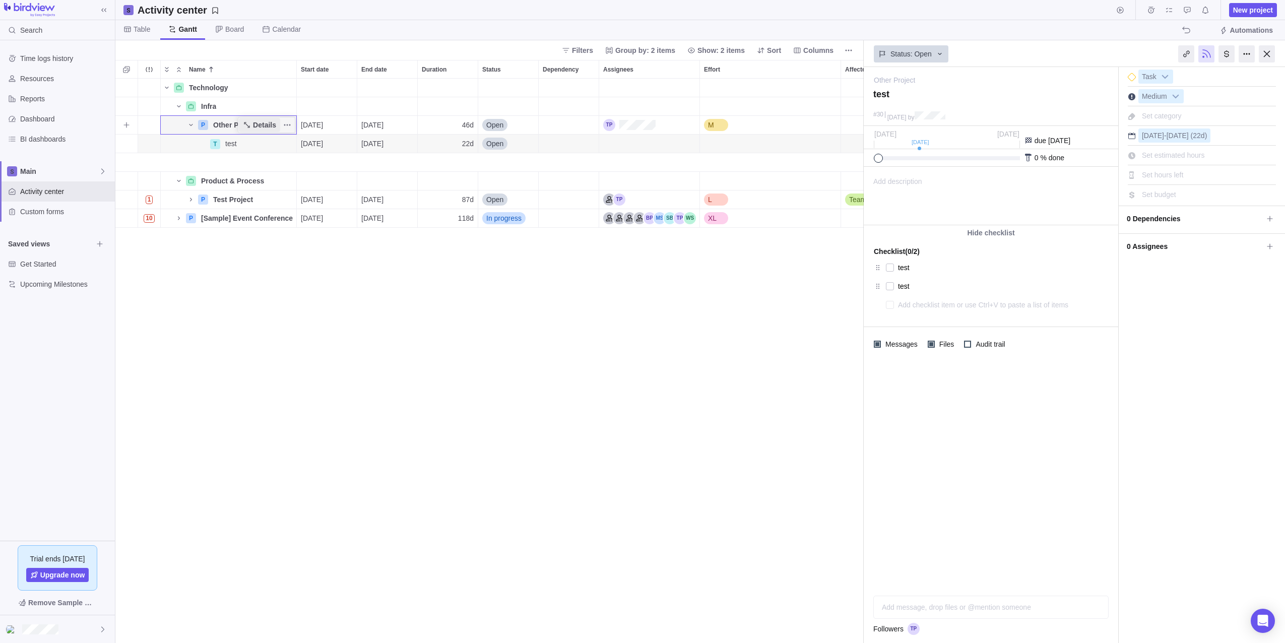
click at [265, 124] on span "Details" at bounding box center [264, 125] width 23 height 10
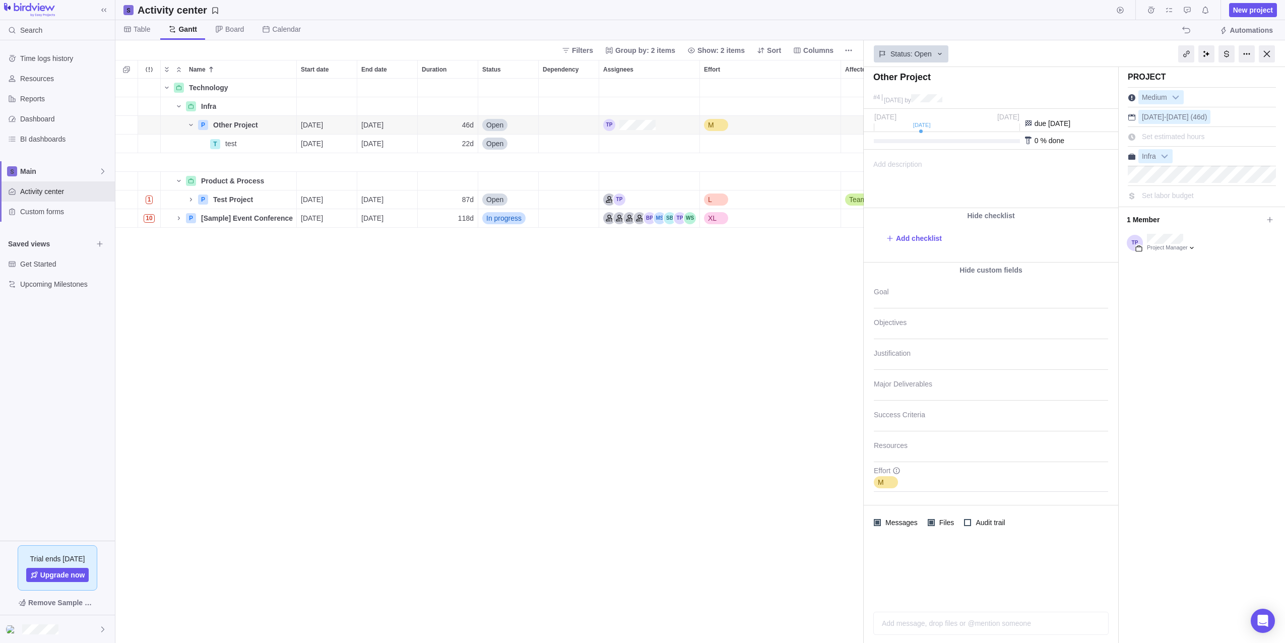
click at [639, 461] on div "Technology Details Infra Details P Other Project Details [DATE] [DATE] 46d Open…" at bounding box center [489, 361] width 748 height 564
click at [639, 54] on div at bounding box center [1267, 53] width 16 height 17
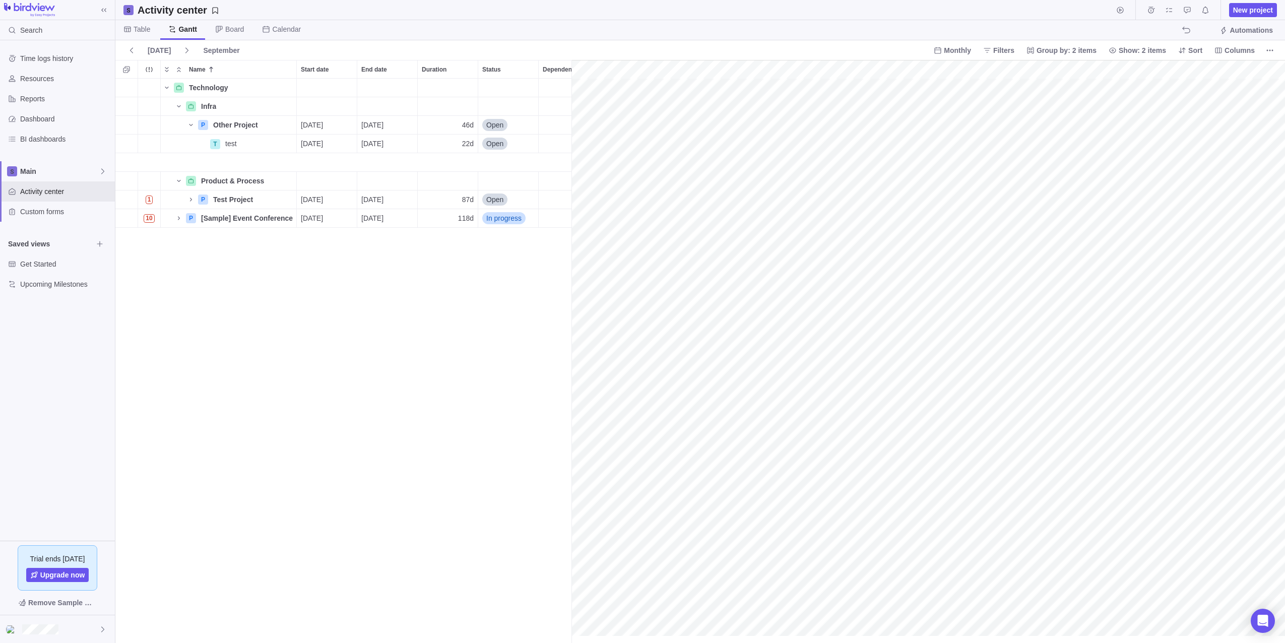
scroll to position [0, 173]
click at [125, 29] on icon at bounding box center [127, 29] width 8 height 8
click at [639, 66] on div at bounding box center [1133, 69] width 303 height 19
click at [639, 48] on span "Columns" at bounding box center [1240, 50] width 30 height 10
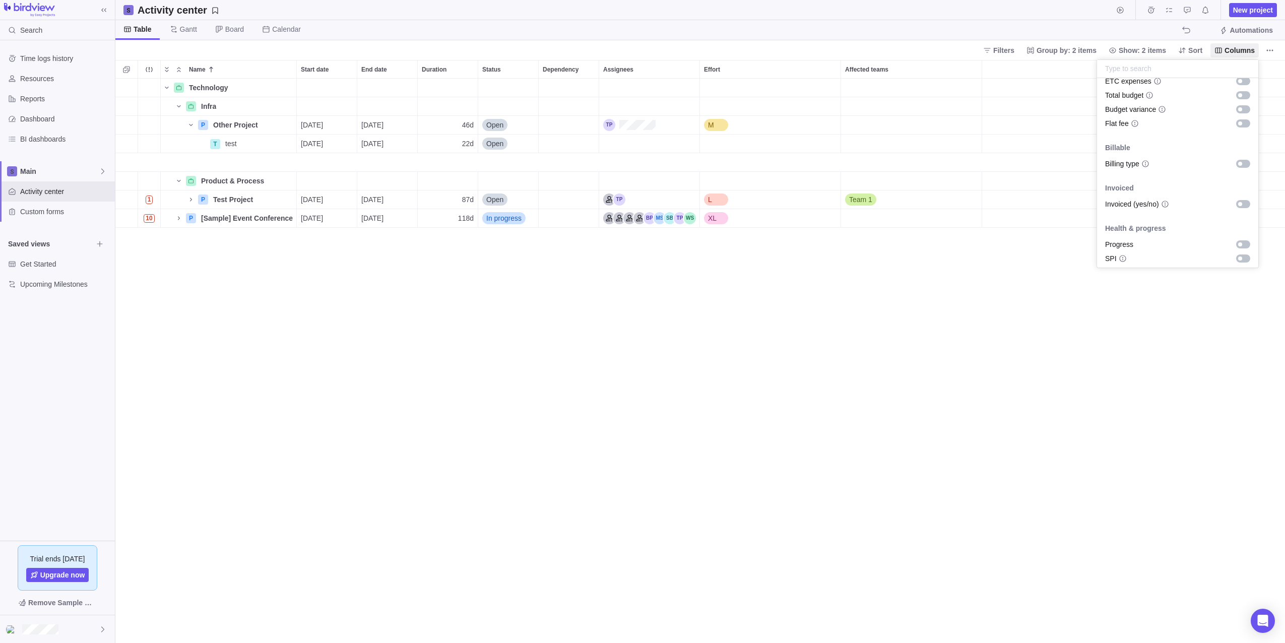
scroll to position [627, 0]
click at [639, 289] on body "Search Time logs history Resources Reports Dashboard BI dashboards Main Activit…" at bounding box center [642, 321] width 1285 height 643
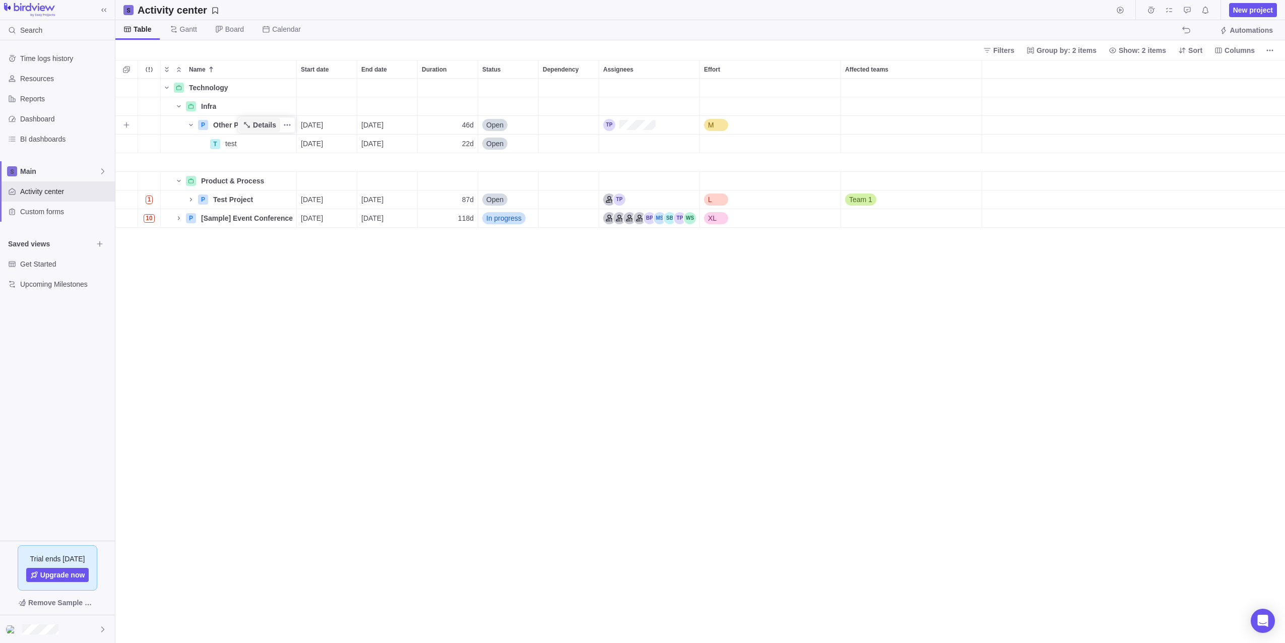
click at [272, 121] on span "Details" at bounding box center [264, 125] width 23 height 10
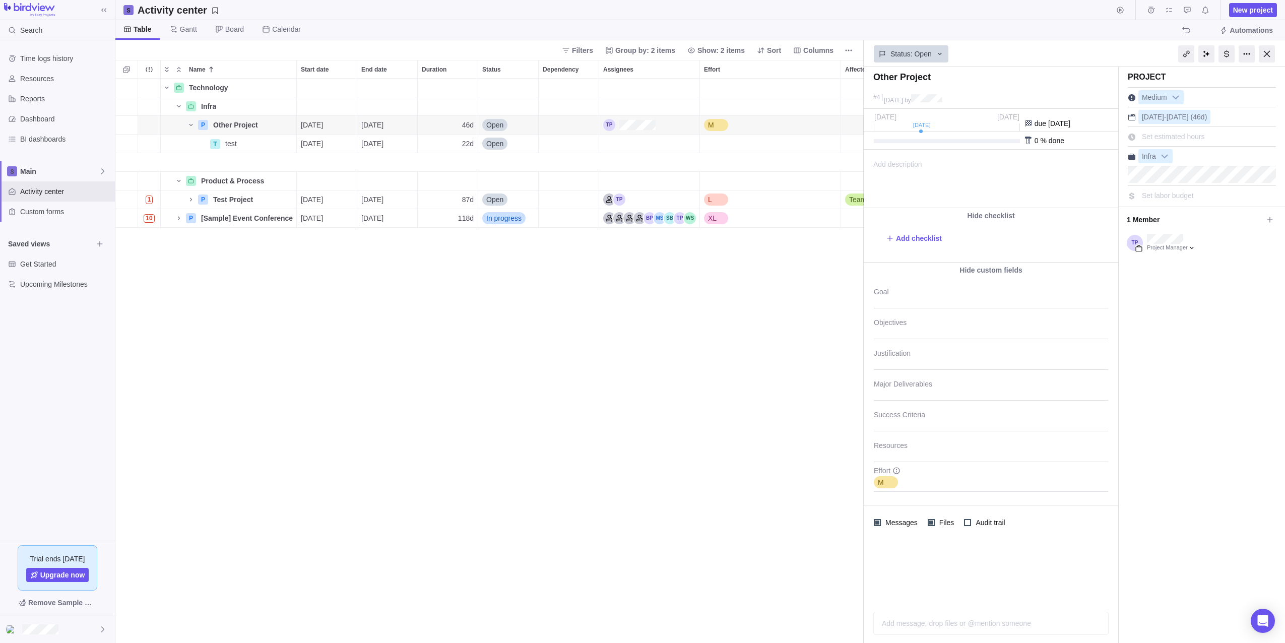
click at [639, 619] on div "Add message, drop files or @mention someone AI" at bounding box center [990, 623] width 235 height 23
click at [639, 605] on div at bounding box center [991, 601] width 218 height 10
click at [639, 626] on icon "Start typing to activate AI commands" at bounding box center [1082, 623] width 8 height 8
click at [639, 625] on icon "Start typing to activate AI commands" at bounding box center [1082, 623] width 8 height 8
click at [639, 610] on div "Add message, drop files or @mention someone" at bounding box center [991, 601] width 234 height 22
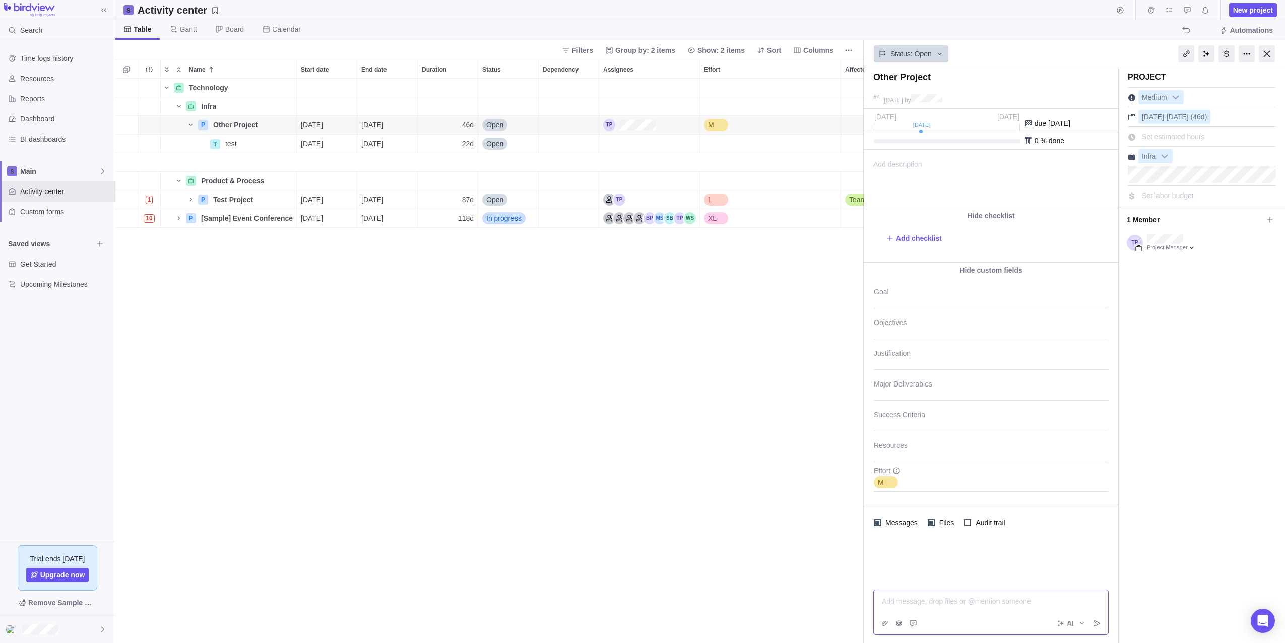
click at [639, 604] on div at bounding box center [991, 601] width 218 height 10
click at [639, 49] on div at bounding box center [1247, 53] width 16 height 17
click at [639, 350] on div "Project Medium [DATE] - [DATE] (46d) Set estimated hours Infra Set labor budget" at bounding box center [1202, 355] width 166 height 576
drag, startPoint x: 1269, startPoint y: 52, endPoint x: 1256, endPoint y: 59, distance: 14.9
click at [639, 52] on div at bounding box center [1267, 53] width 16 height 17
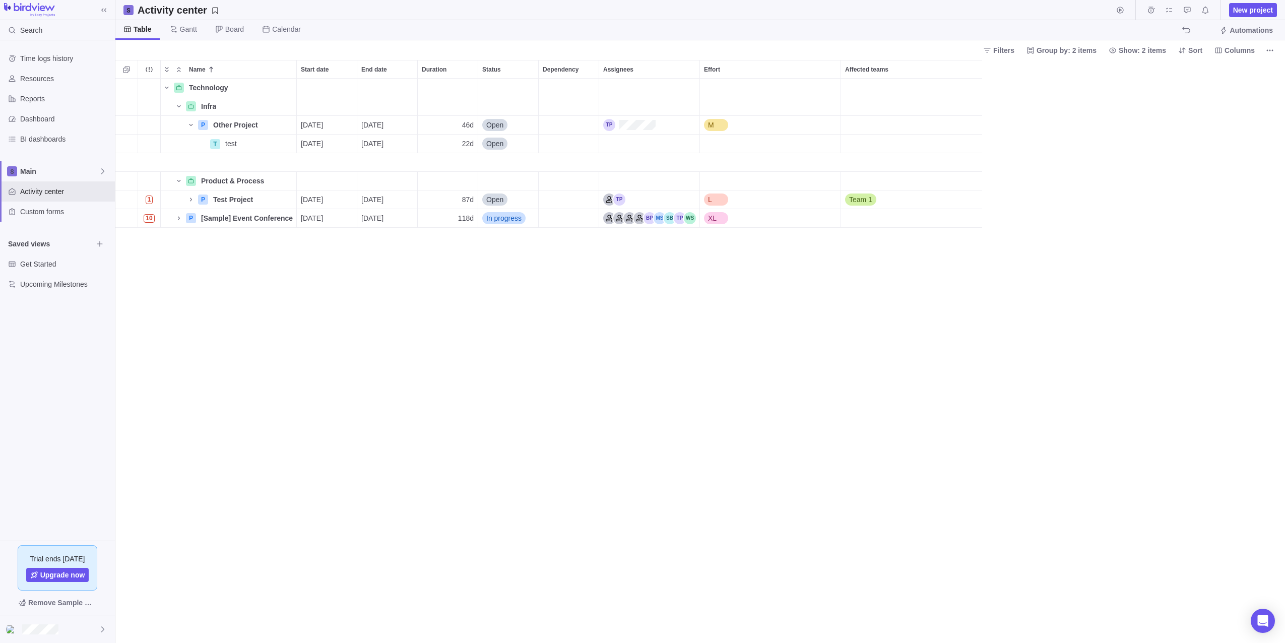
scroll to position [557, 1162]
click at [266, 124] on span "Details" at bounding box center [264, 125] width 23 height 10
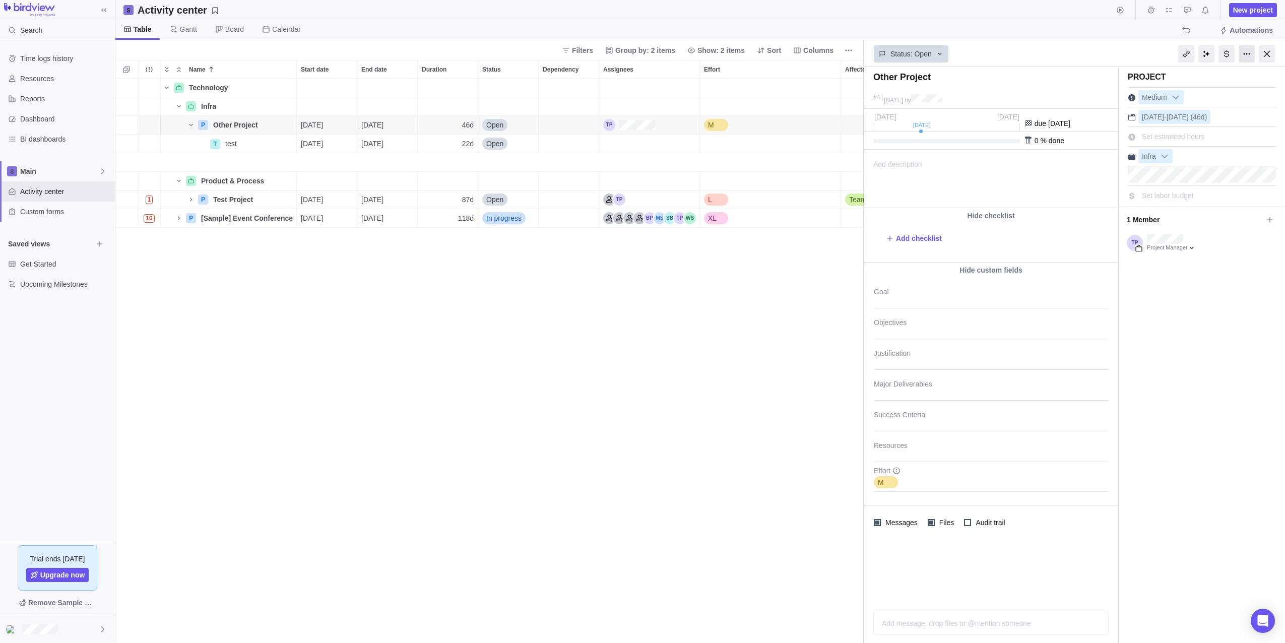
click at [639, 58] on div at bounding box center [1247, 53] width 16 height 17
click at [150, 220] on span "10" at bounding box center [149, 218] width 11 height 9
click at [124, 284] on div "Technology Details Infra Details P Other Project Details [DATE] [DATE] 46d Open…" at bounding box center [489, 361] width 748 height 564
click at [145, 221] on span "10" at bounding box center [149, 218] width 11 height 9
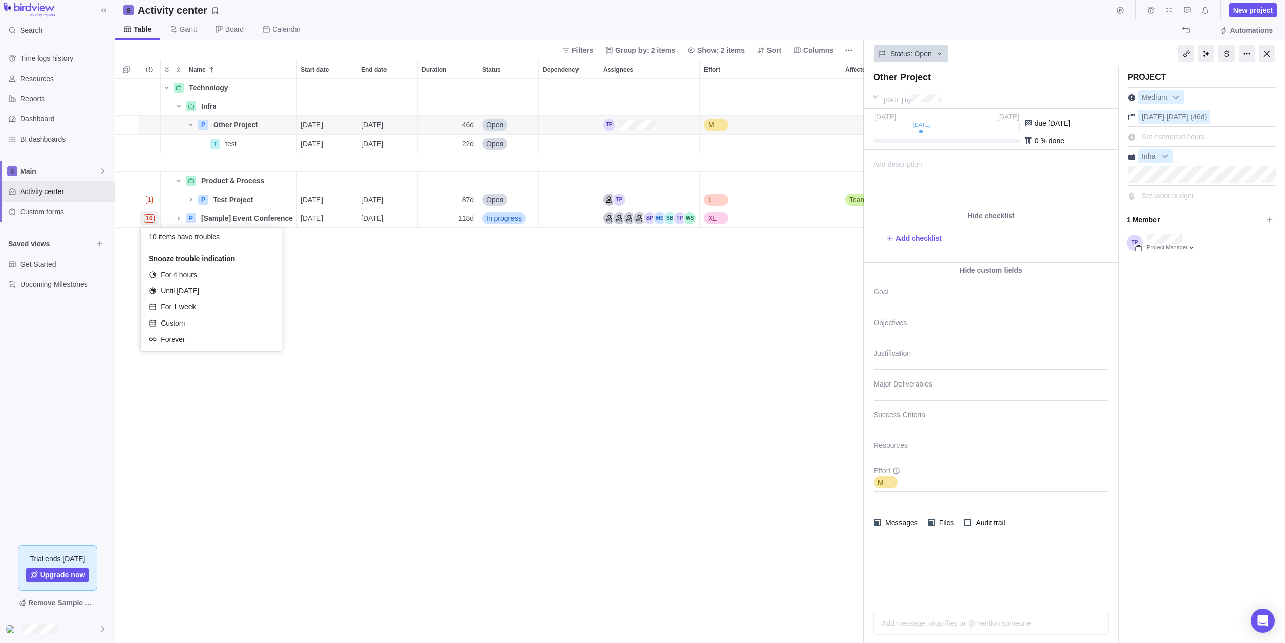
click at [130, 285] on div "Technology Details Infra Details P Other Project Details [DATE] [DATE] 46d Open…" at bounding box center [489, 361] width 748 height 564
drag, startPoint x: 262, startPoint y: 304, endPoint x: 262, endPoint y: 281, distance: 22.7
click at [262, 304] on div "Technology Details Infra Details P Other Project Details [DATE] [DATE] 46d Open…" at bounding box center [489, 361] width 748 height 564
click at [204, 201] on div "P" at bounding box center [203, 200] width 10 height 10
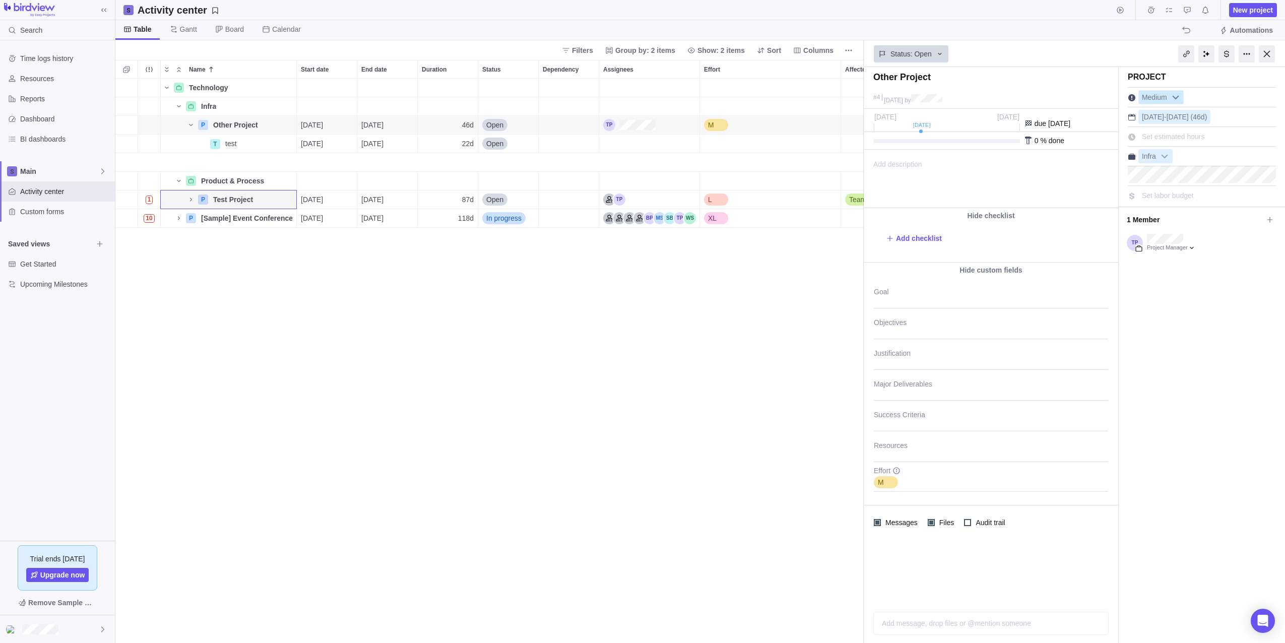
click at [639, 97] on span "Medium" at bounding box center [1154, 98] width 31 height 14
click at [639, 140] on span "Set estimated hours" at bounding box center [1173, 137] width 63 height 8
click at [639, 137] on input "0" at bounding box center [1185, 137] width 95 height 14
click at [639, 139] on input "0" at bounding box center [1185, 137] width 95 height 14
click at [639, 55] on div at bounding box center [1226, 53] width 16 height 17
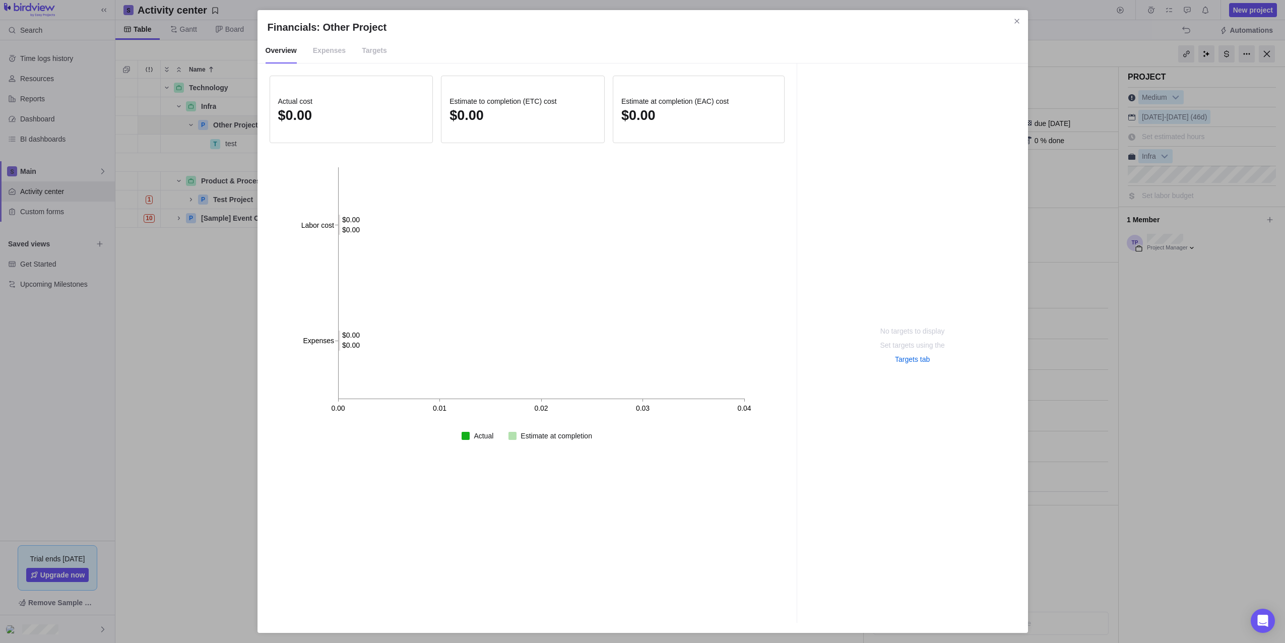
click at [371, 52] on span "Targets" at bounding box center [374, 50] width 25 height 25
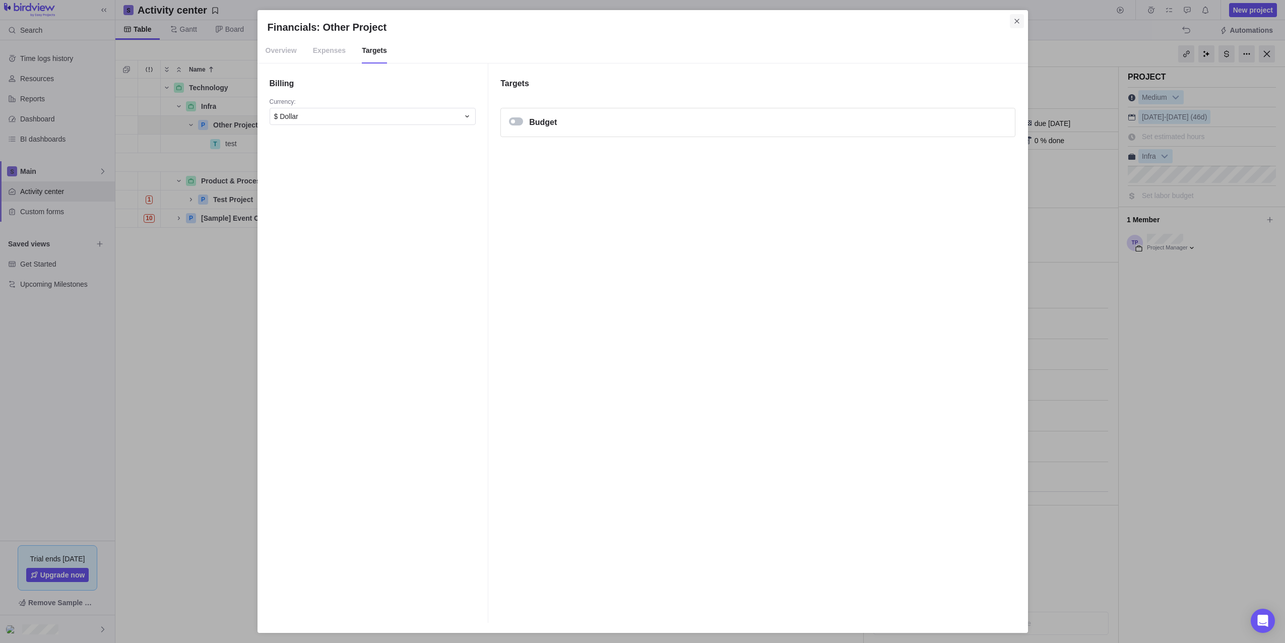
click at [639, 18] on icon "Close" at bounding box center [1017, 21] width 8 height 8
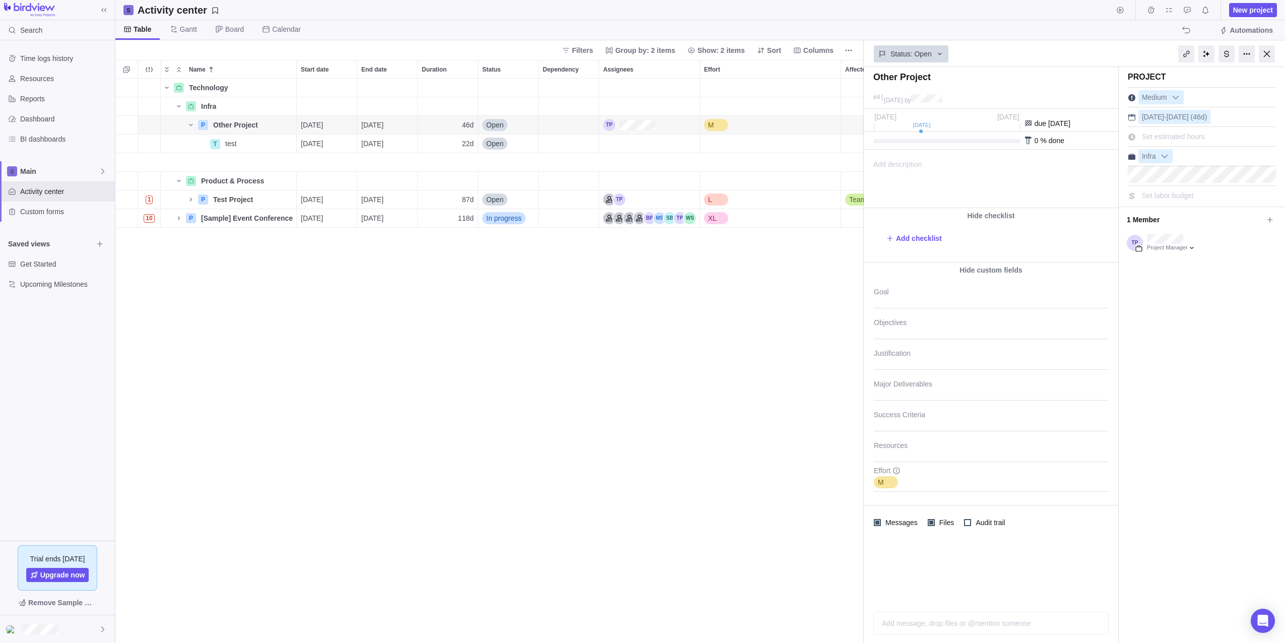
click at [371, 405] on div "Technology Details Infra Details P Other Project Details [DATE] [DATE] 46d Open…" at bounding box center [489, 361] width 748 height 564
click at [230, 332] on div "Technology Details Infra Details P Other Project Details [DATE] [DATE] 46d Open…" at bounding box center [489, 361] width 748 height 564
click at [59, 627] on div at bounding box center [57, 629] width 115 height 28
click at [379, 459] on body "Search Time logs history Resources Reports Dashboard BI dashboards Main Activit…" at bounding box center [642, 321] width 1285 height 643
click at [639, 52] on div at bounding box center [1267, 53] width 16 height 17
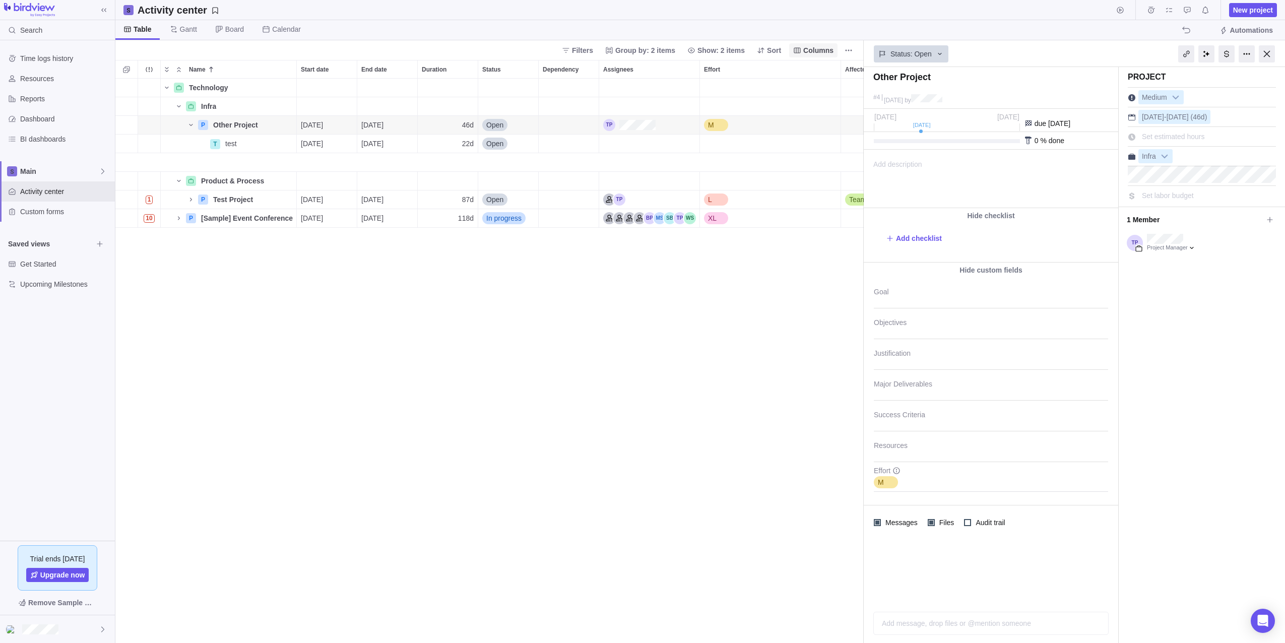
scroll to position [557, 1162]
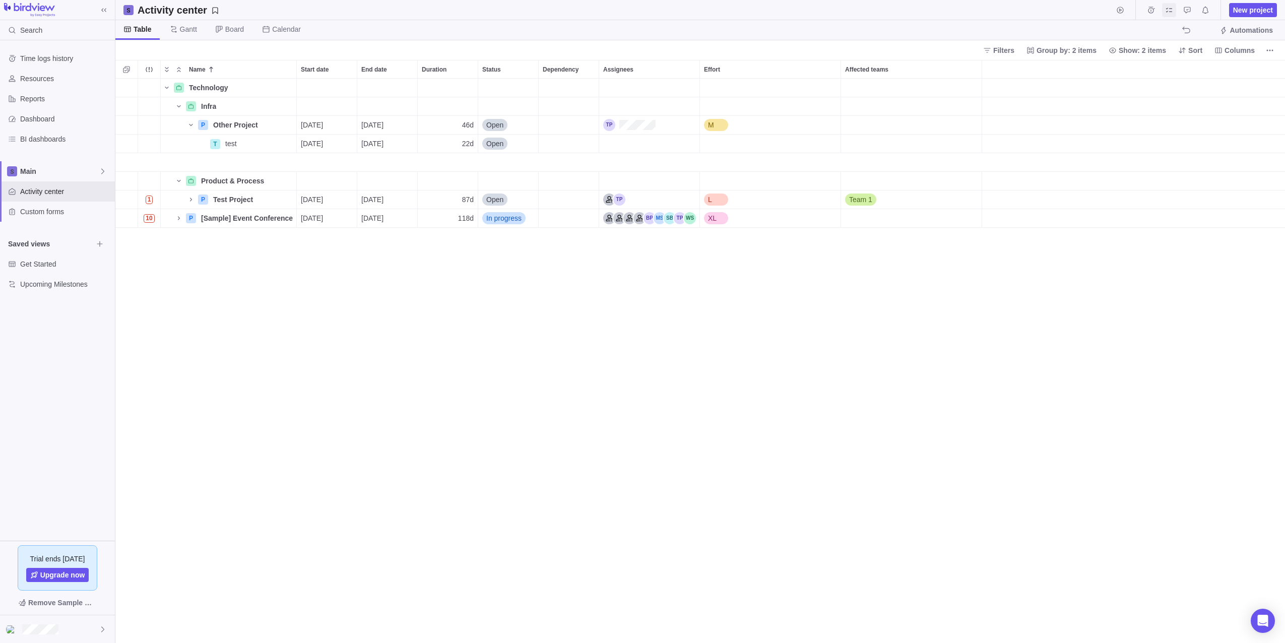
click at [639, 11] on icon "My assignments" at bounding box center [1169, 10] width 8 height 8
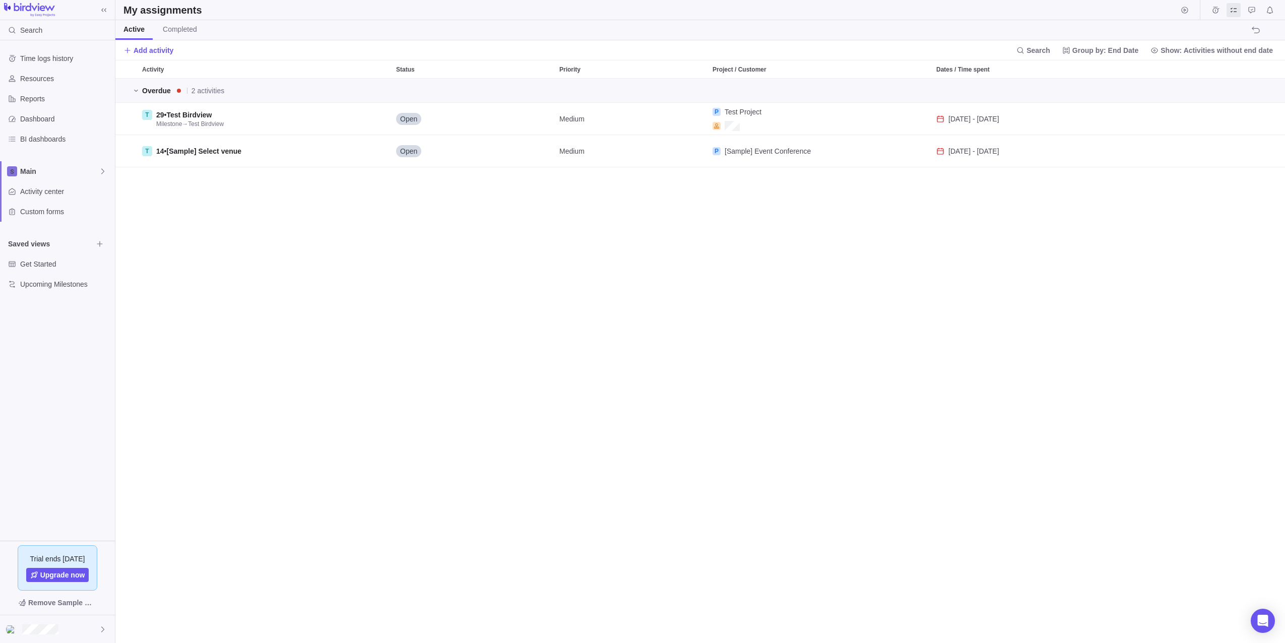
scroll to position [557, 1162]
click at [639, 12] on icon "Approval requests" at bounding box center [1251, 10] width 7 height 7
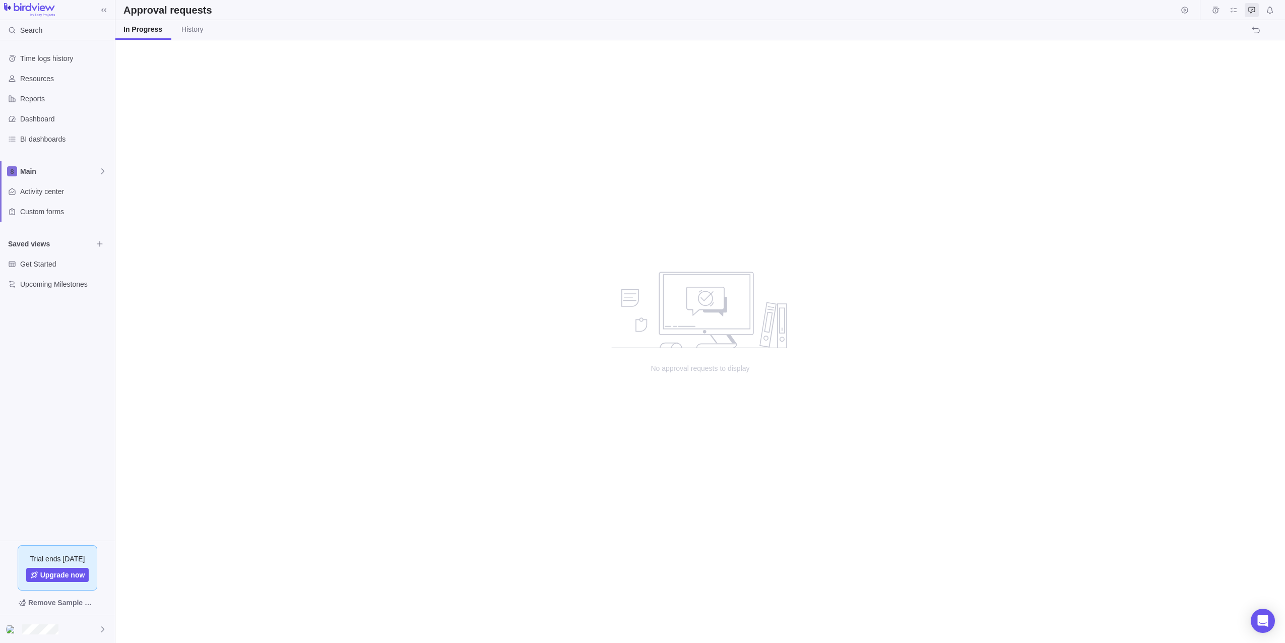
scroll to position [595, 1162]
click at [639, 14] on span "Notifications" at bounding box center [1270, 10] width 14 height 14
click at [44, 57] on span "Time logs history" at bounding box center [65, 58] width 91 height 10
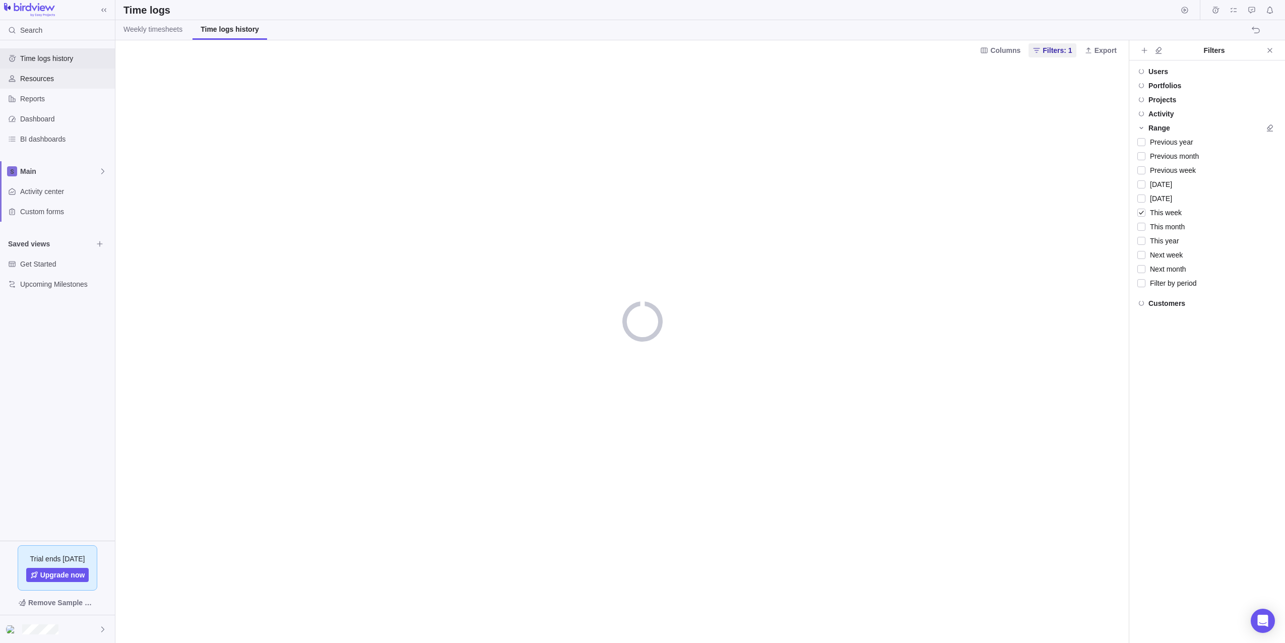
click at [43, 81] on span "Resources" at bounding box center [65, 79] width 91 height 10
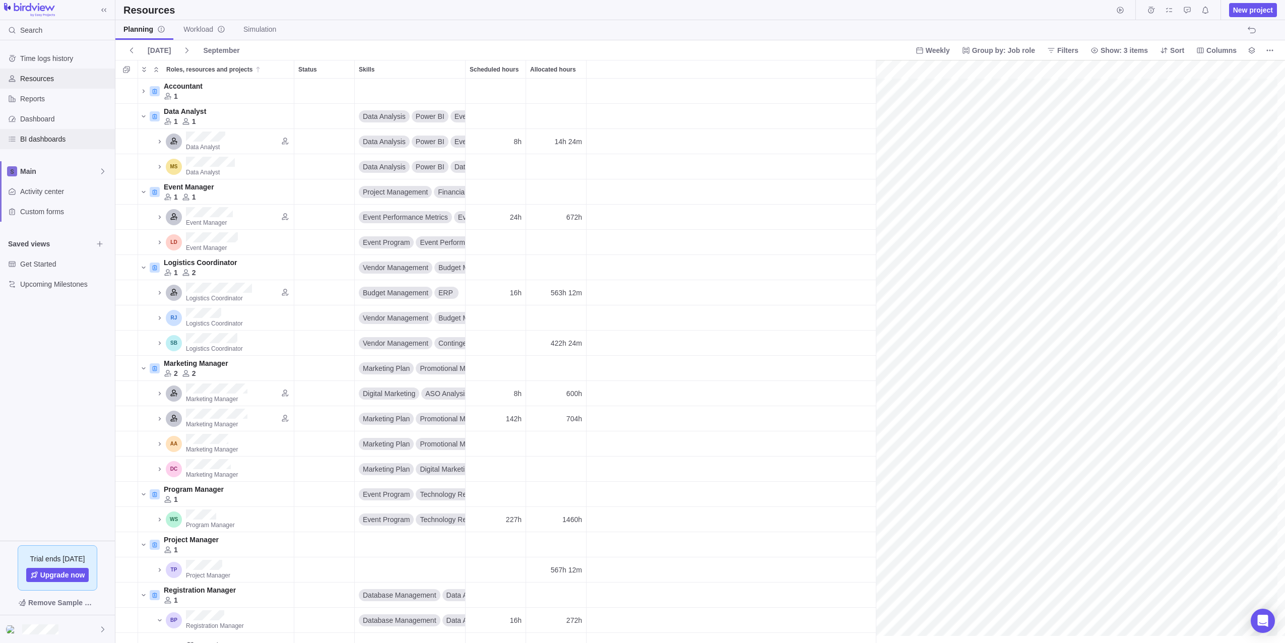
scroll to position [0, 767]
